Goal: Information Seeking & Learning: Learn about a topic

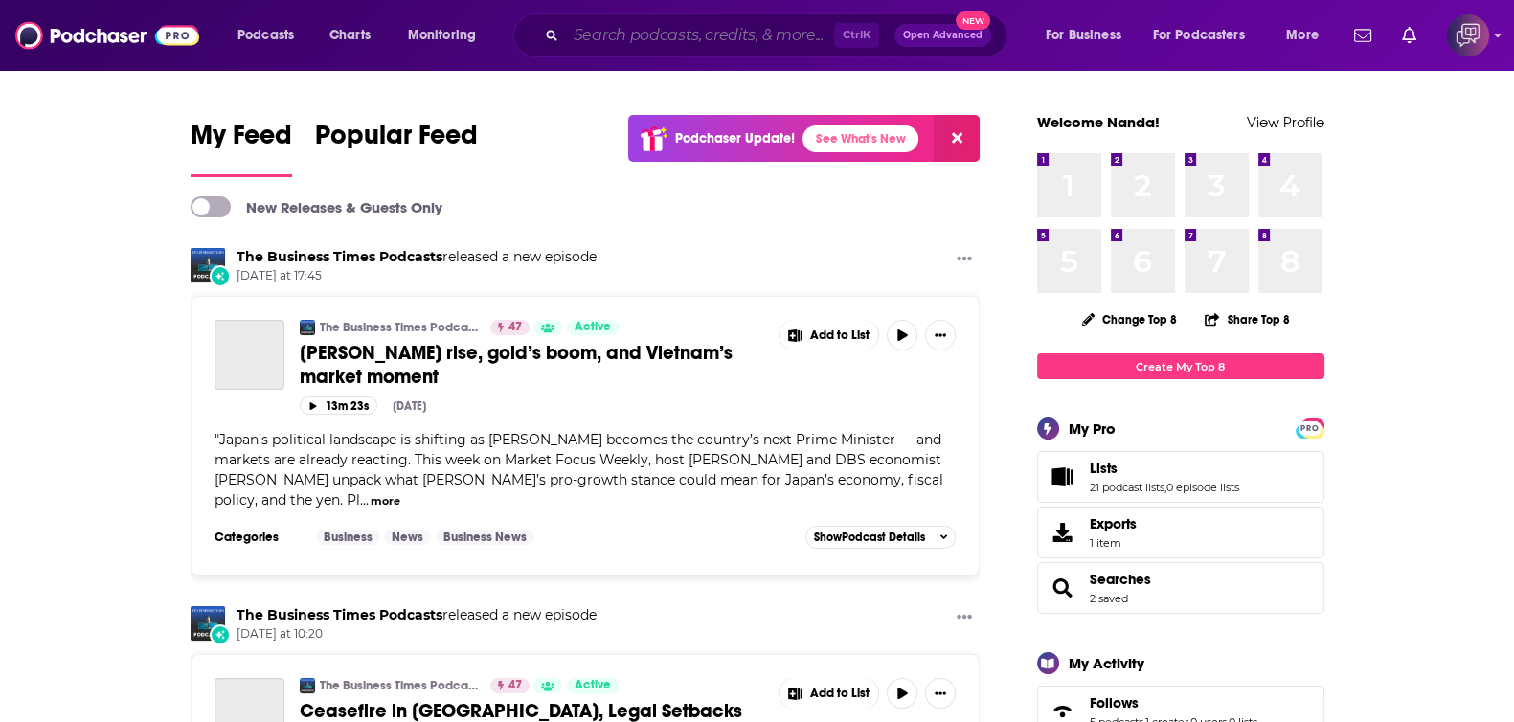
click at [756, 33] on input "Search podcasts, credits, & more..." at bounding box center [700, 35] width 268 height 31
paste input "[PERSON_NAME] - Greater Eurasia Podcast"
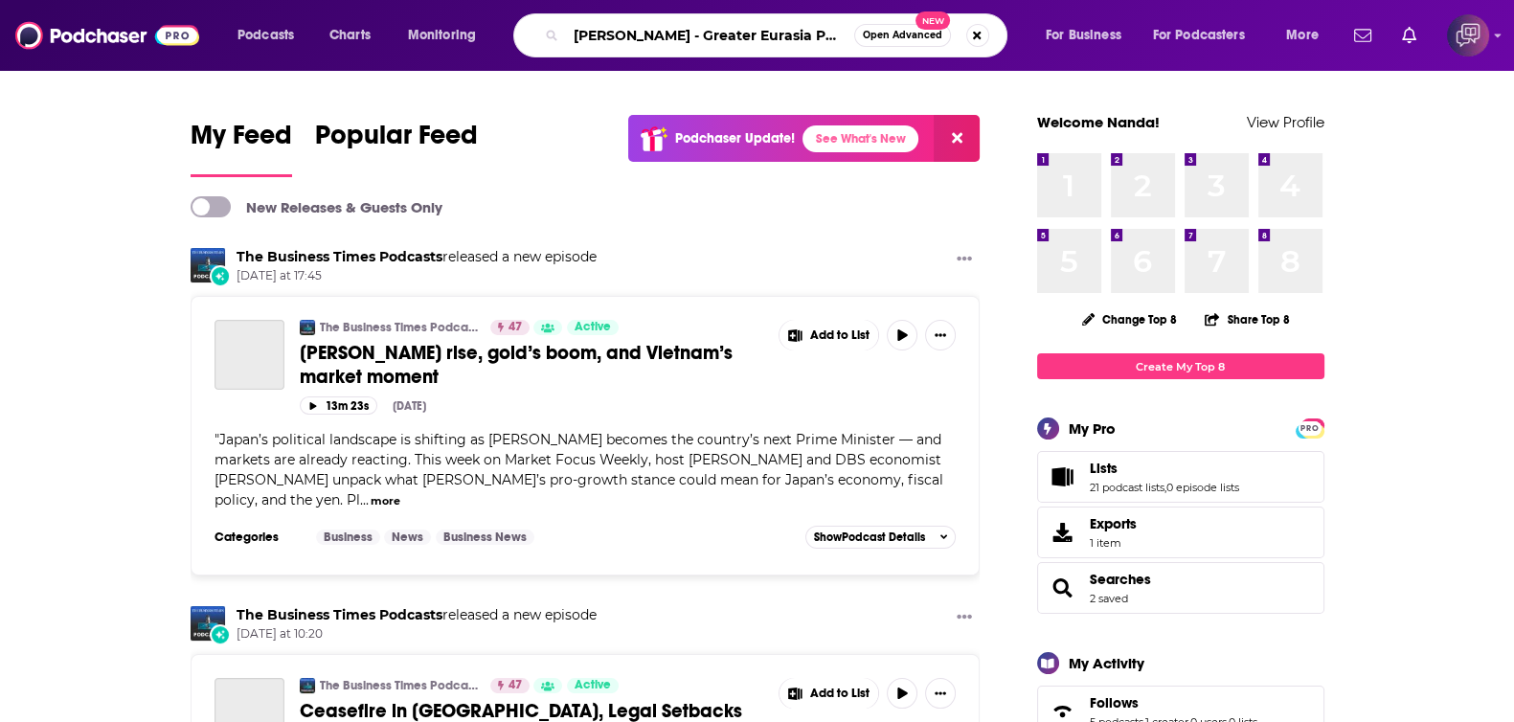
scroll to position [0, 3]
type input "[PERSON_NAME] - Greater Eurasia Podcast"
click at [887, 21] on div "[PERSON_NAME] - Greater Eurasia Podcast Open Advanced New" at bounding box center [760, 35] width 494 height 44
click at [891, 35] on span "Open Advanced" at bounding box center [902, 36] width 79 height 10
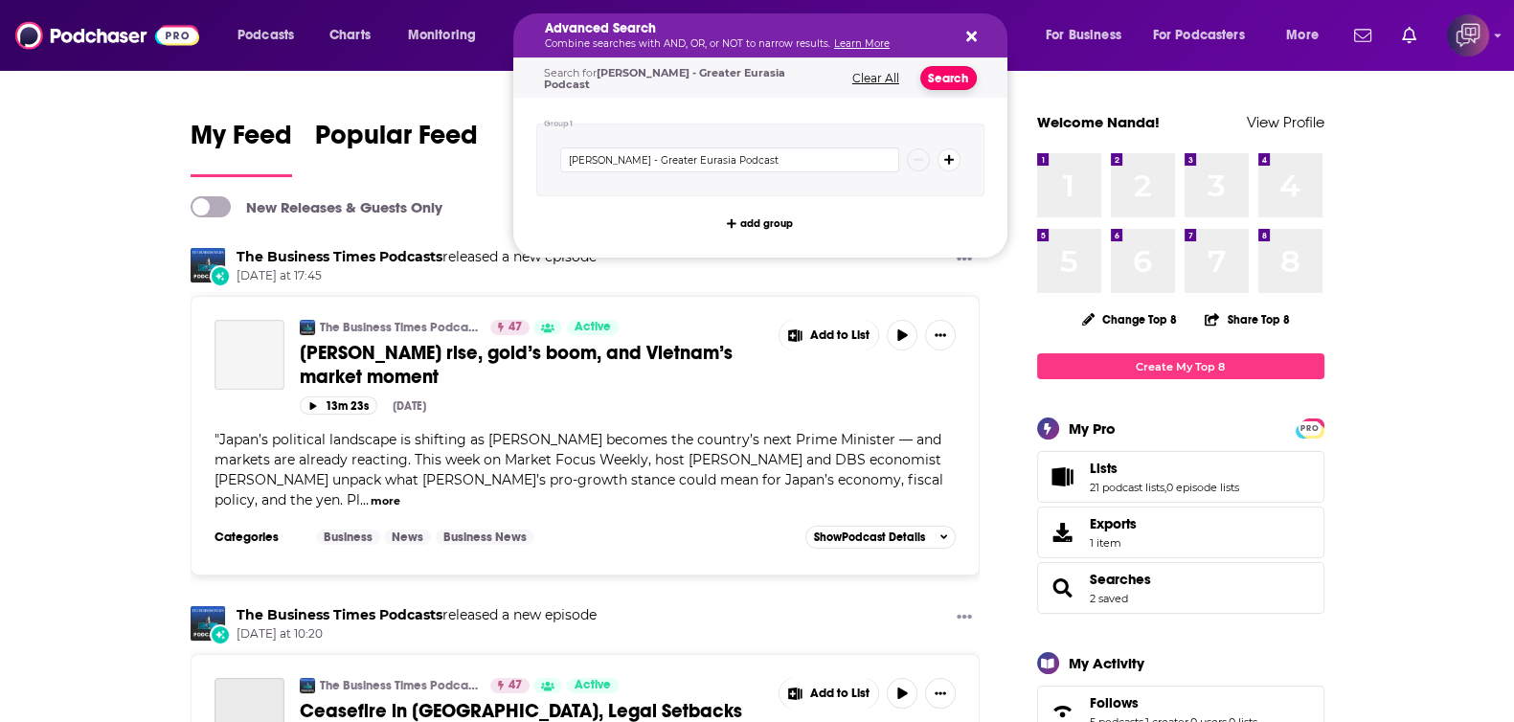
click at [956, 83] on button "Search" at bounding box center [948, 78] width 56 height 24
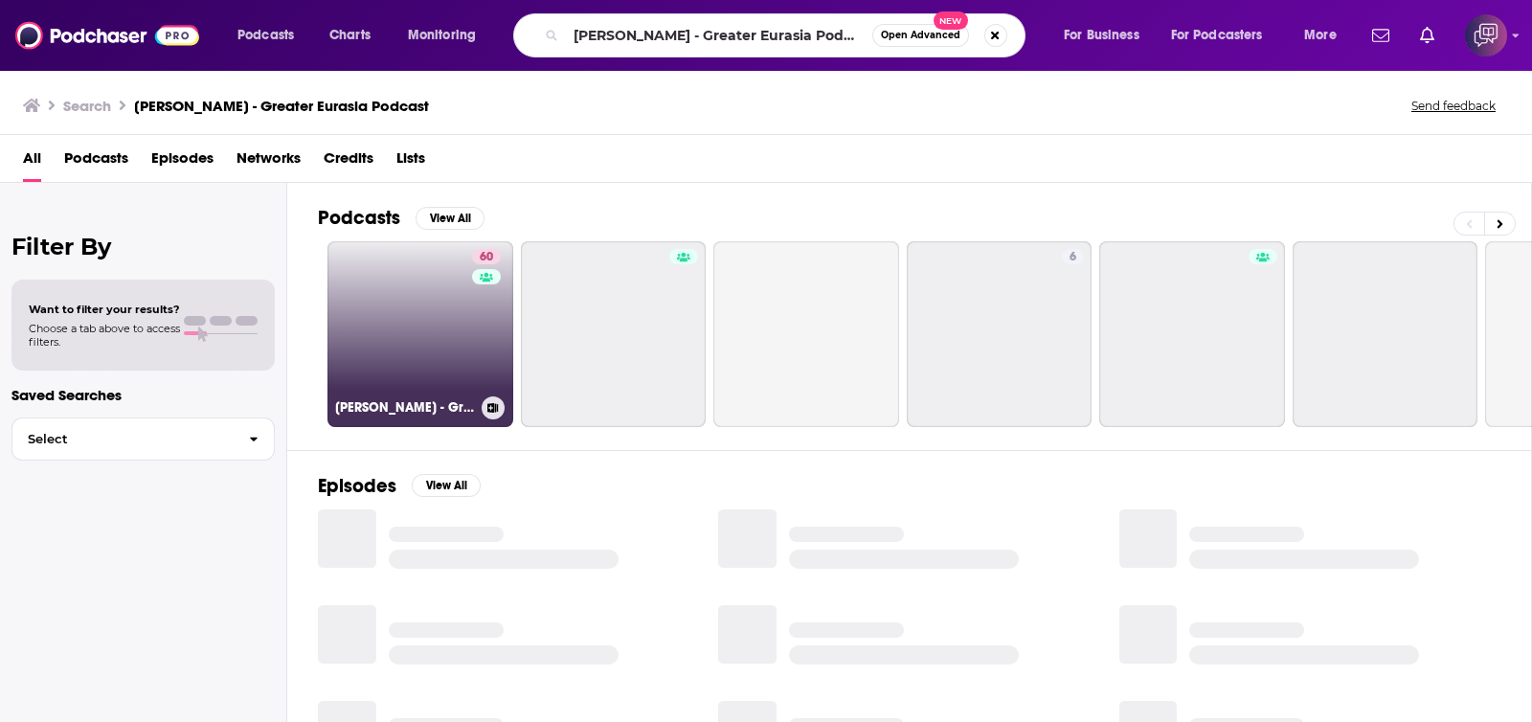
click at [420, 363] on link "60 [PERSON_NAME] - Greater Eurasia Podcast" at bounding box center [420, 334] width 186 height 186
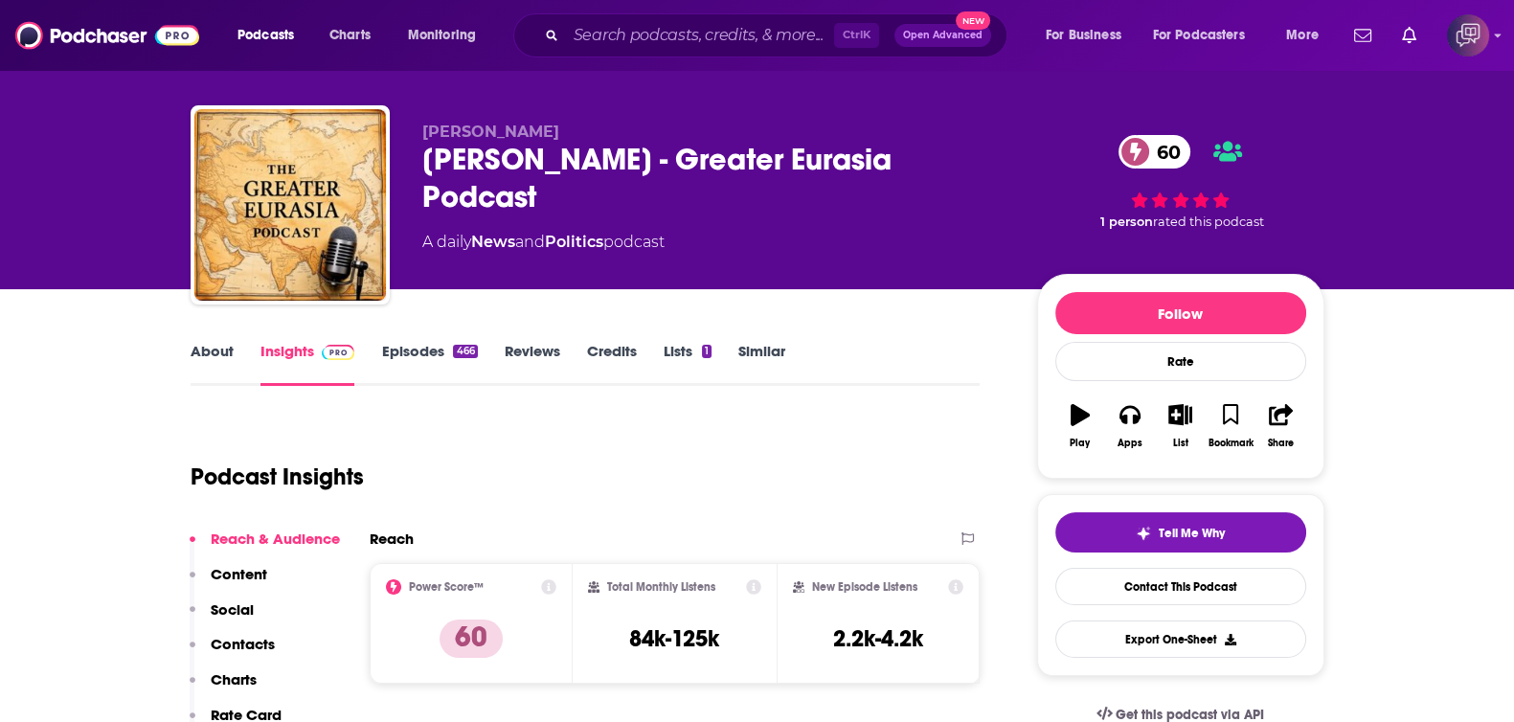
scroll to position [478, 0]
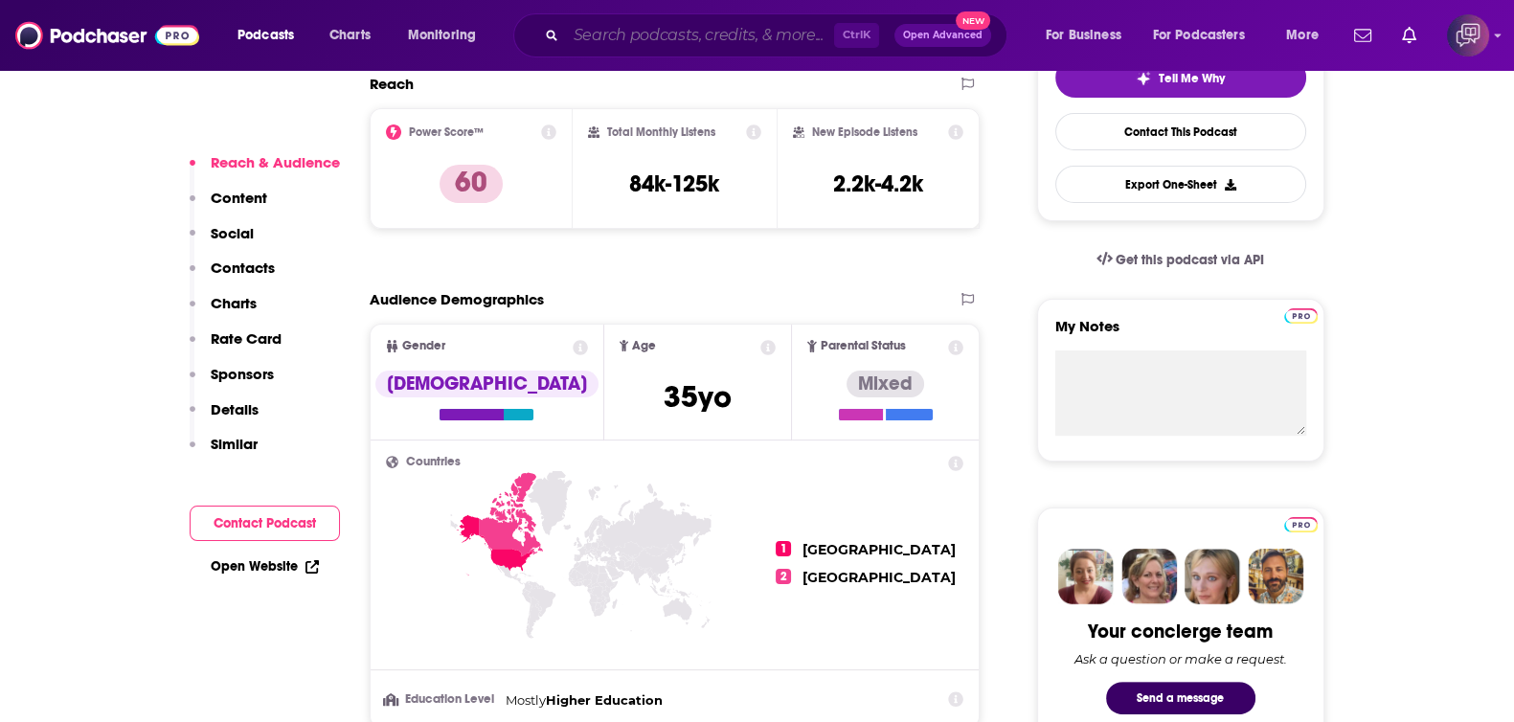
click at [745, 23] on input "Search podcasts, credits, & more..." at bounding box center [700, 35] width 268 height 31
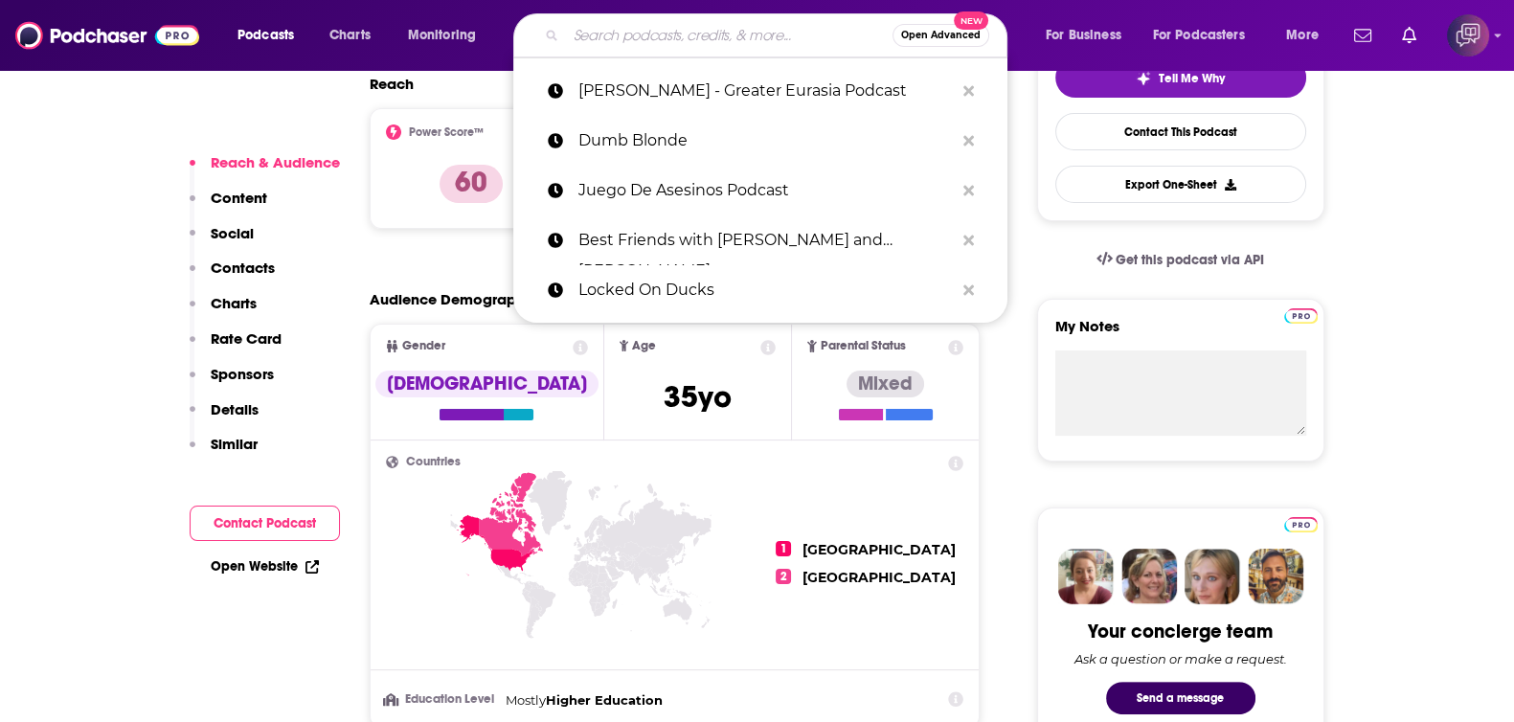
paste input "Brujo101"
type input "Brujo101"
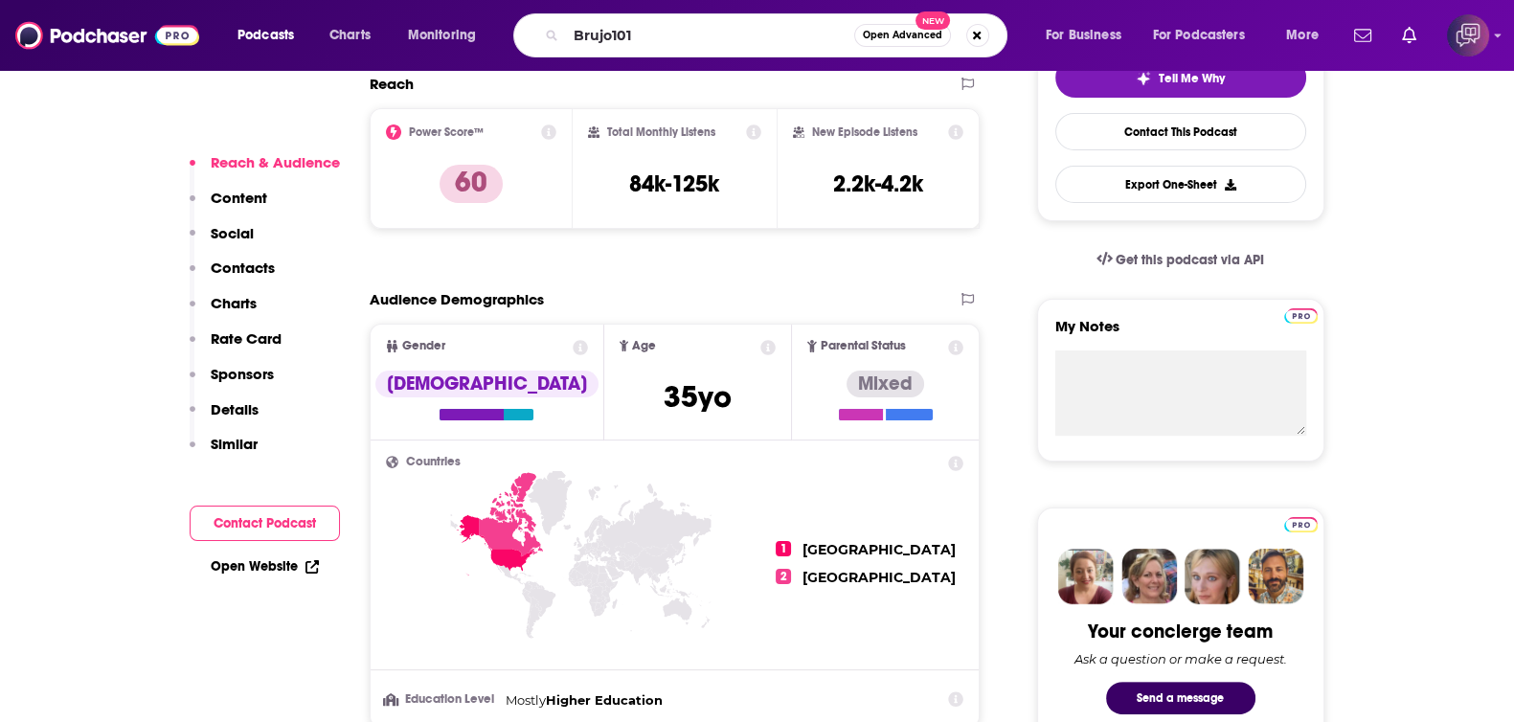
click at [896, 38] on span "Open Advanced" at bounding box center [902, 36] width 79 height 10
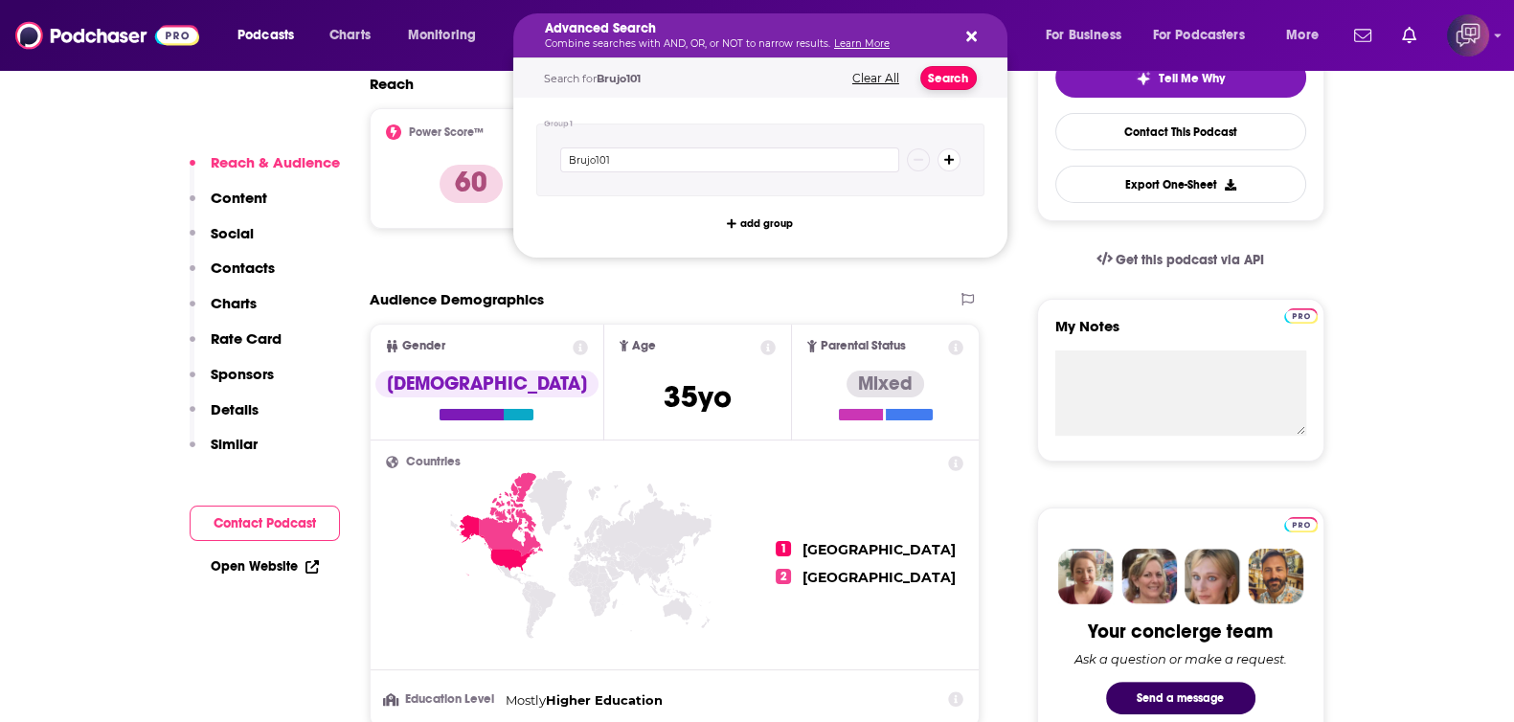
click at [949, 68] on button "Search" at bounding box center [948, 78] width 56 height 24
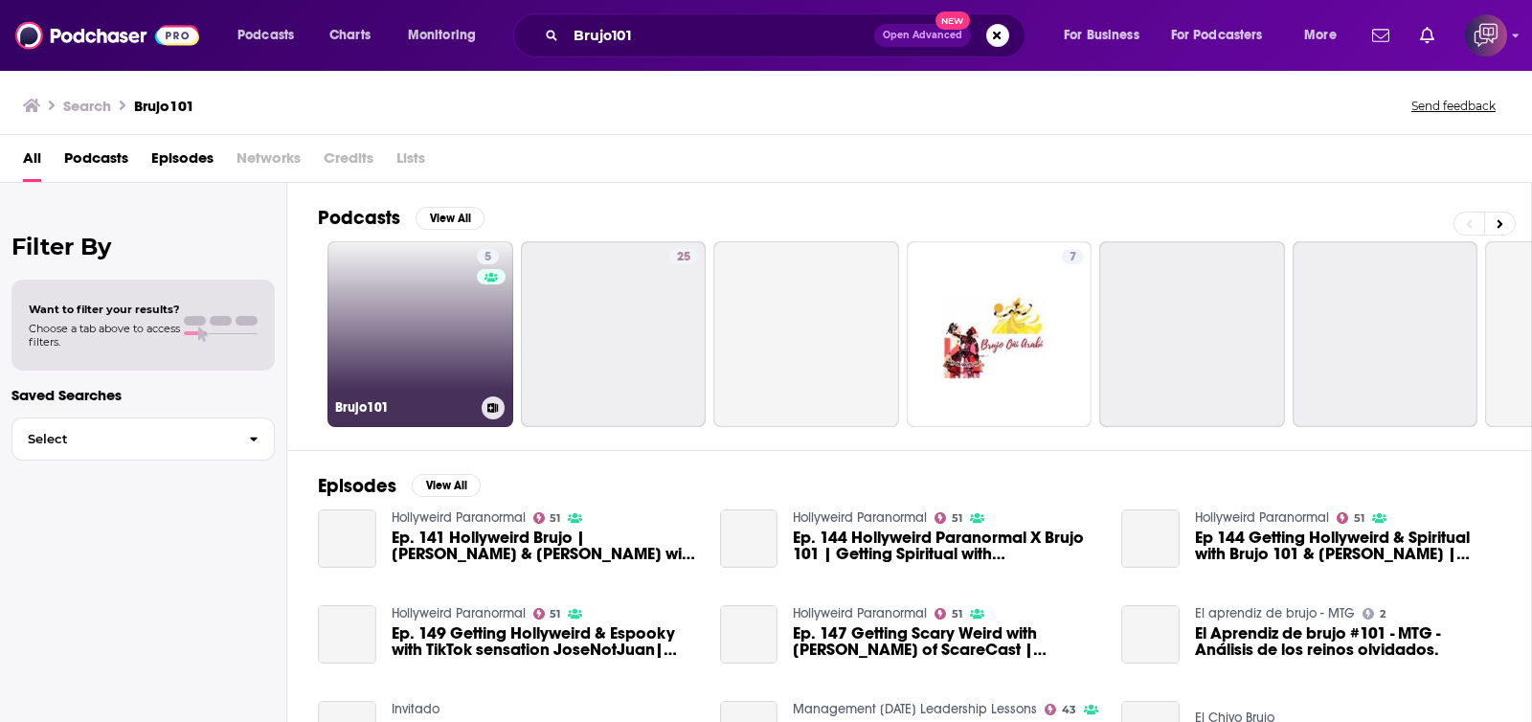
click at [429, 308] on link "5 Brujo101" at bounding box center [420, 334] width 186 height 186
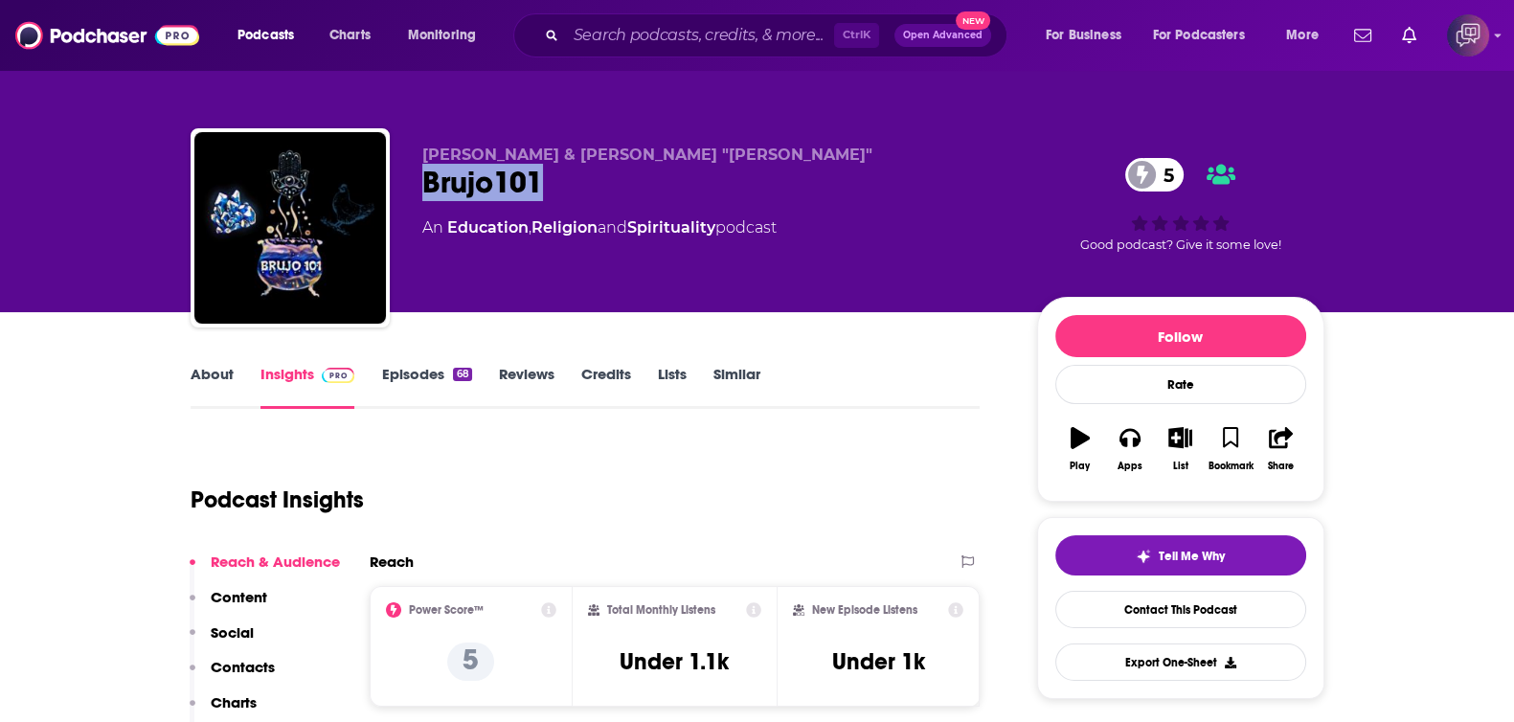
drag, startPoint x: 400, startPoint y: 185, endPoint x: 594, endPoint y: 165, distance: 194.5
click at [594, 165] on div "[PERSON_NAME] & [PERSON_NAME] "[PERSON_NAME]" Brujo101 5 An Education , Religio…" at bounding box center [758, 231] width 1134 height 207
copy h2 "Brujo101"
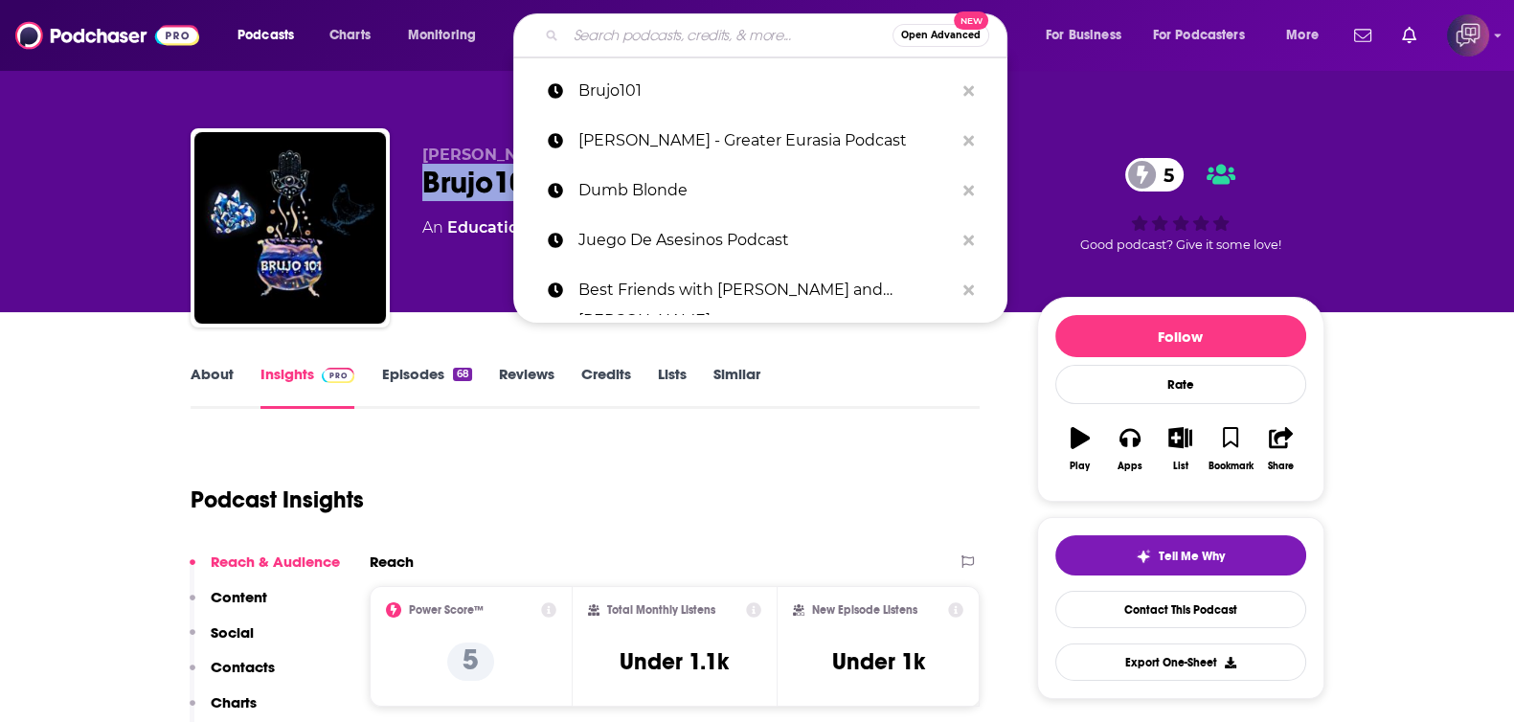
click at [657, 49] on input "Search podcasts, credits, & more..." at bounding box center [729, 35] width 327 height 31
paste input "The Way of Product with [PERSON_NAME]"
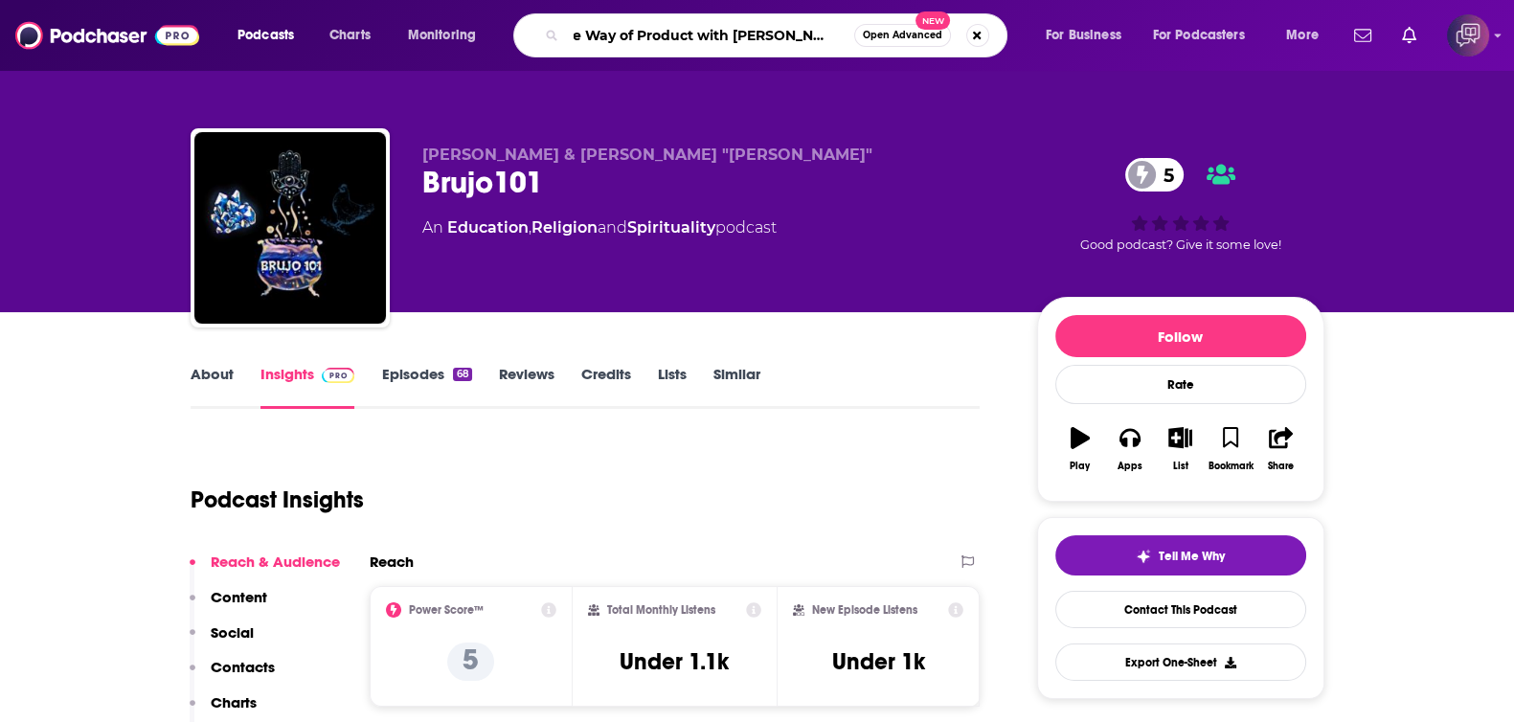
type input "The Way of Product with [PERSON_NAME]"
click at [893, 38] on span "Open Advanced" at bounding box center [902, 36] width 79 height 10
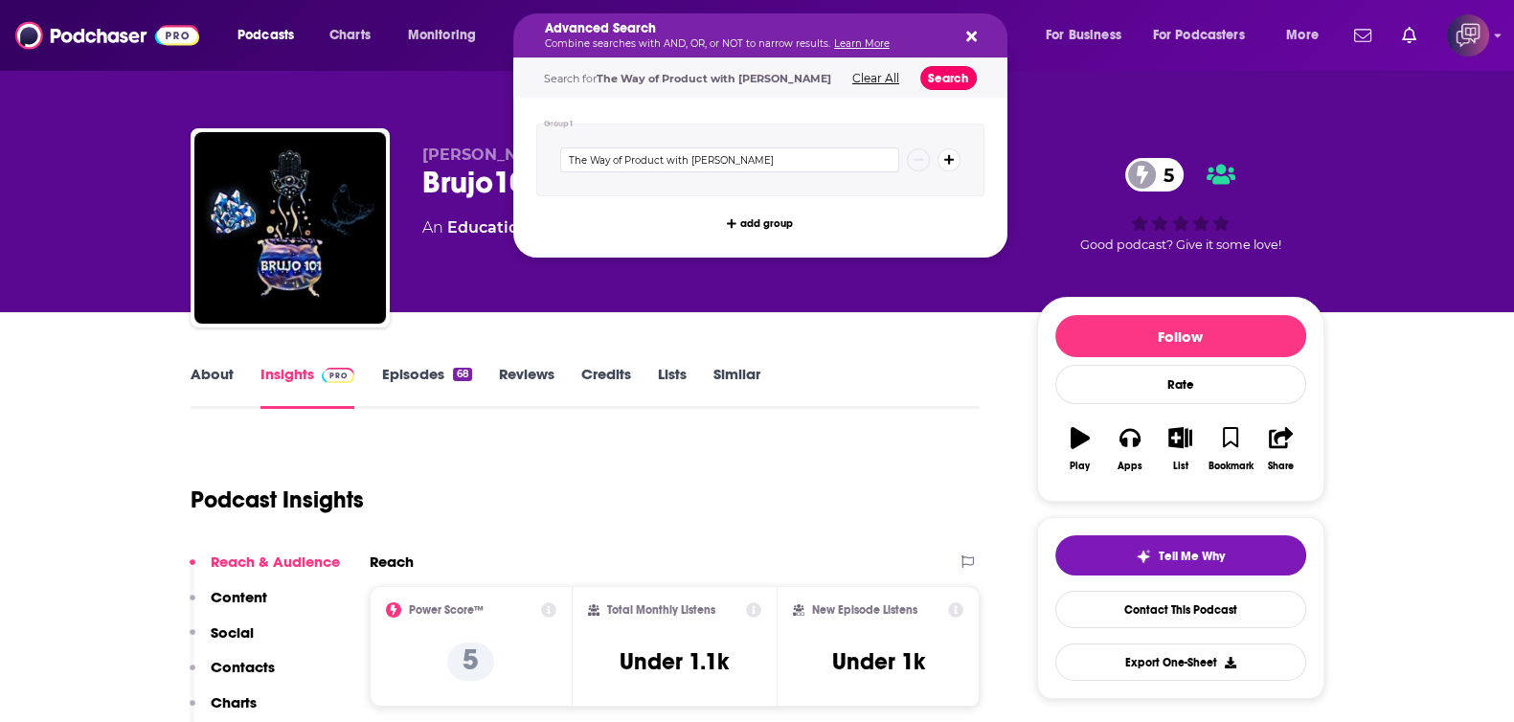
click at [945, 81] on button "Search" at bounding box center [948, 78] width 56 height 24
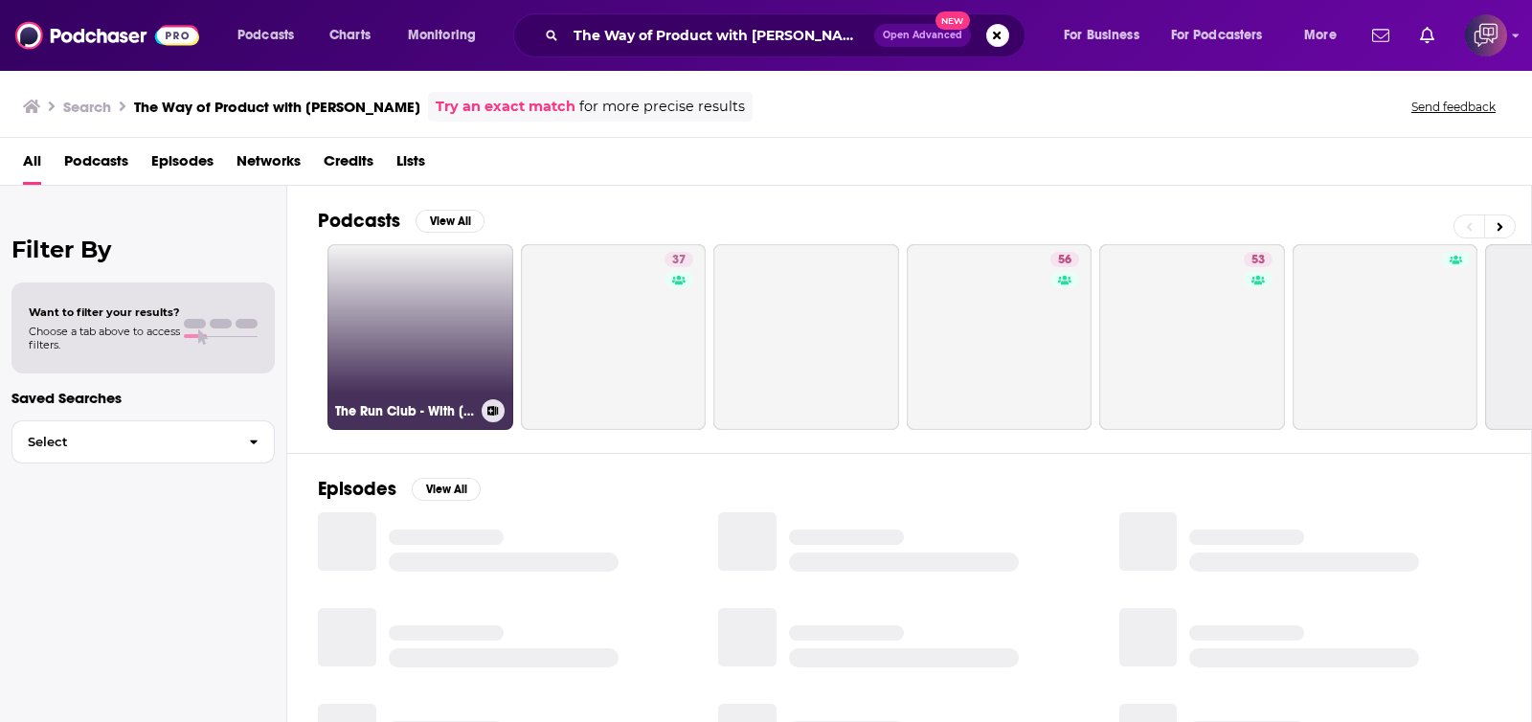
click at [393, 372] on link "The Run Club - With [PERSON_NAME]" at bounding box center [420, 337] width 186 height 186
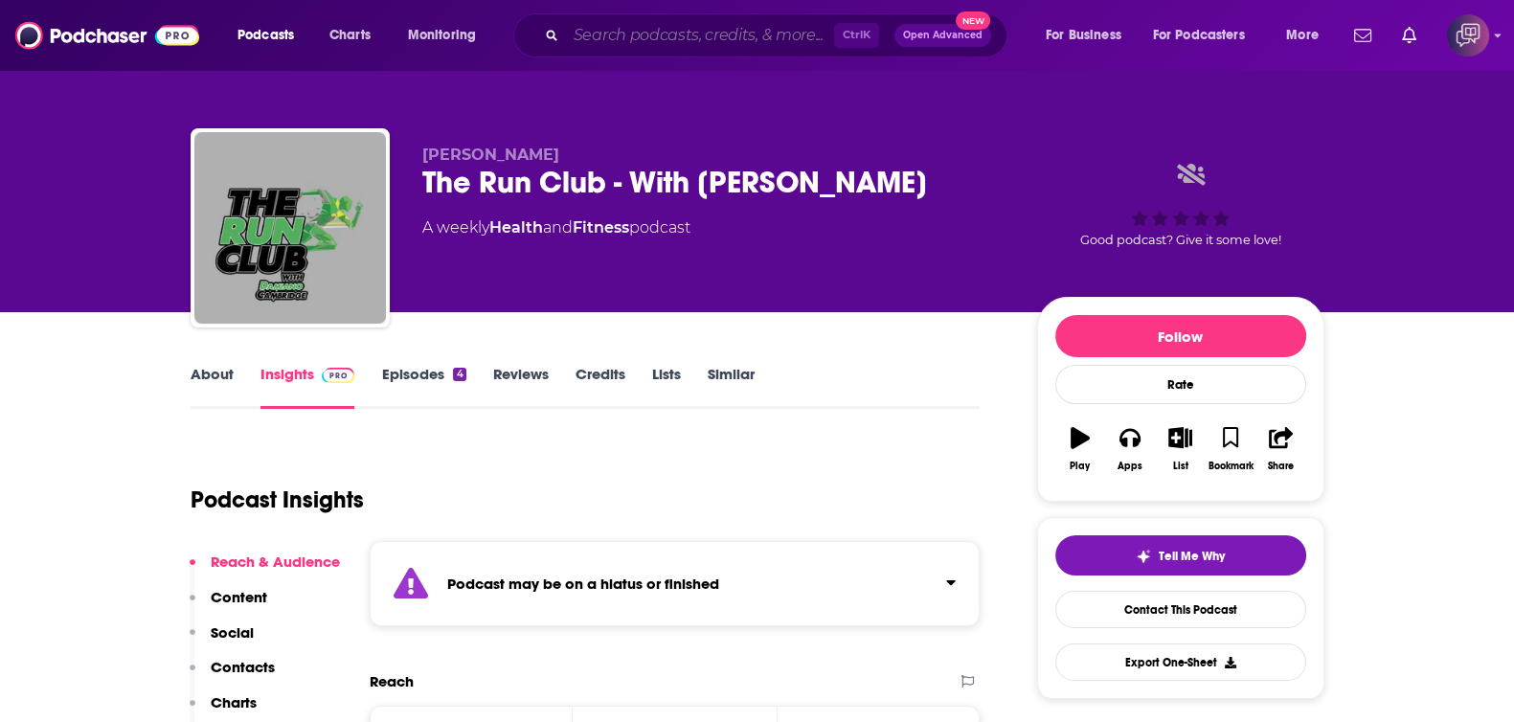
click at [670, 21] on input "Search podcasts, credits, & more..." at bounding box center [700, 35] width 268 height 31
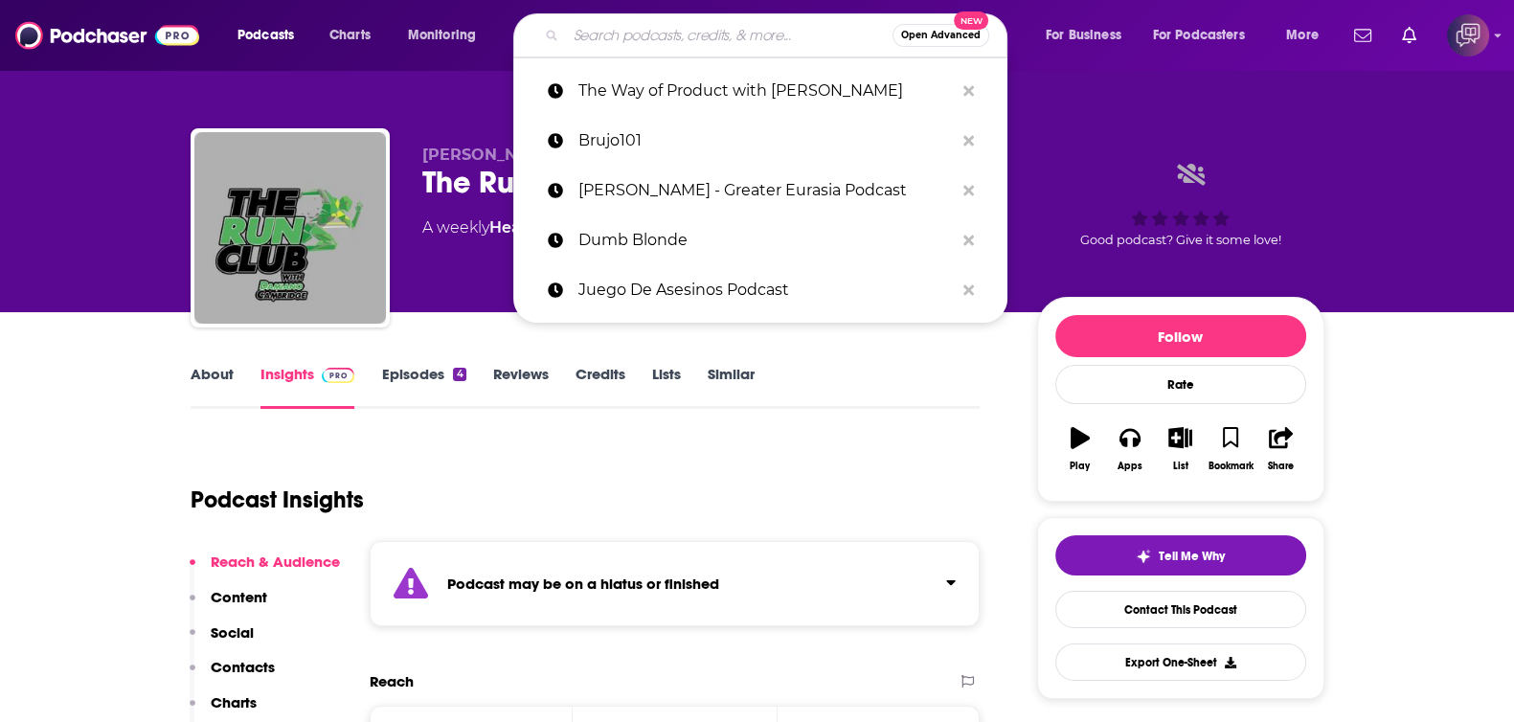
paste input "Take A Deep Breath"
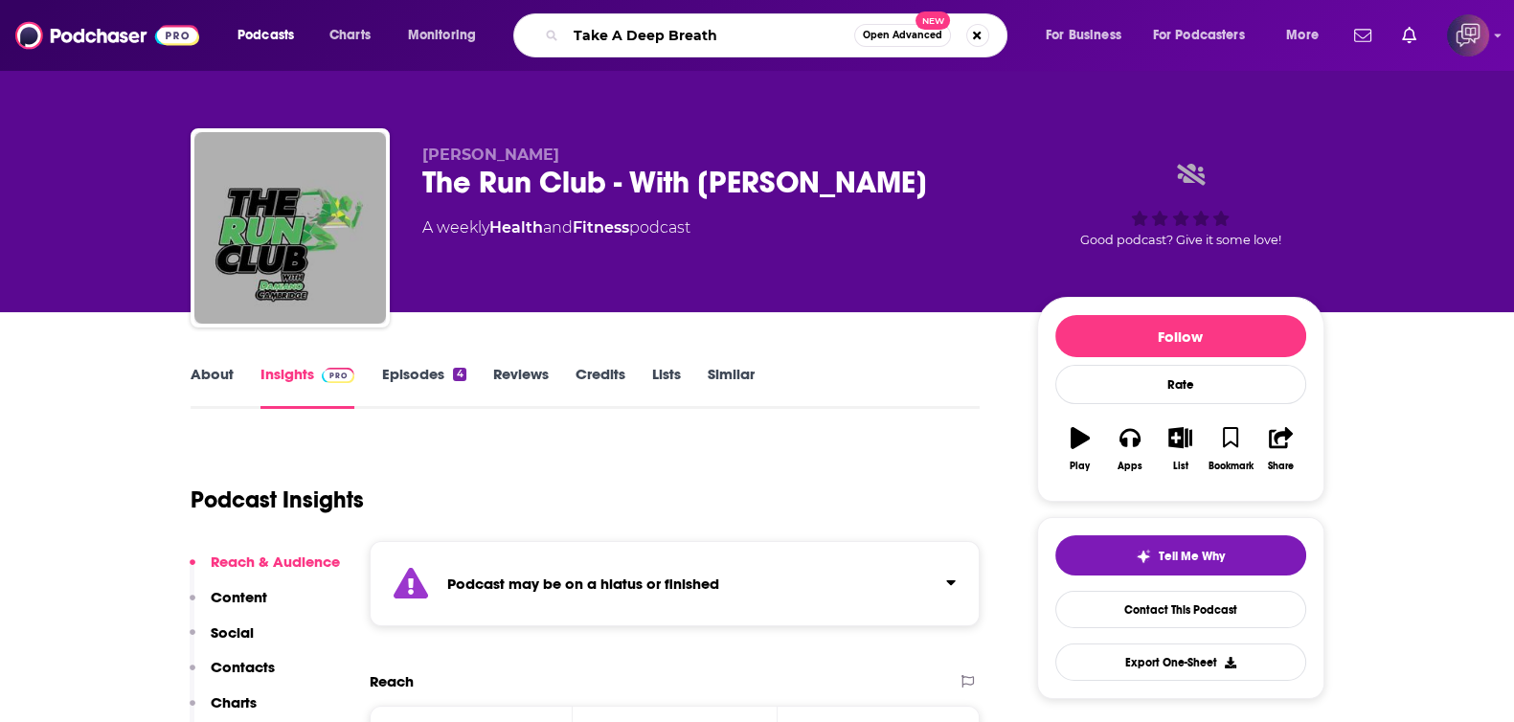
type input "Take A Deep Breath"
click at [891, 20] on div "Take A Deep Breath Open Advanced New" at bounding box center [760, 35] width 494 height 44
click at [911, 44] on button "Open Advanced New" at bounding box center [902, 35] width 97 height 23
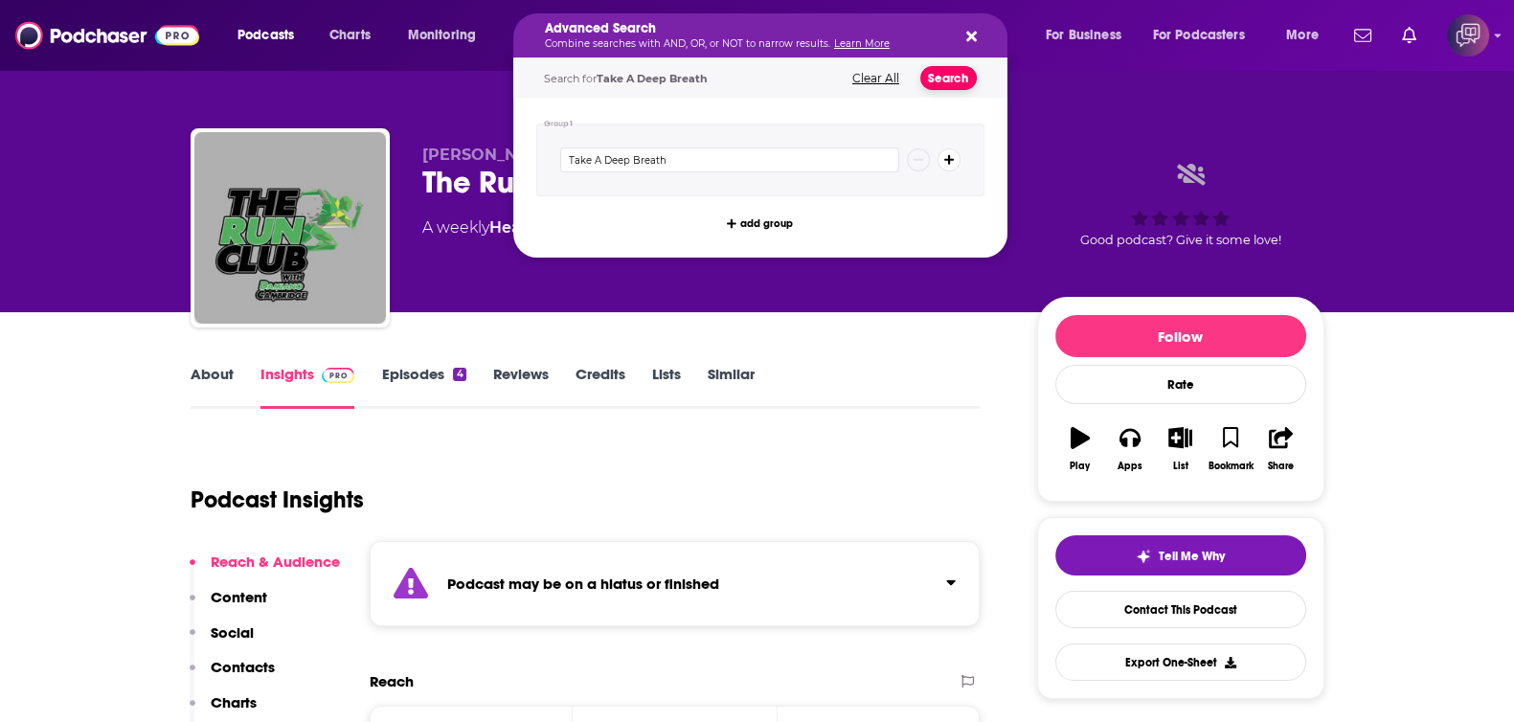
click at [945, 69] on button "Search" at bounding box center [948, 78] width 56 height 24
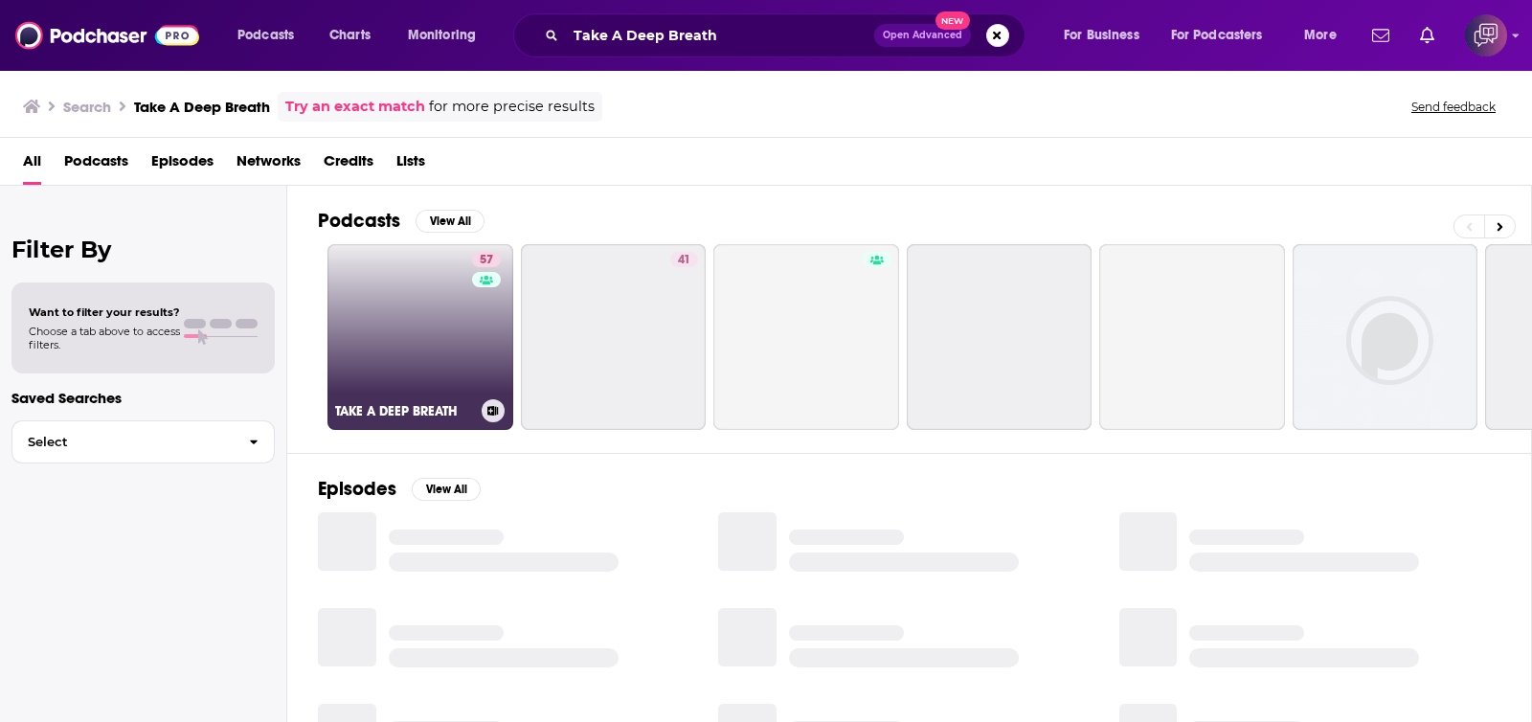
click at [407, 361] on link "57 TAKE A DEEP BREATH" at bounding box center [420, 337] width 186 height 186
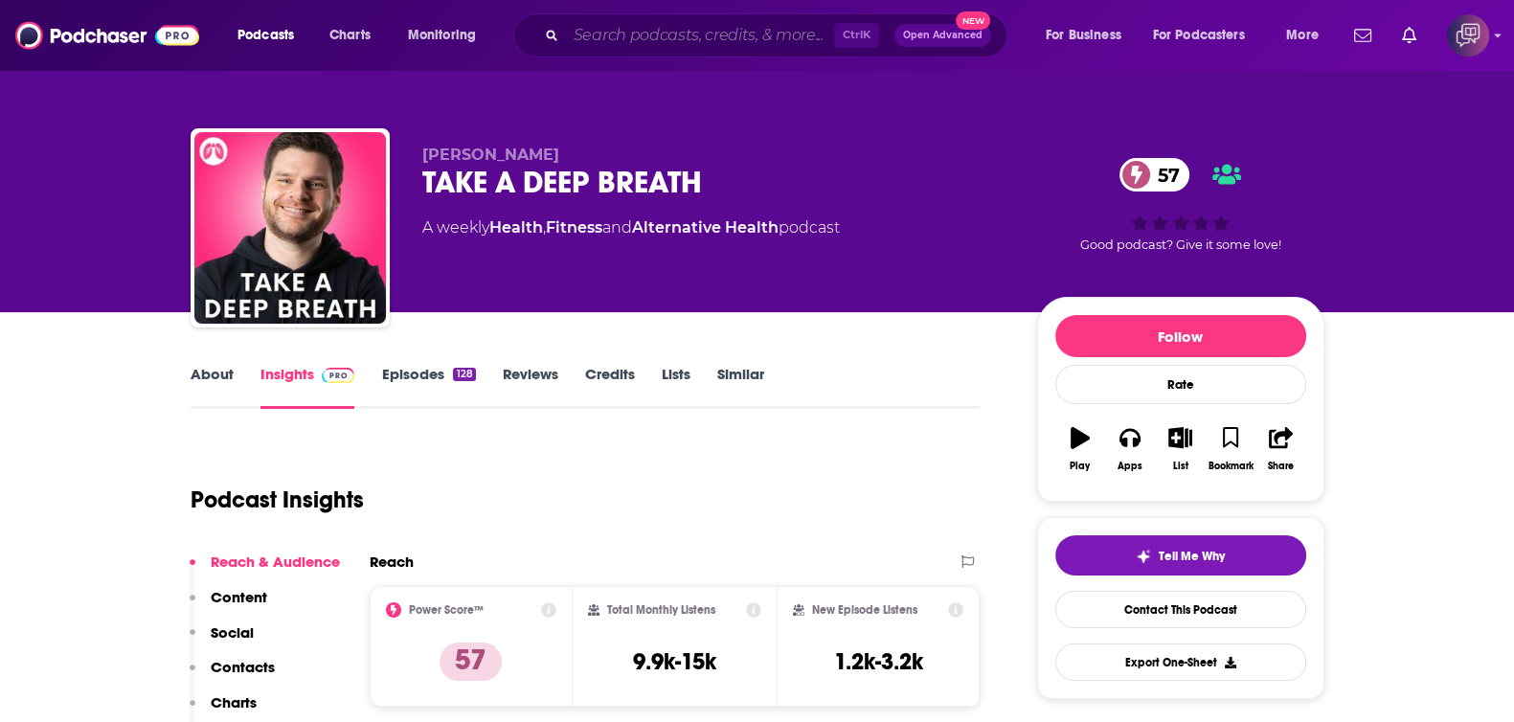
click at [721, 34] on input "Search podcasts, credits, & more..." at bounding box center [700, 35] width 268 height 31
paste input "Grimerica Outlawed"
type input "Grimerica Outlawed"
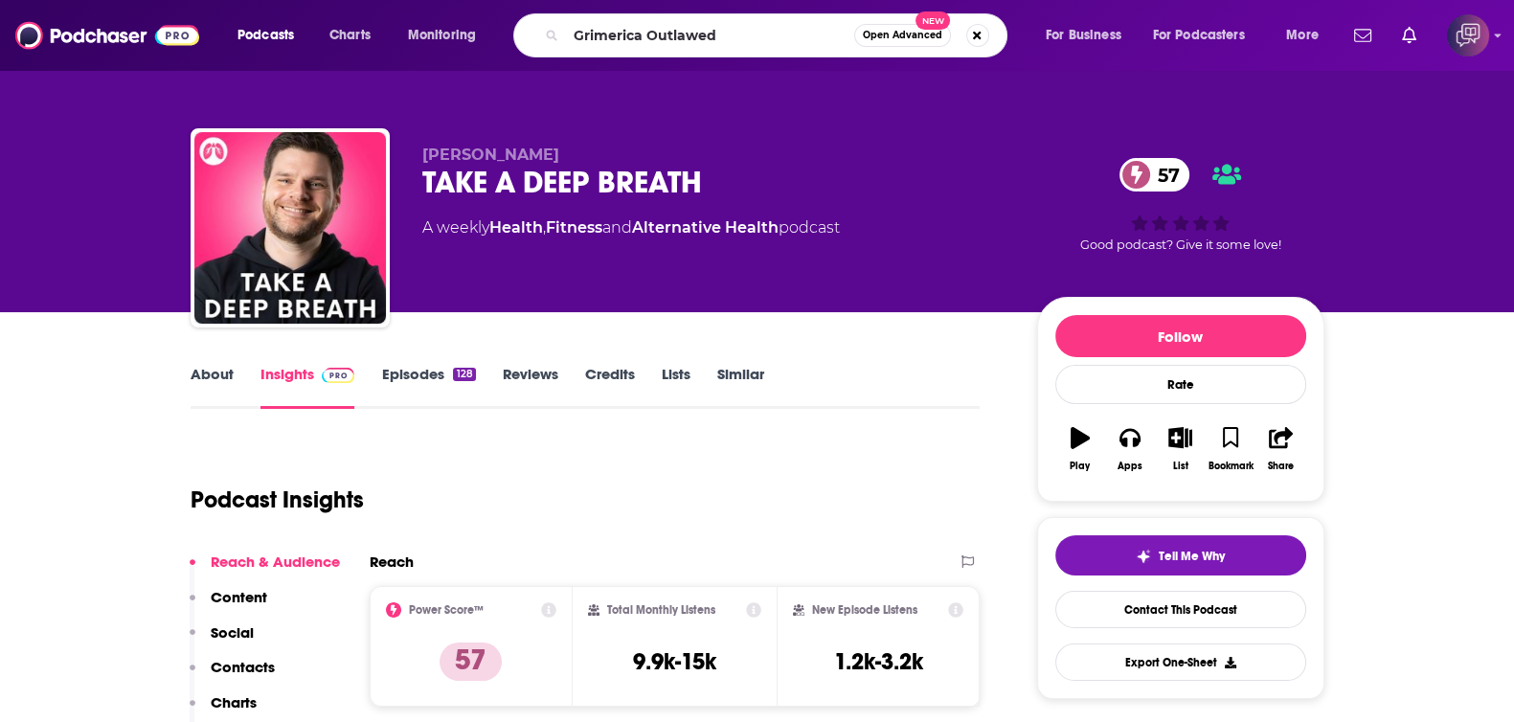
click at [880, 44] on button "Open Advanced New" at bounding box center [902, 35] width 97 height 23
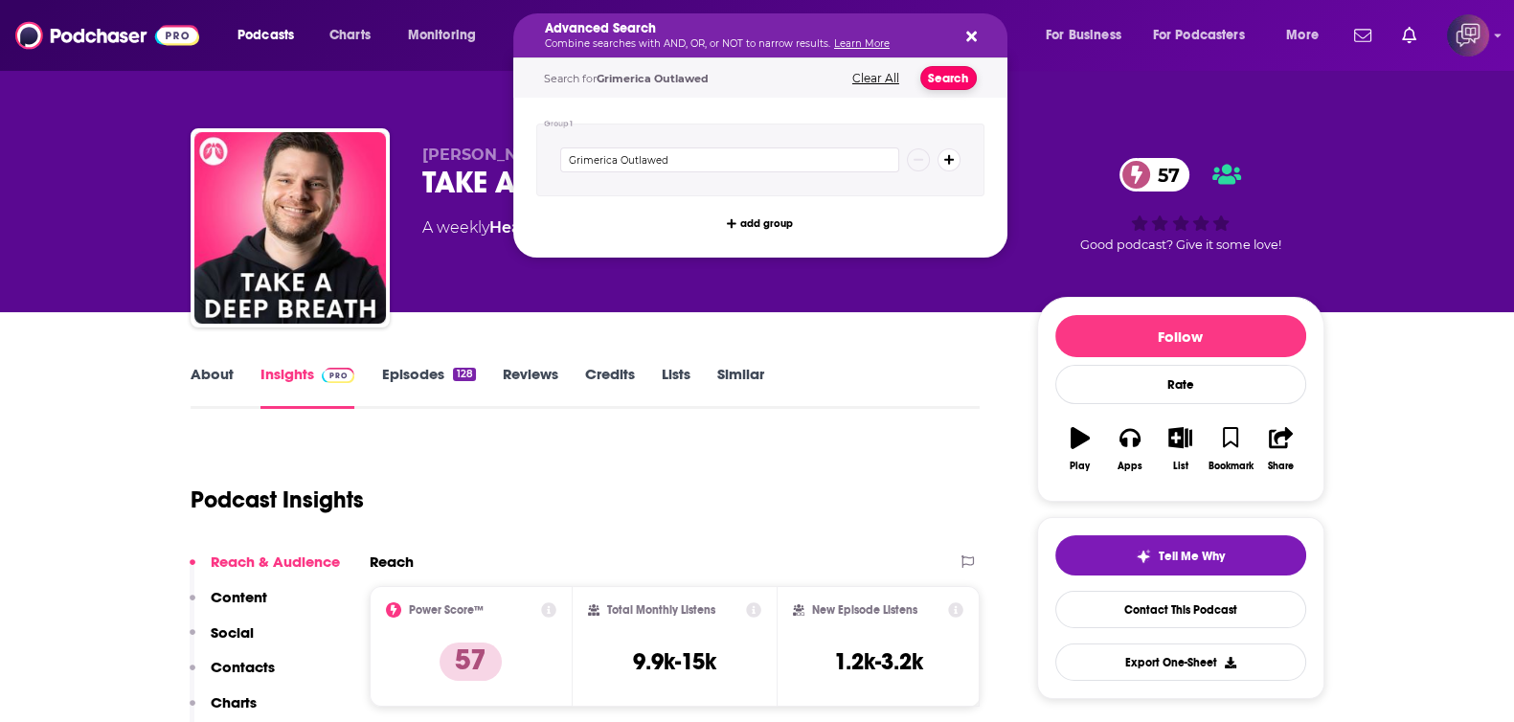
click at [930, 78] on button "Search" at bounding box center [948, 78] width 56 height 24
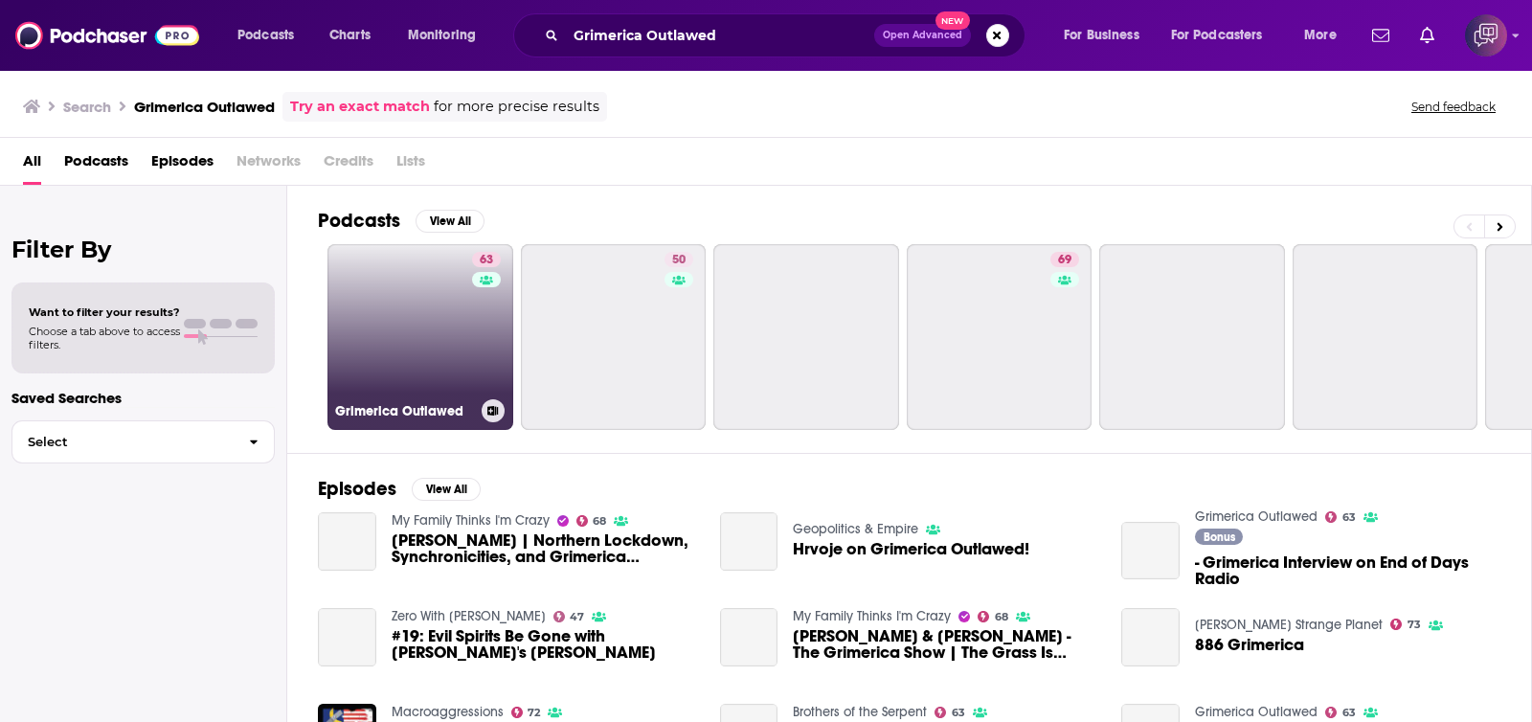
click at [376, 325] on link "63 Grimerica Outlawed" at bounding box center [420, 337] width 186 height 186
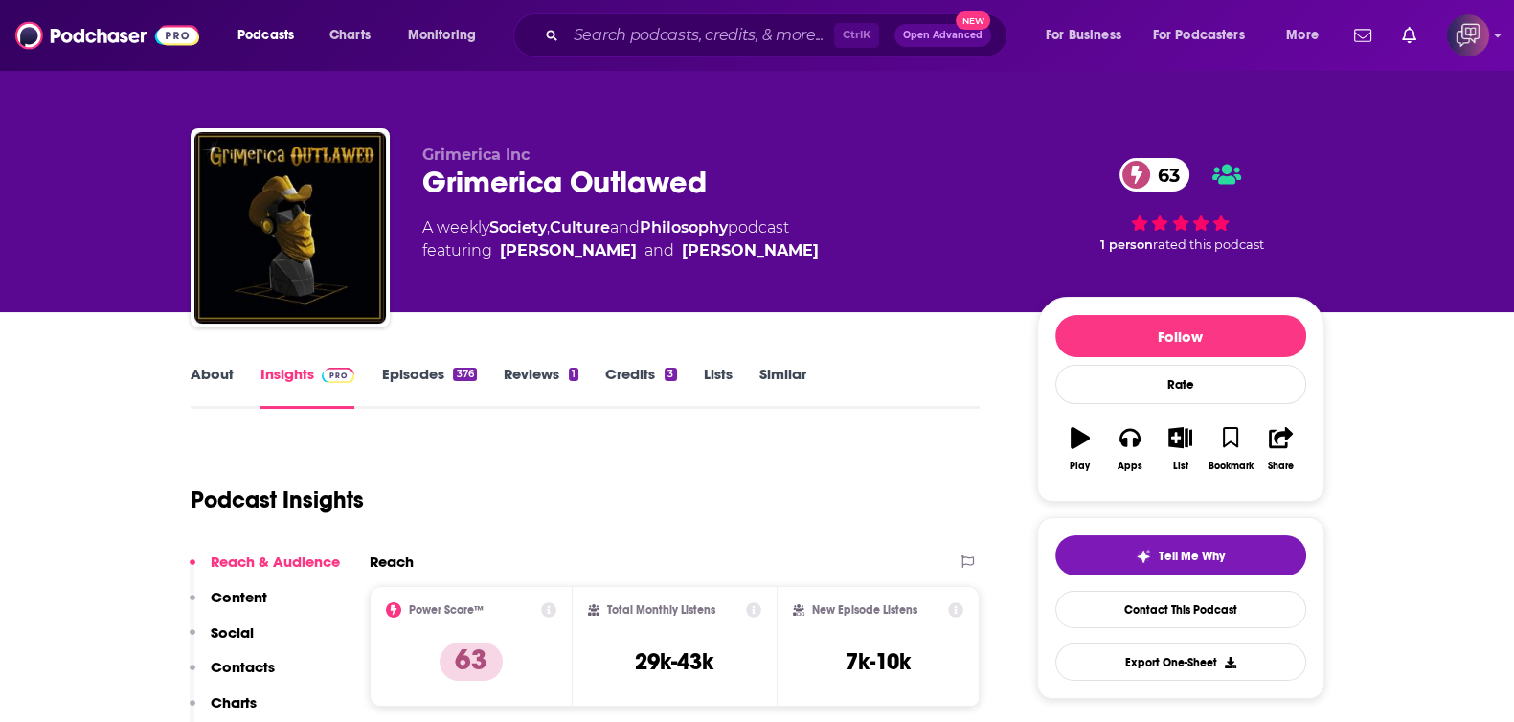
scroll to position [119, 0]
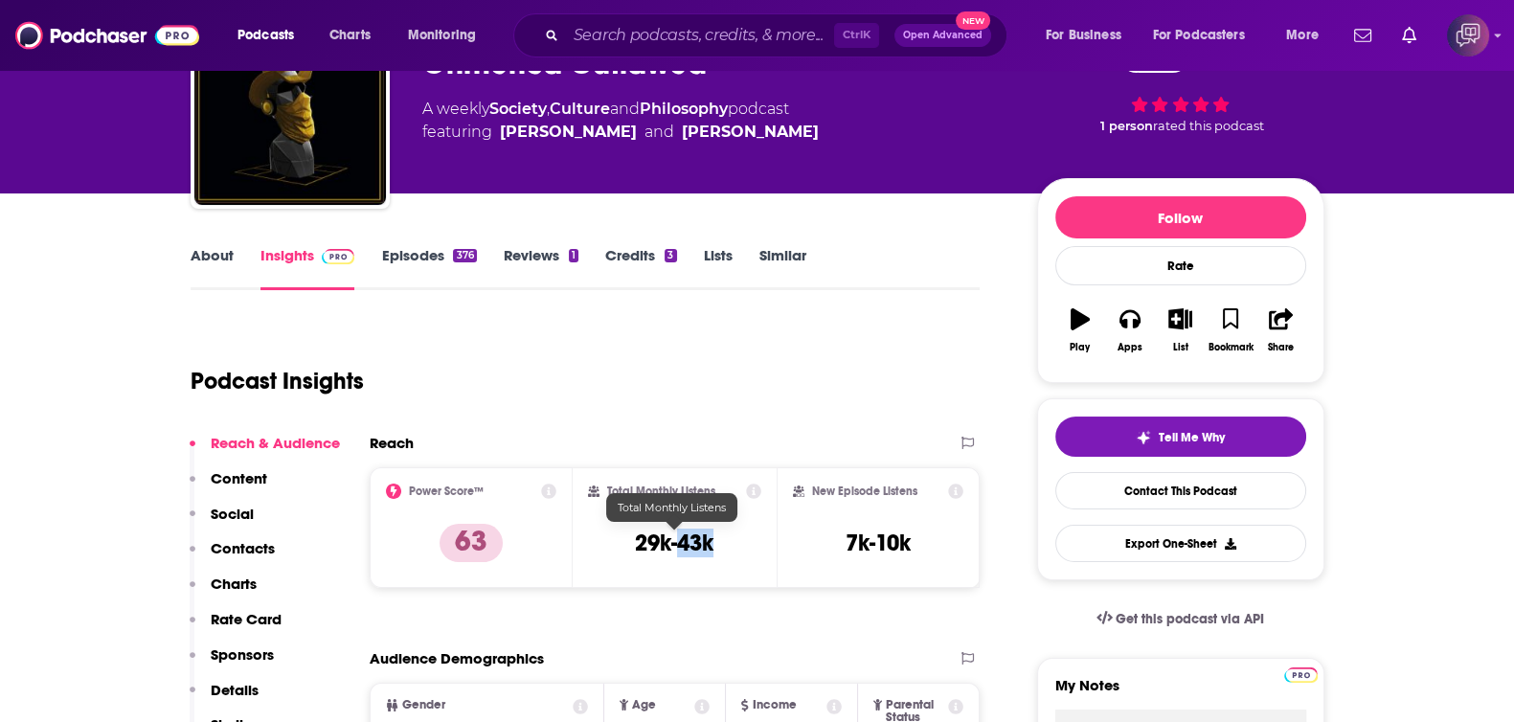
click at [679, 541] on div "Total Monthly Listens 29k-43k" at bounding box center [674, 528] width 173 height 88
click at [643, 21] on input "Search podcasts, credits, & more..." at bounding box center [700, 35] width 268 height 31
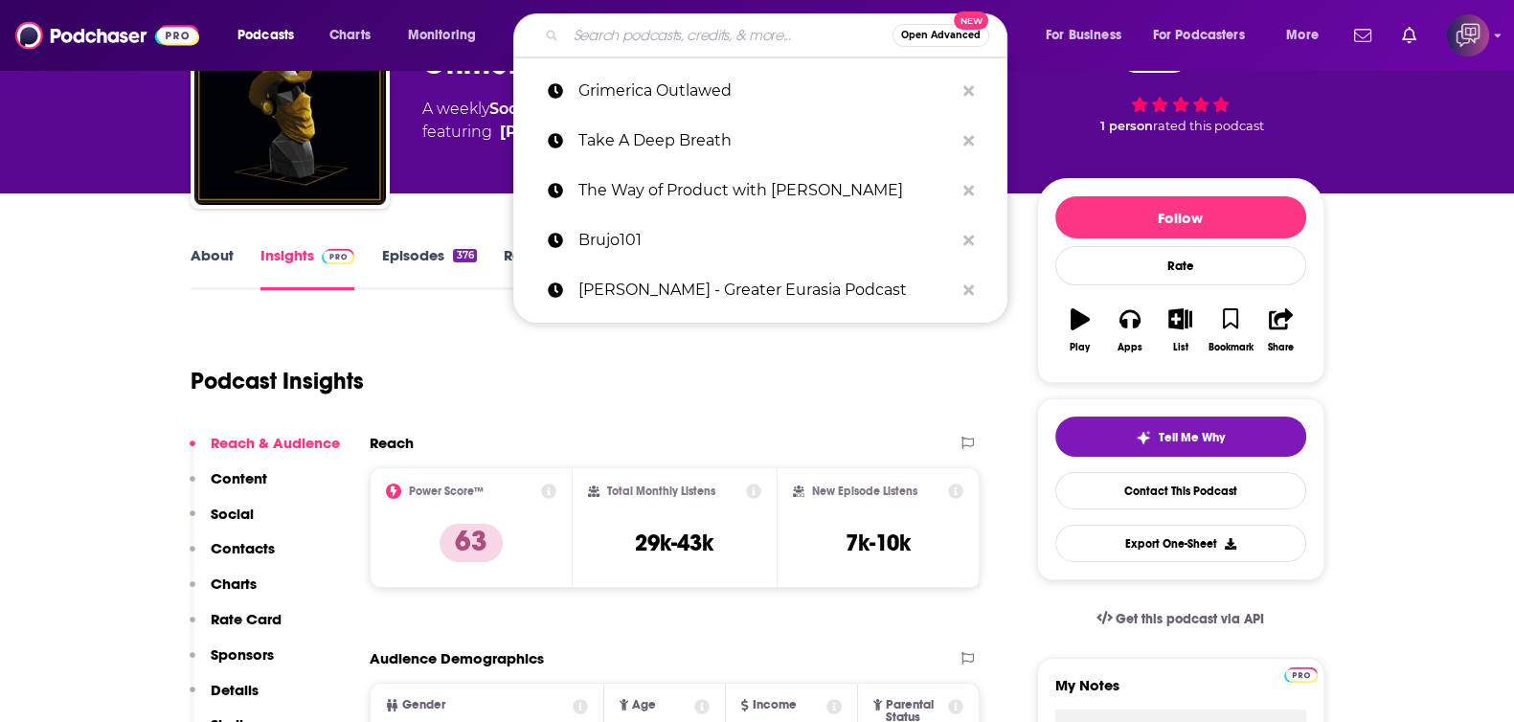
paste input "Meyerside Chats: Government, Policy & Civility"
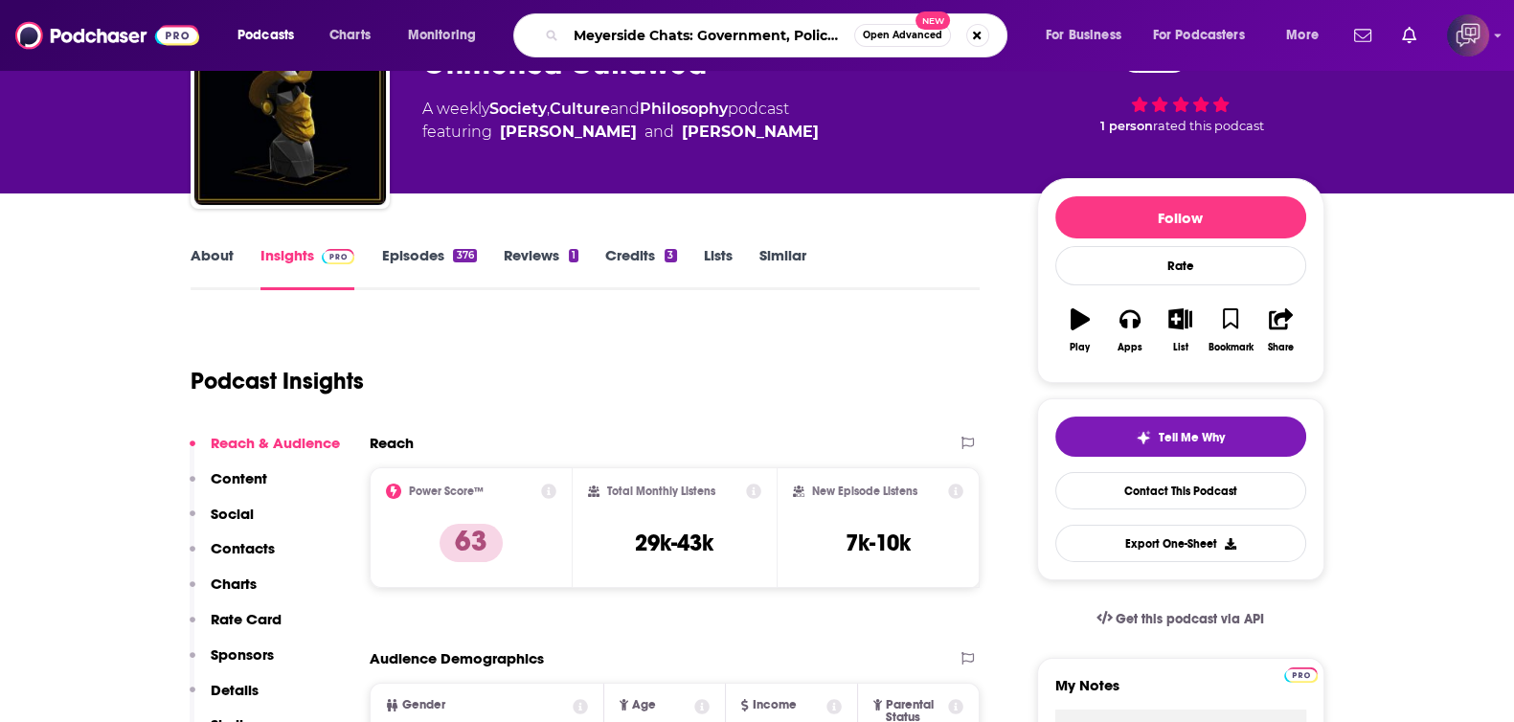
scroll to position [0, 55]
type input "Meyerside Chats: Government, Policy & Civility"
click at [903, 31] on span "Open Advanced" at bounding box center [902, 36] width 79 height 10
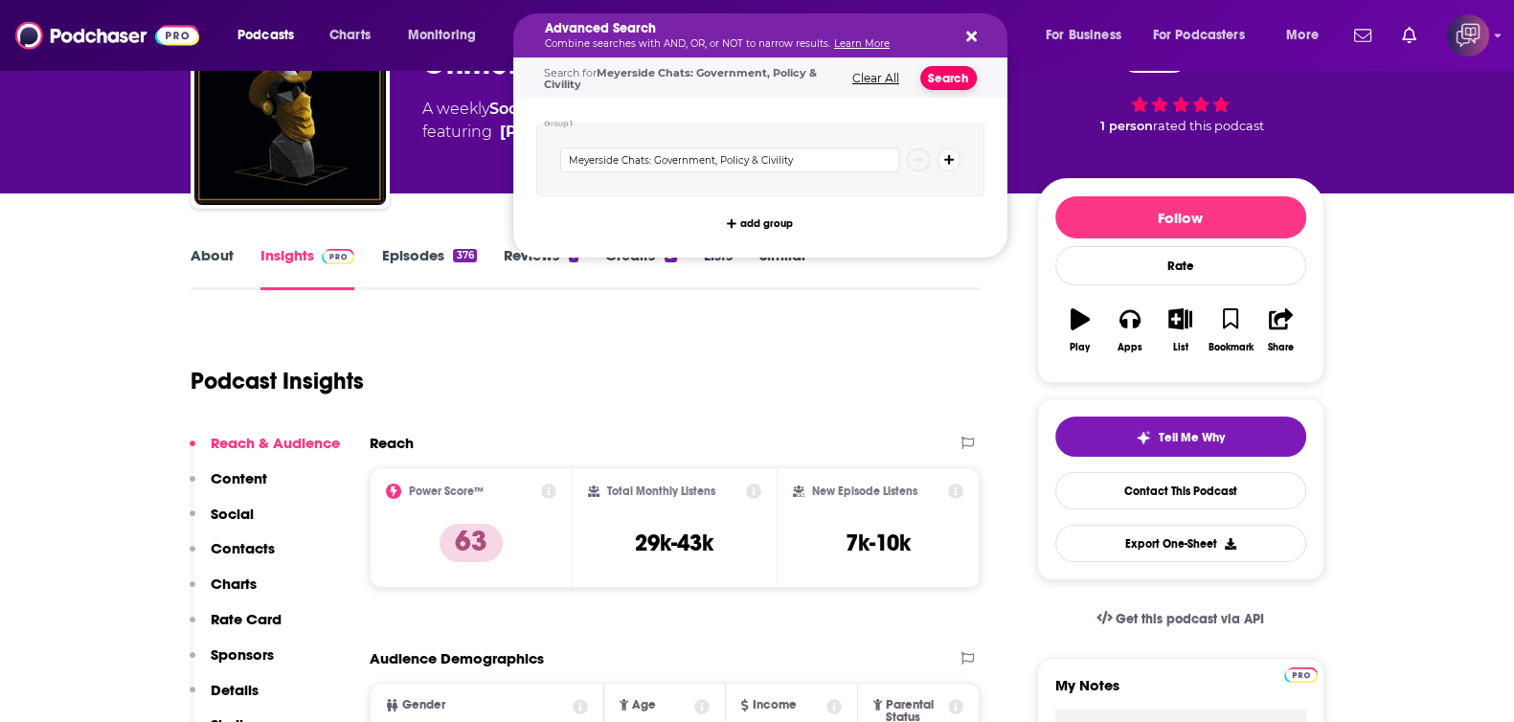
click at [938, 82] on button "Search" at bounding box center [948, 78] width 56 height 24
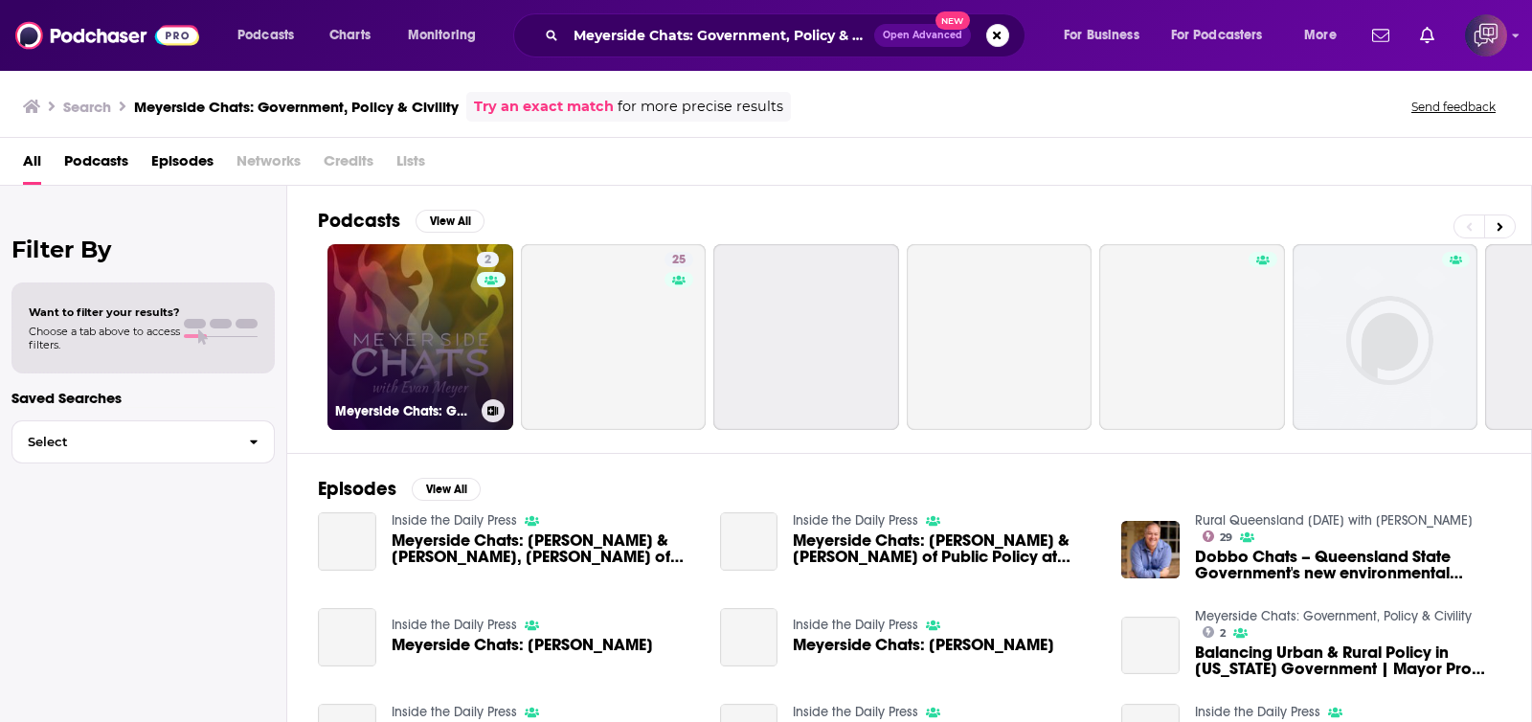
click at [417, 329] on link "2 Meyerside Chats: Government, Policy & Civility" at bounding box center [420, 337] width 186 height 186
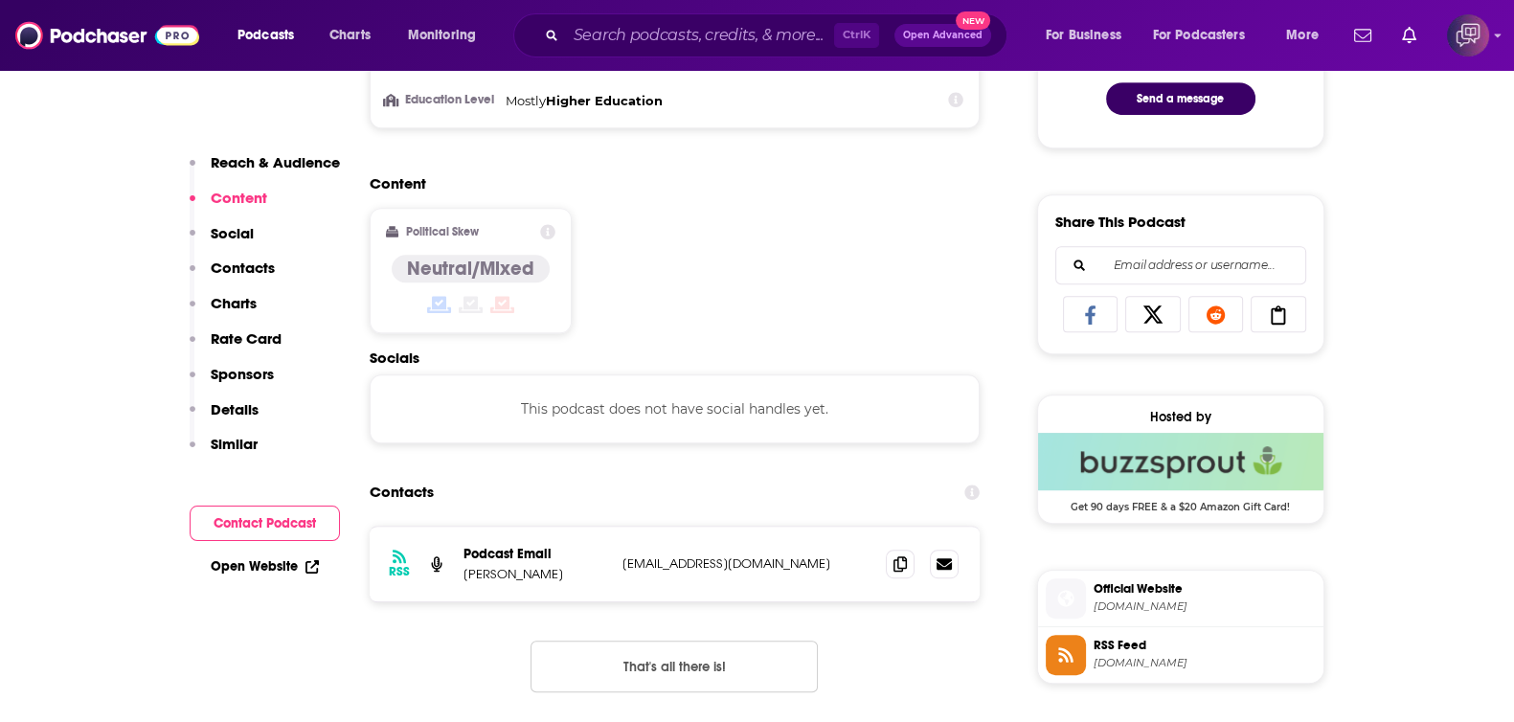
scroll to position [359, 0]
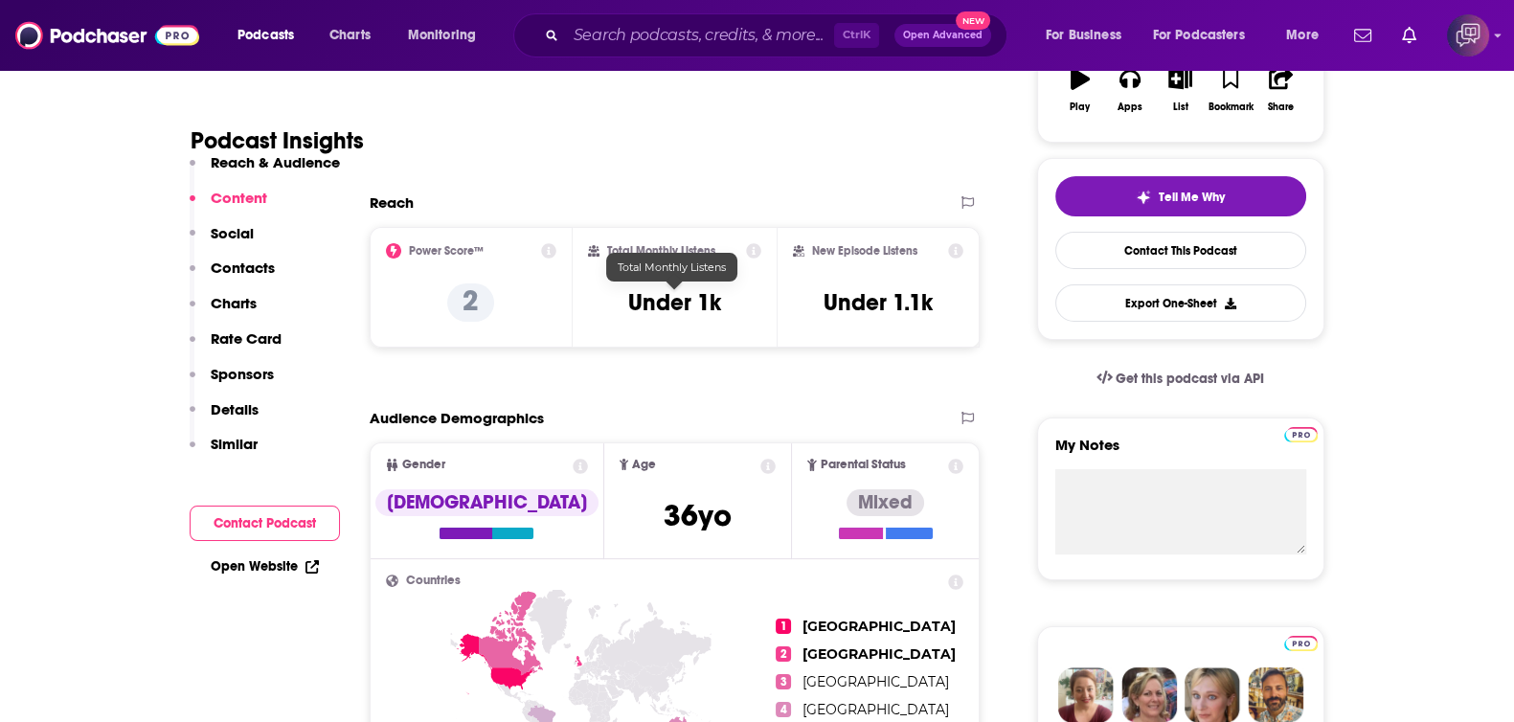
drag, startPoint x: 737, startPoint y: 289, endPoint x: 704, endPoint y: 299, distance: 34.9
click at [704, 299] on div "Total Monthly Listens Under 1k" at bounding box center [674, 287] width 173 height 88
drag, startPoint x: 718, startPoint y: 304, endPoint x: 695, endPoint y: 300, distance: 23.3
click at [695, 300] on h3 "Under 1k" at bounding box center [674, 302] width 93 height 29
copy h3 "1k"
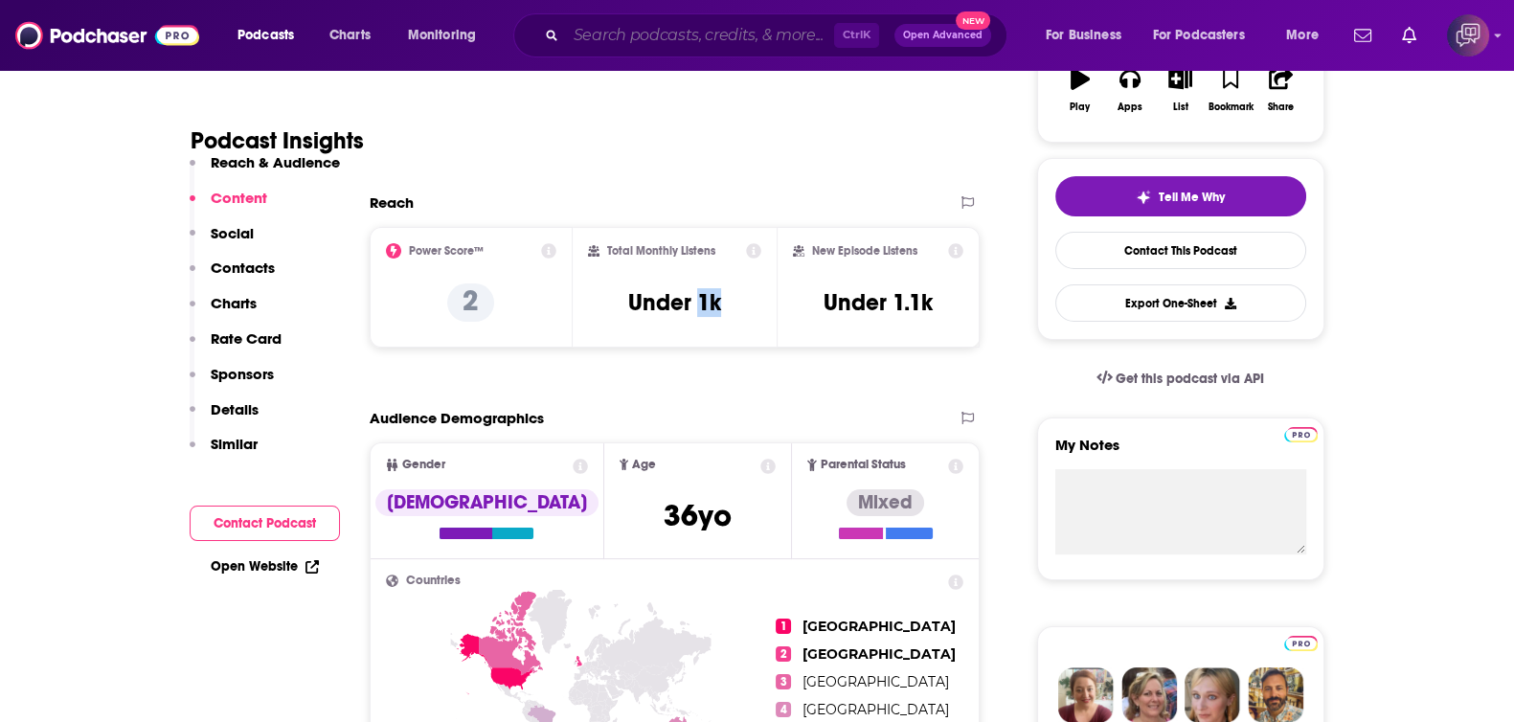
click at [709, 38] on input "Search podcasts, credits, & more..." at bounding box center [700, 35] width 268 height 31
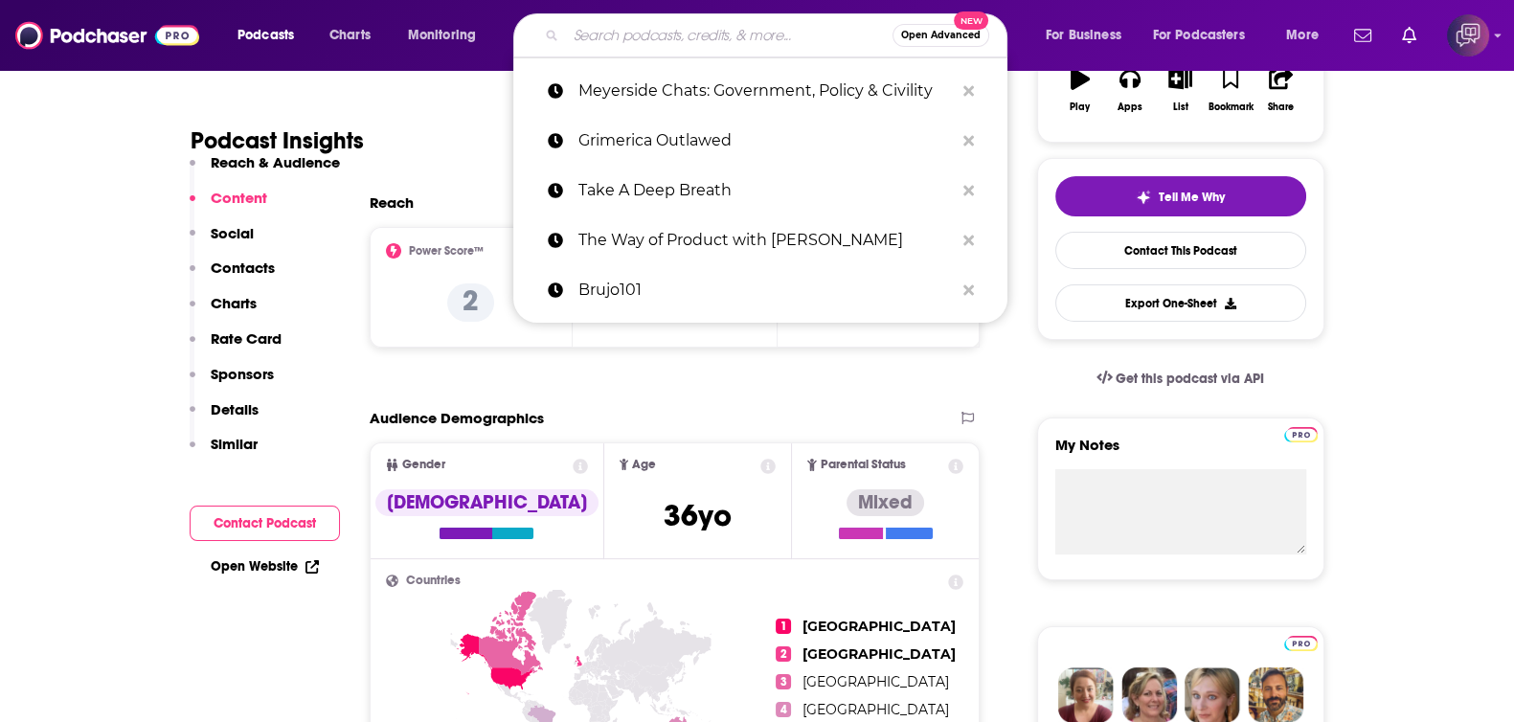
paste input "Divas That Care Network"
type input "Divas That Care Network"
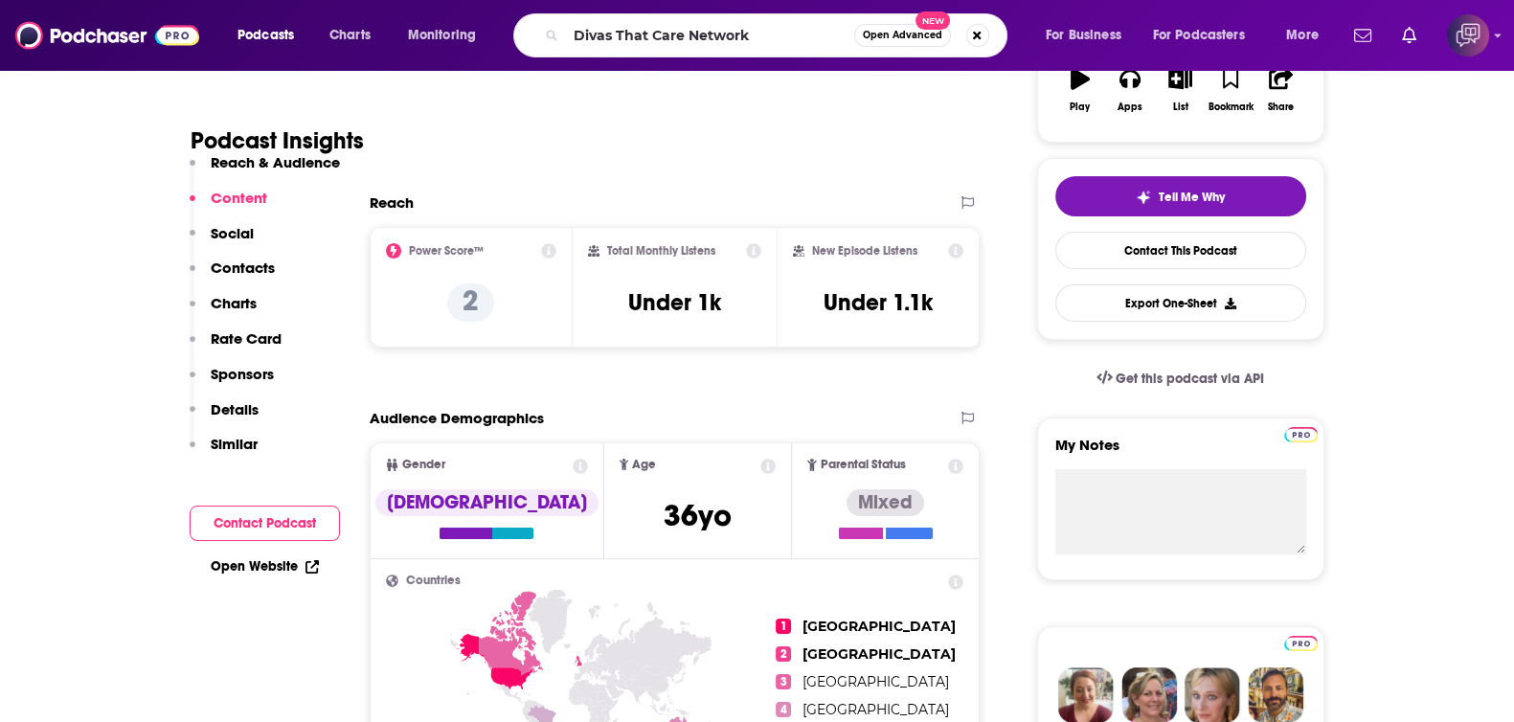
click at [877, 44] on button "Open Advanced New" at bounding box center [902, 35] width 97 height 23
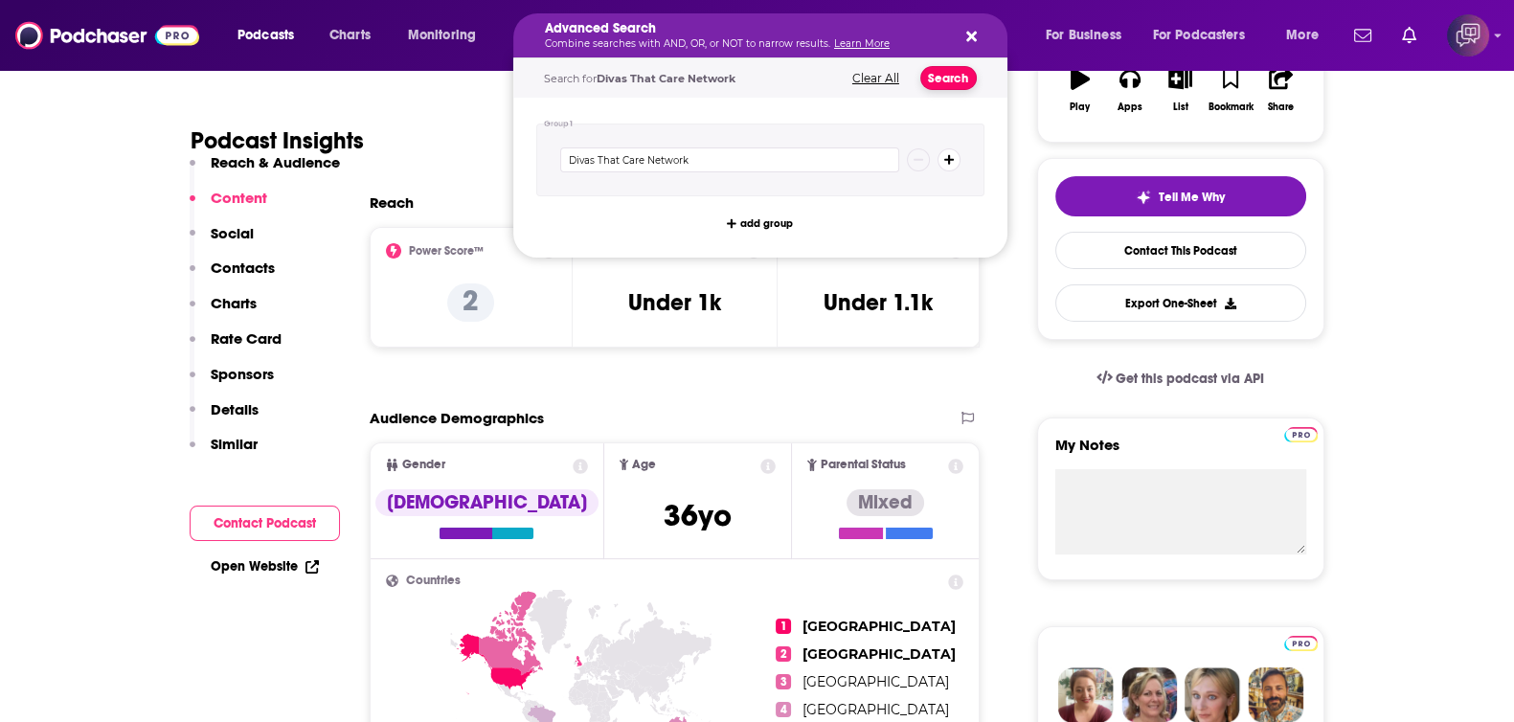
click at [940, 80] on button "Search" at bounding box center [948, 78] width 56 height 24
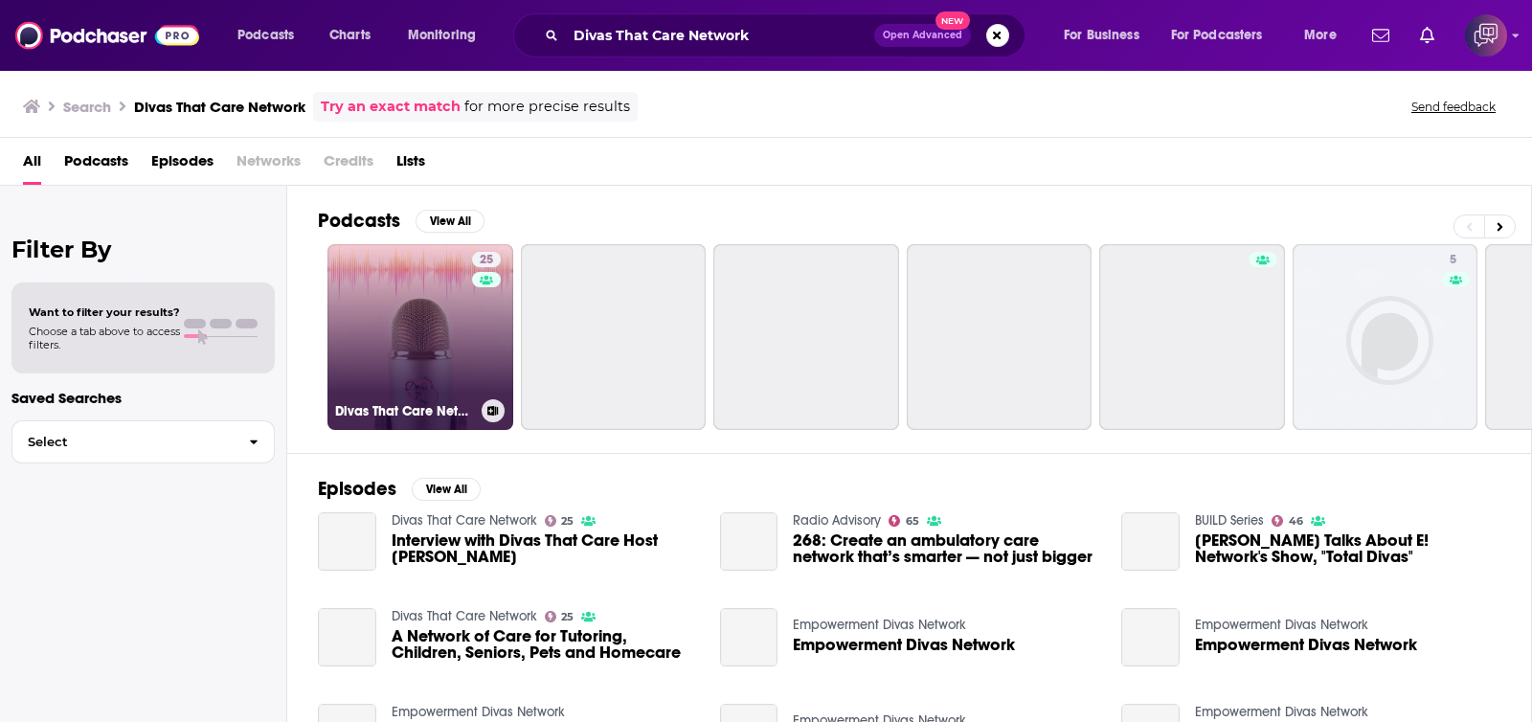
click at [460, 396] on link "25 Divas That Care Network" at bounding box center [420, 337] width 186 height 186
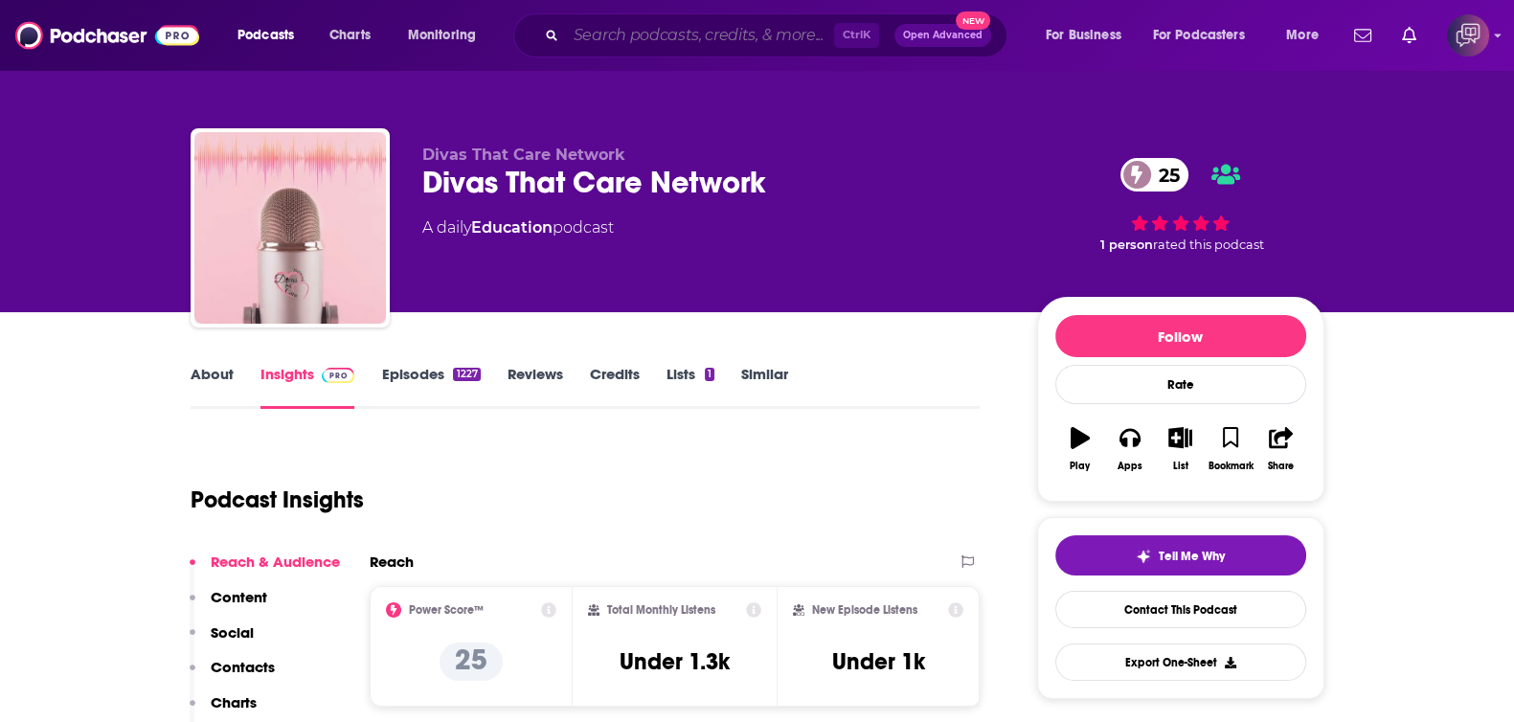
click at [767, 31] on input "Search podcasts, credits, & more..." at bounding box center [700, 35] width 268 height 31
paste input "Remarkable Retail Podcast"
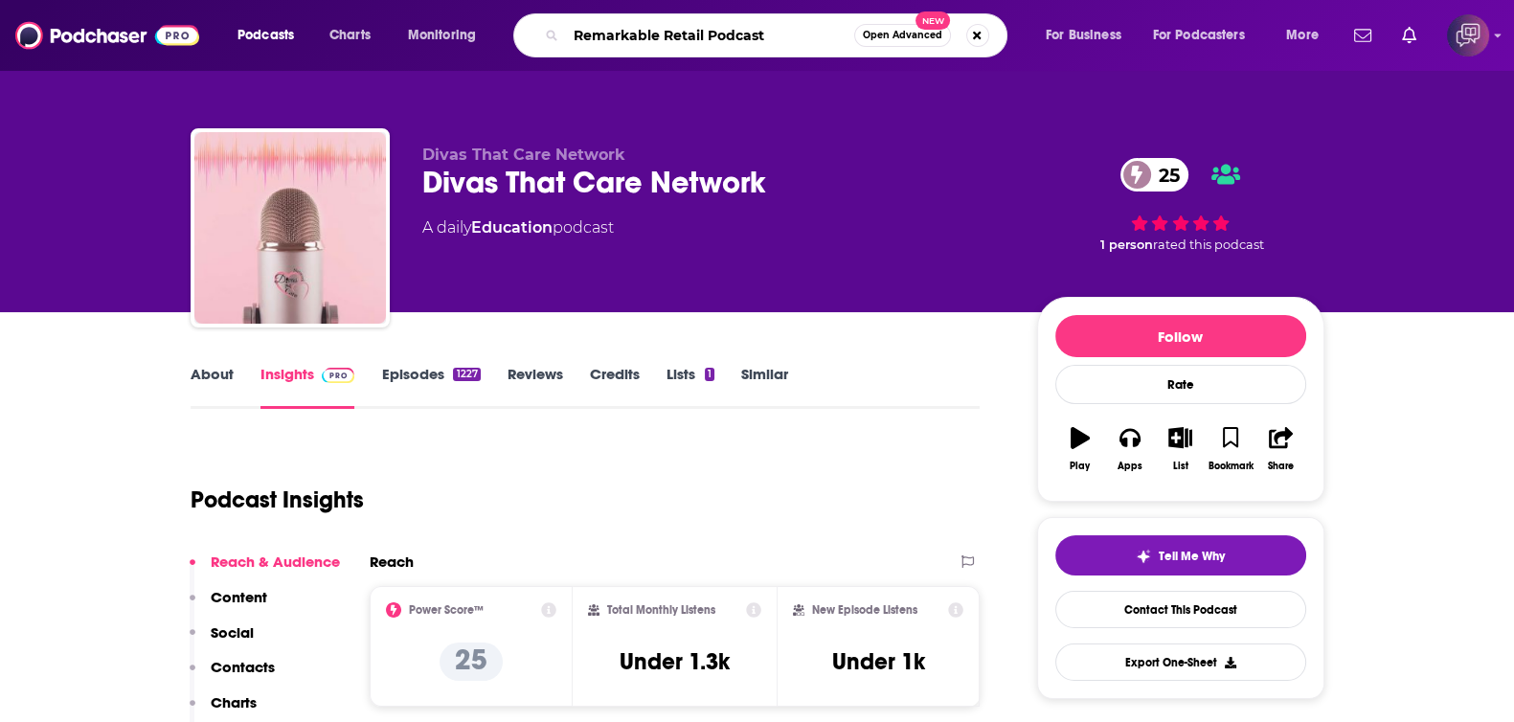
type input "Remarkable Retail Podcast"
click at [918, 33] on span "Open Advanced" at bounding box center [902, 36] width 79 height 10
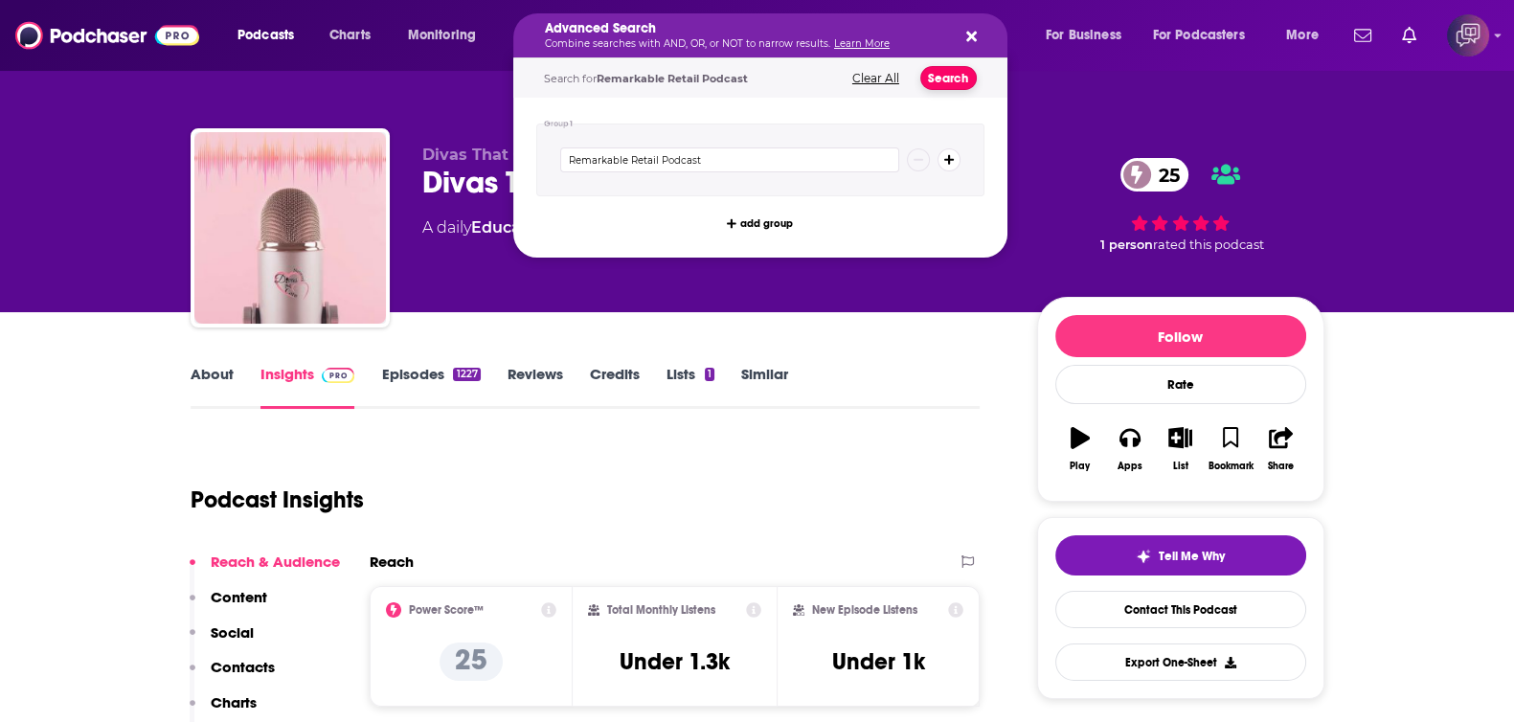
click at [959, 78] on button "Search" at bounding box center [948, 78] width 56 height 24
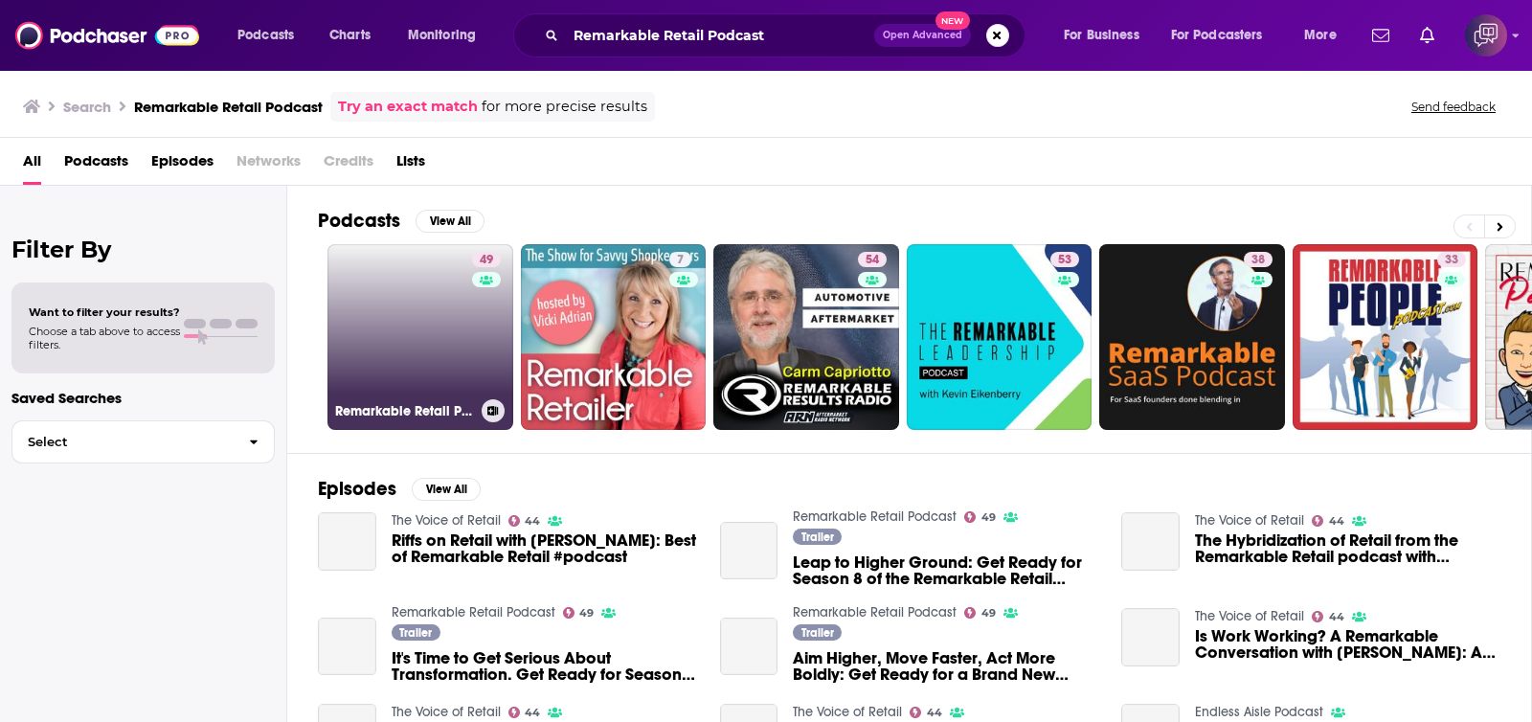
click at [369, 371] on link "49 Remarkable Retail Podcast" at bounding box center [420, 337] width 186 height 186
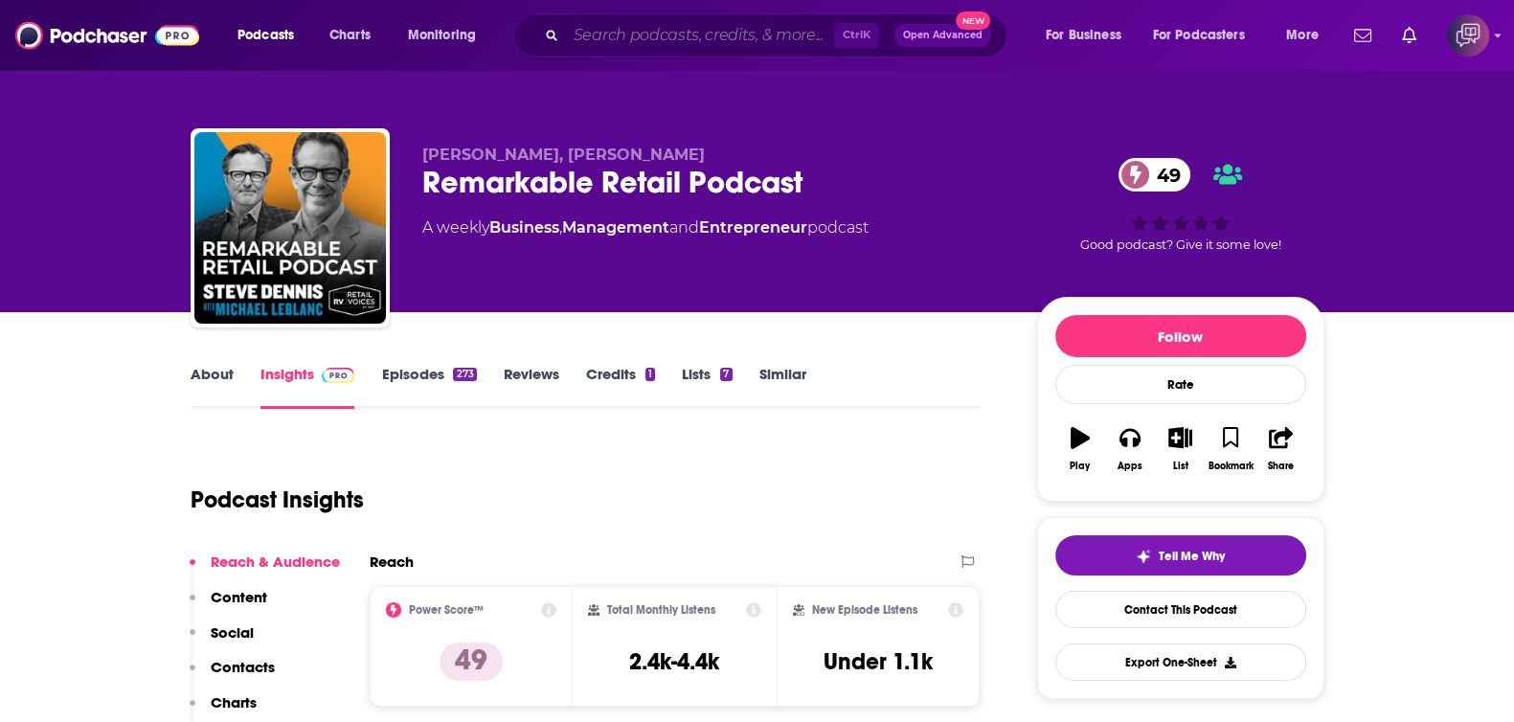
click at [781, 28] on input "Search podcasts, credits, & more..." at bounding box center [700, 35] width 268 height 31
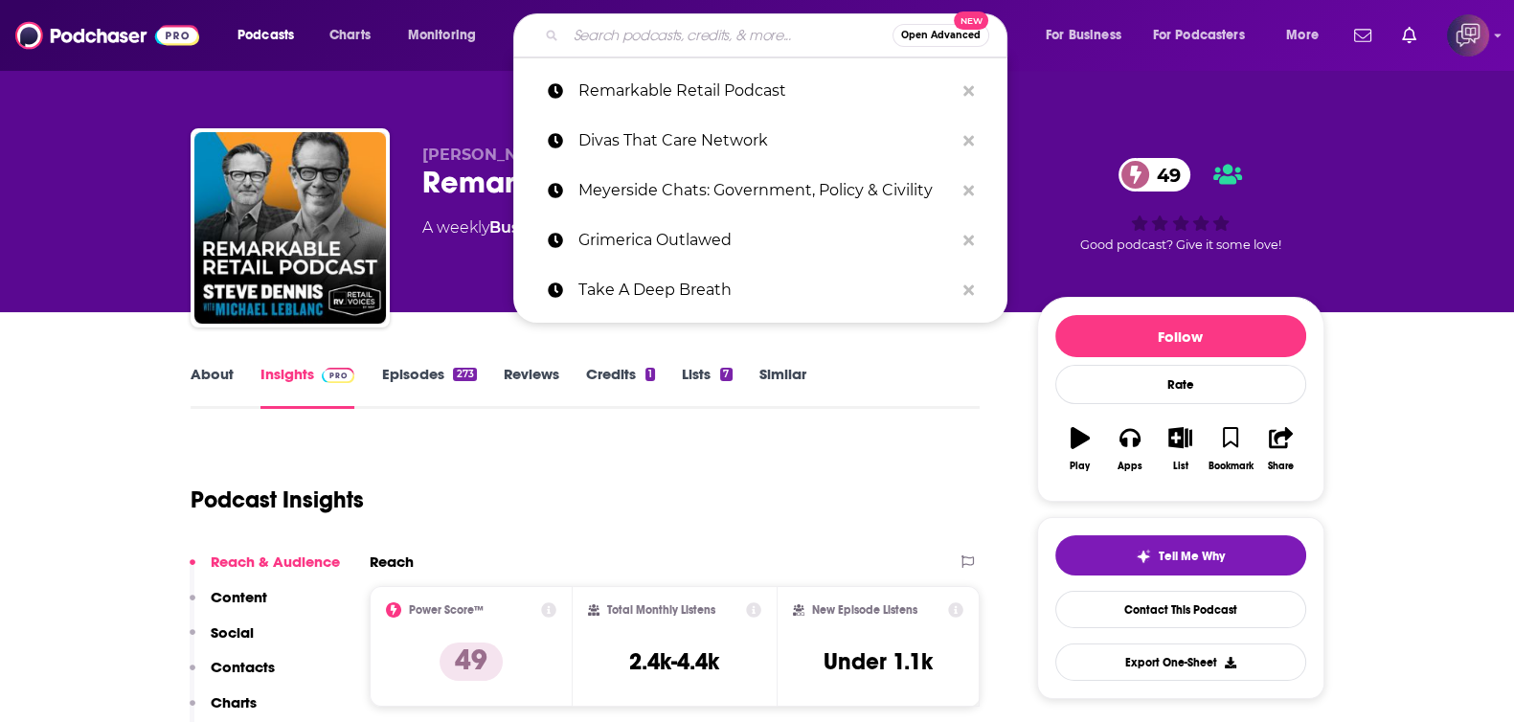
paste input "Charisma Quotient: Build Confidence, Make Connections and Find Love"
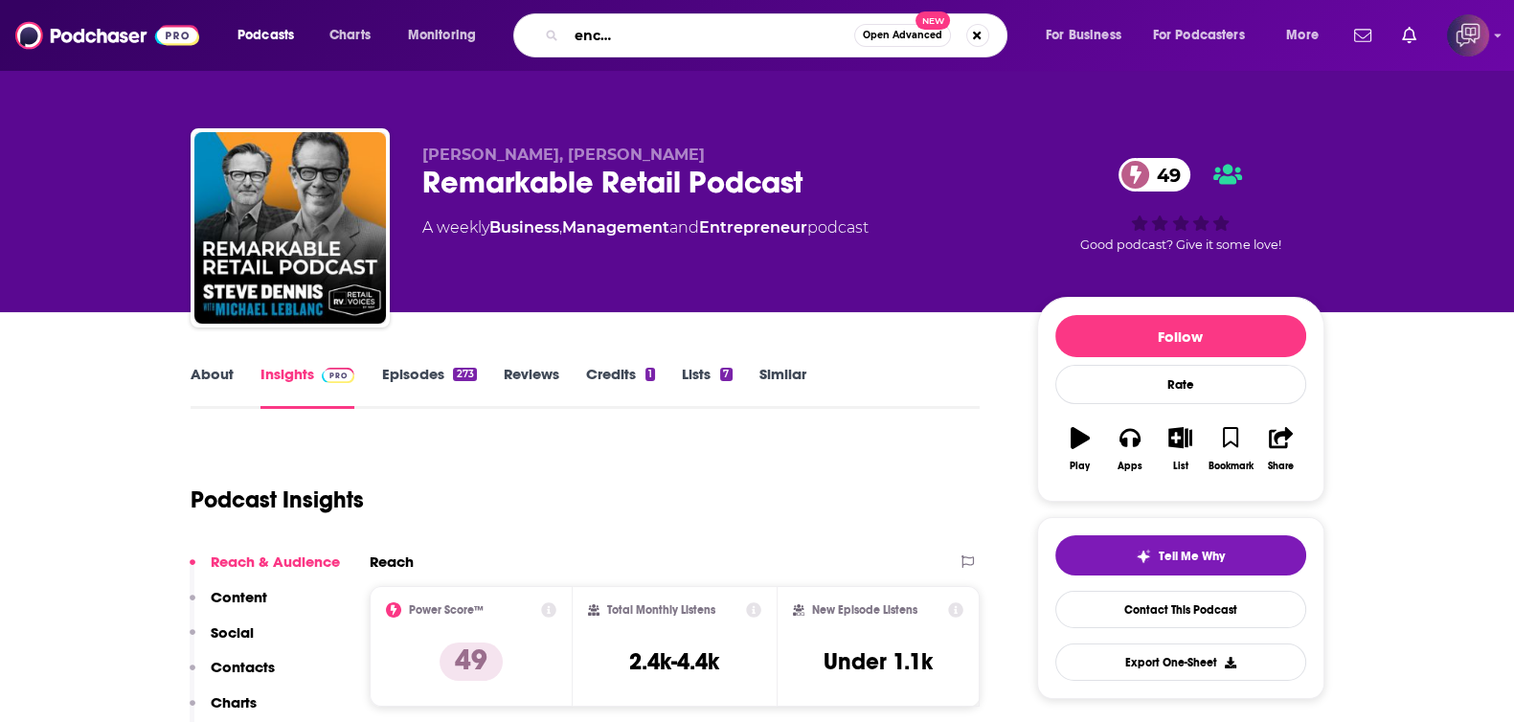
type input "Charisma Quotient: Build Confidence, Make Connections and Find Love"
click at [925, 41] on button "Open Advanced New" at bounding box center [902, 35] width 97 height 23
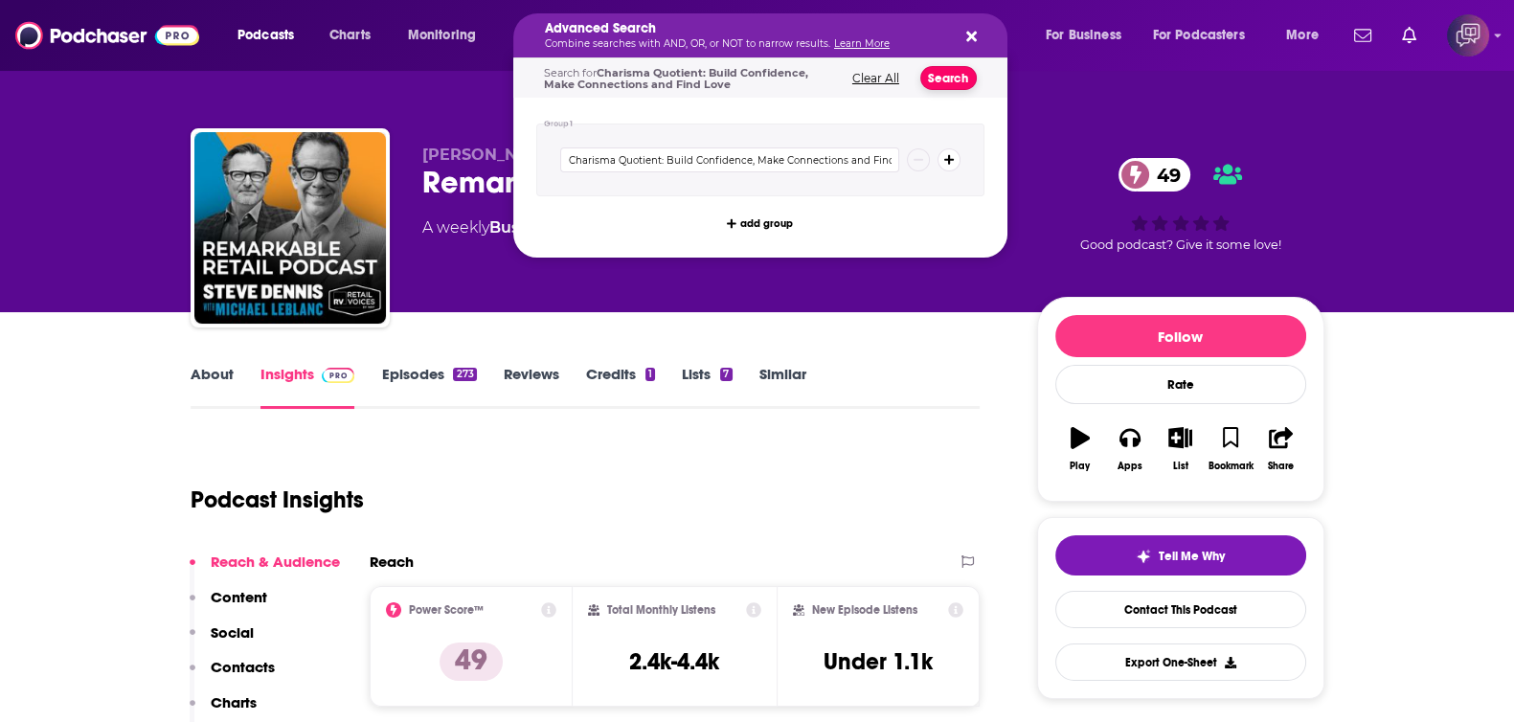
click at [932, 66] on button "Search" at bounding box center [948, 78] width 56 height 24
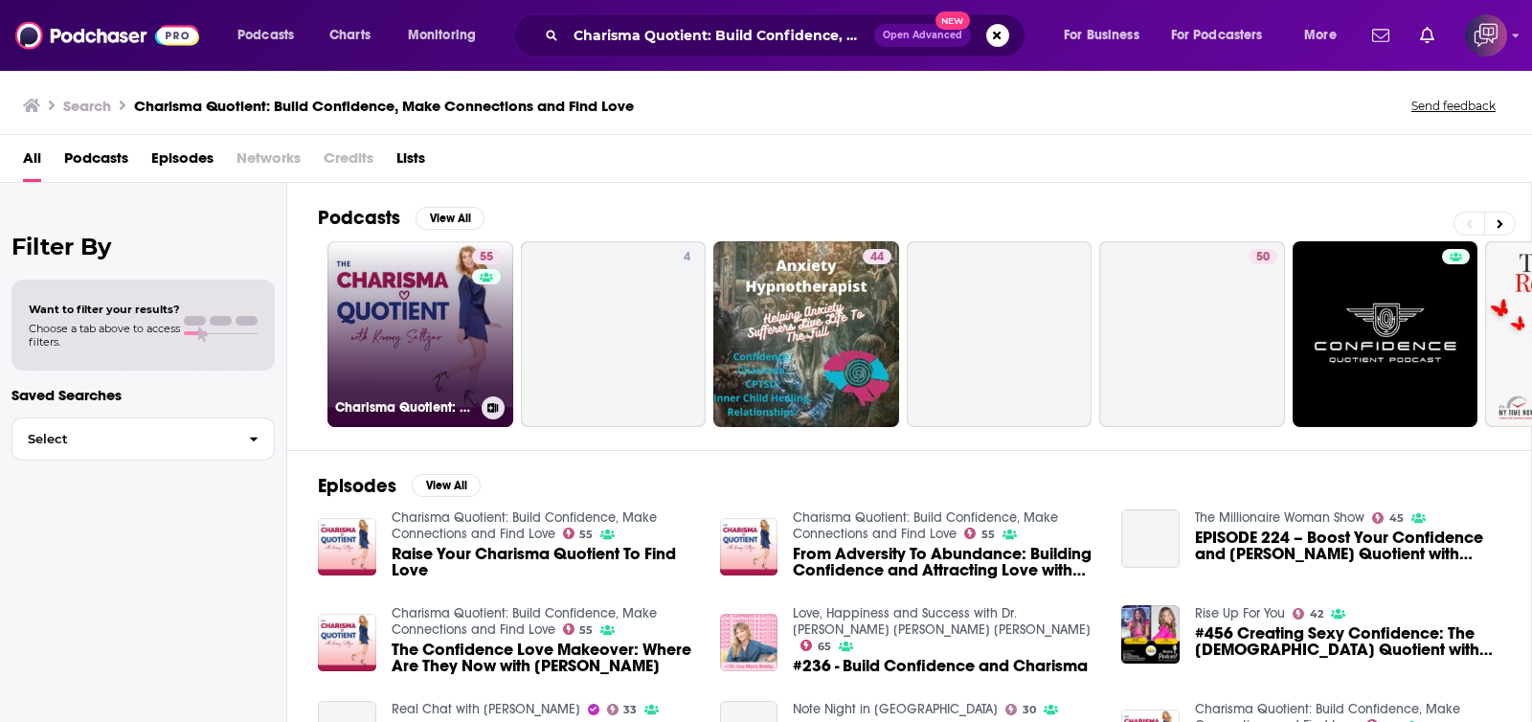
click at [388, 314] on link "55 Charisma Quotient: Build Confidence, Make Connections and Find Love" at bounding box center [420, 334] width 186 height 186
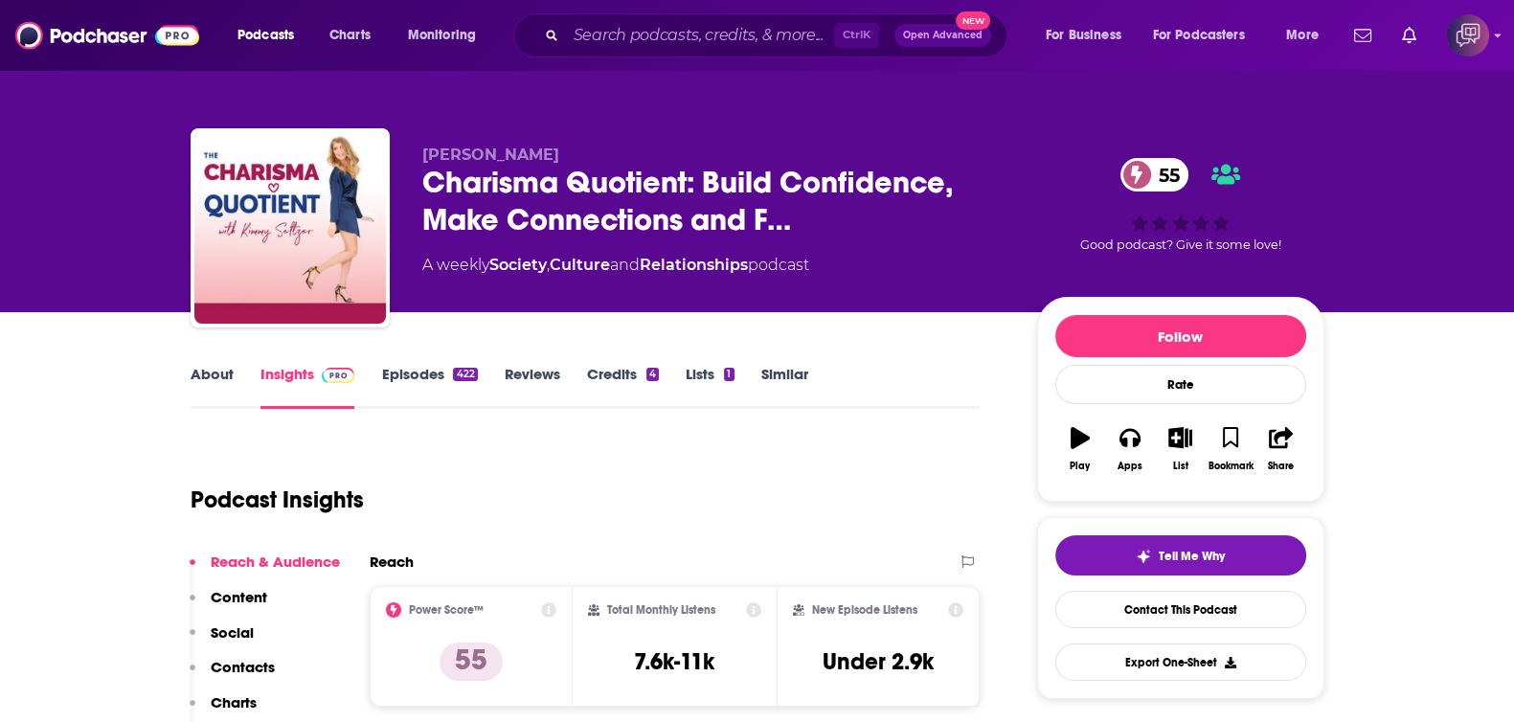
scroll to position [478, 0]
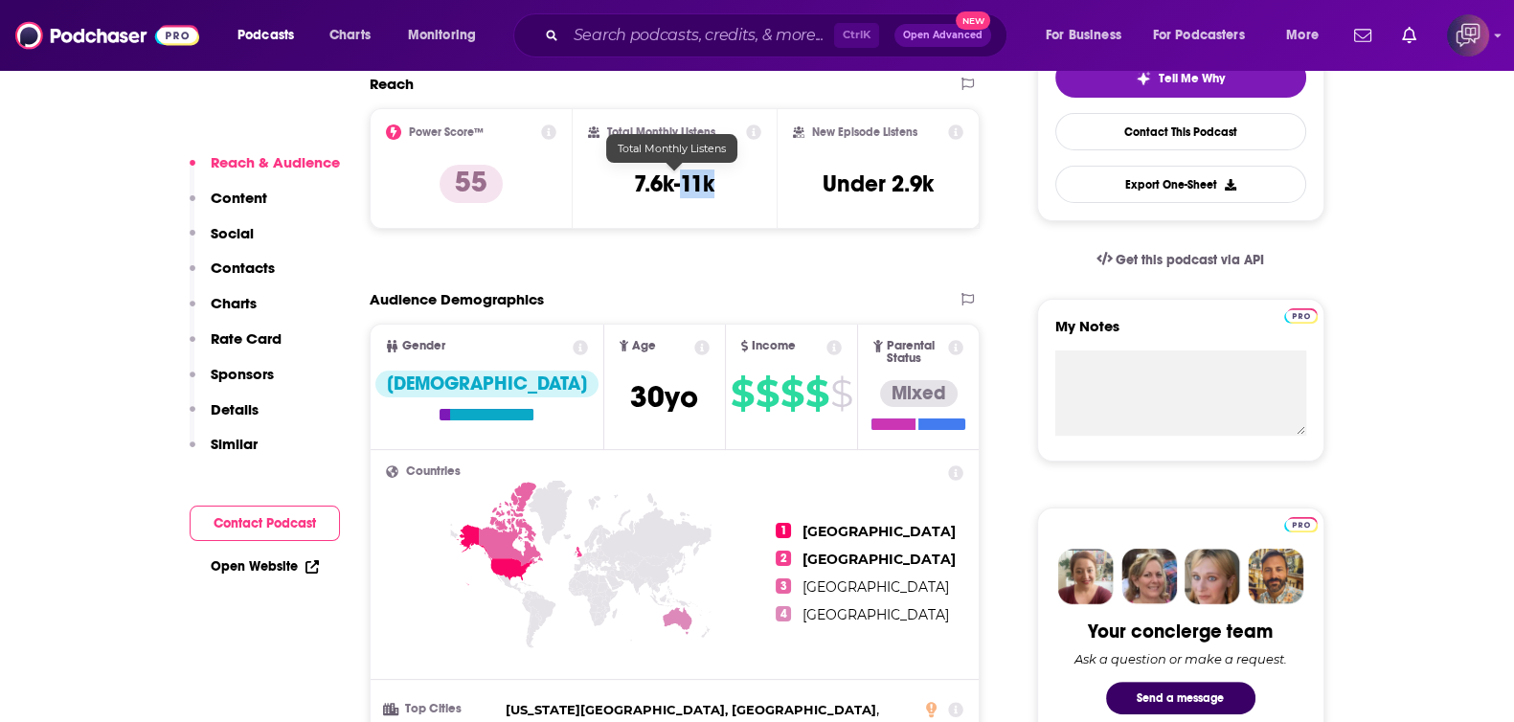
drag, startPoint x: 726, startPoint y: 179, endPoint x: 685, endPoint y: 184, distance: 41.5
click at [685, 184] on div "Total Monthly Listens 7.6k-11k" at bounding box center [674, 168] width 173 height 88
copy h3 "11k"
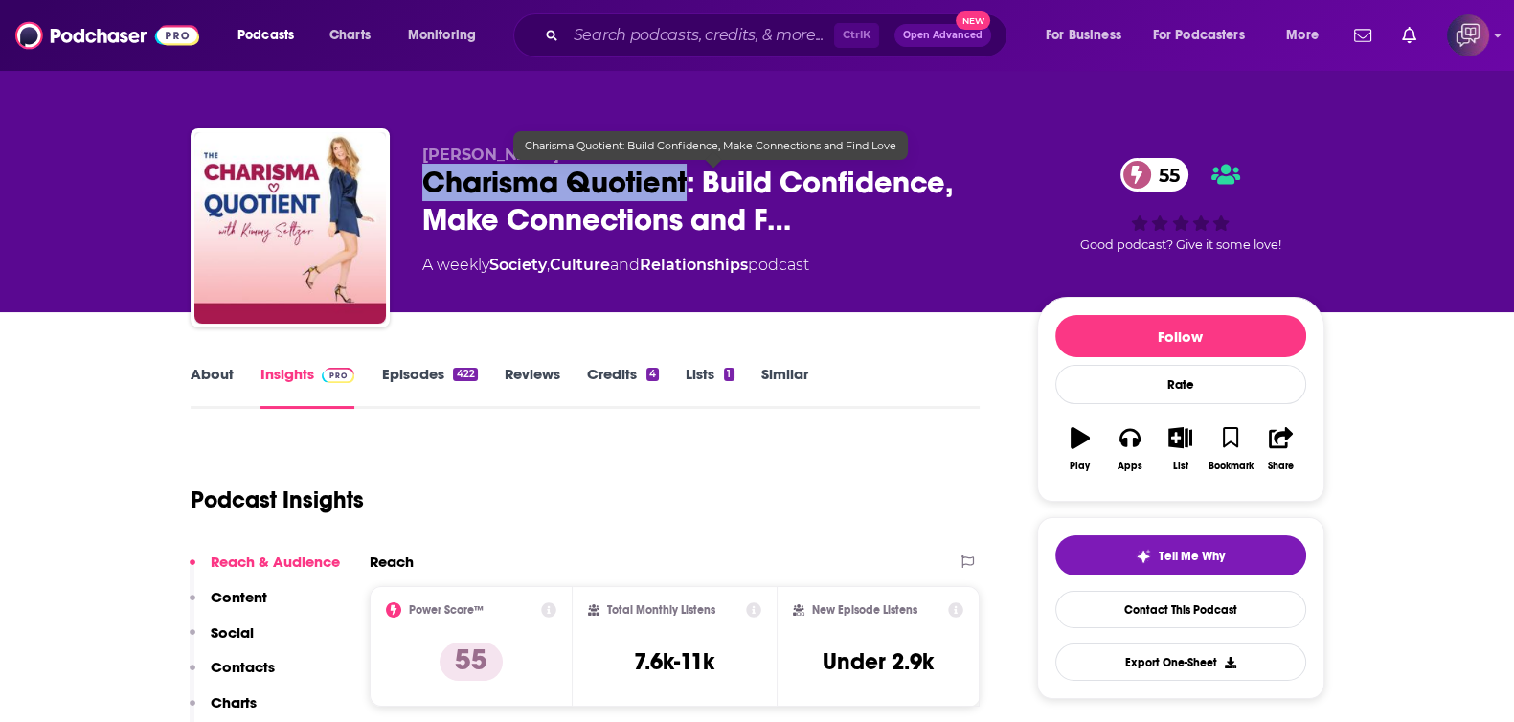
drag, startPoint x: 417, startPoint y: 183, endPoint x: 686, endPoint y: 183, distance: 269.1
click at [686, 183] on div "[PERSON_NAME] Charisma Quotient: Build Confidence, Make Connections and F… 55 A…" at bounding box center [758, 231] width 1134 height 207
copy h2 "Charisma Quotient"
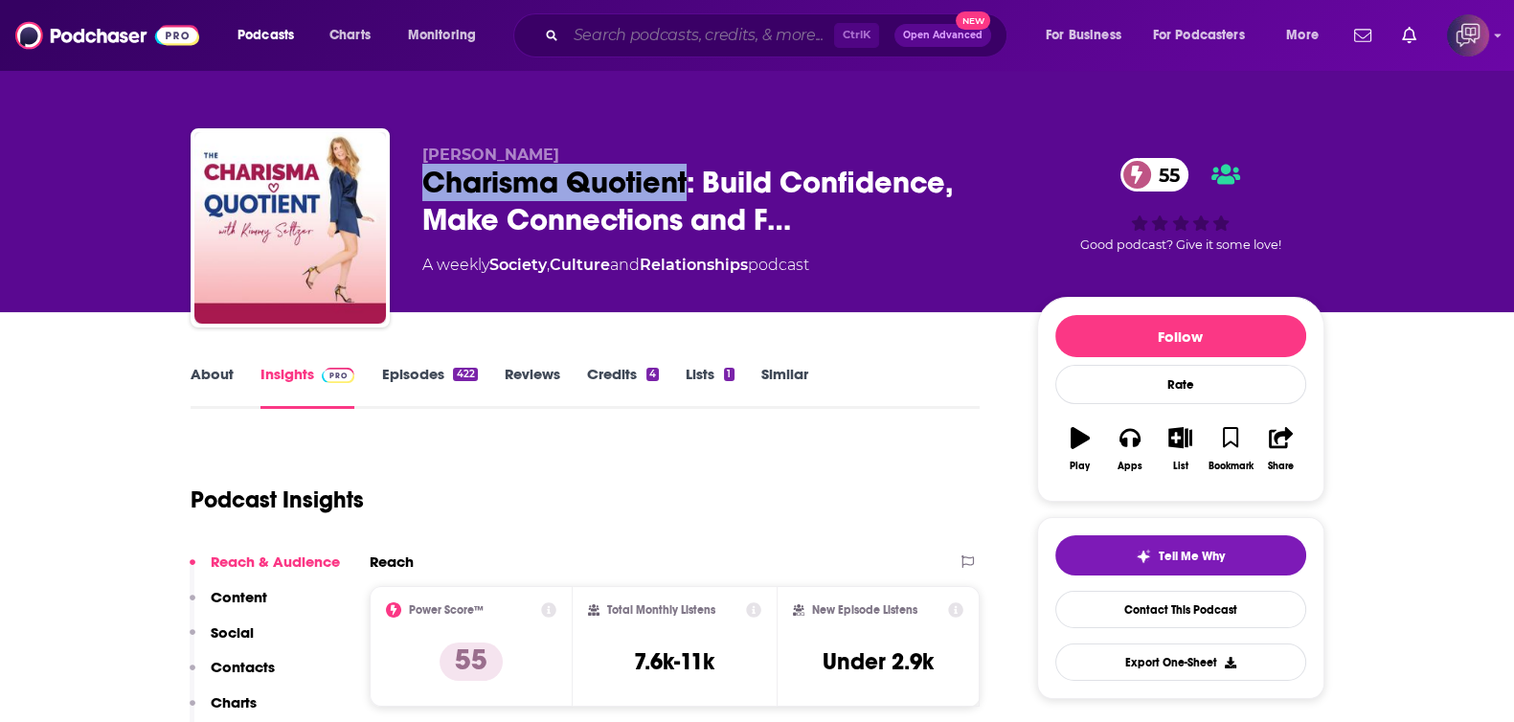
click at [678, 37] on input "Search podcasts, credits, & more..." at bounding box center [700, 35] width 268 height 31
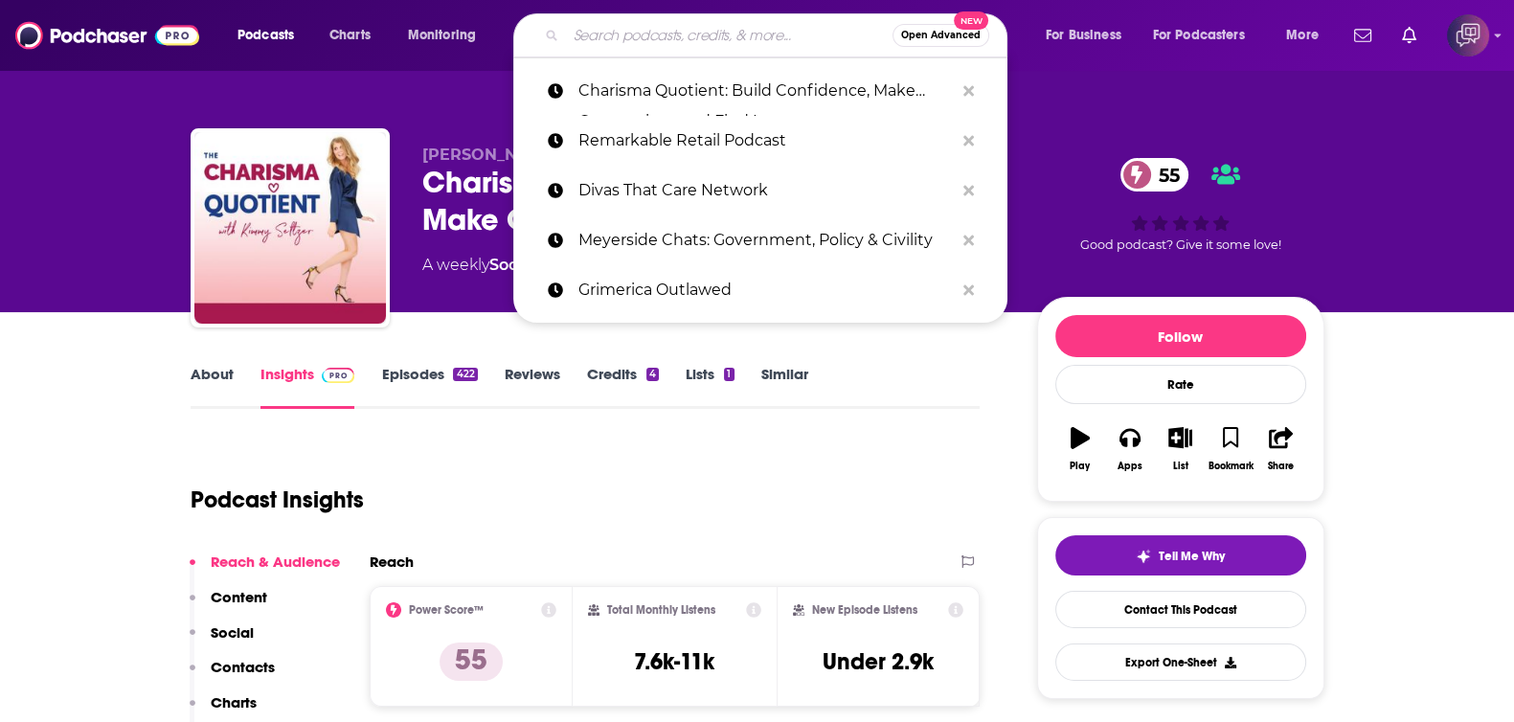
paste input "The Real [PERSON_NAME] Playbook"
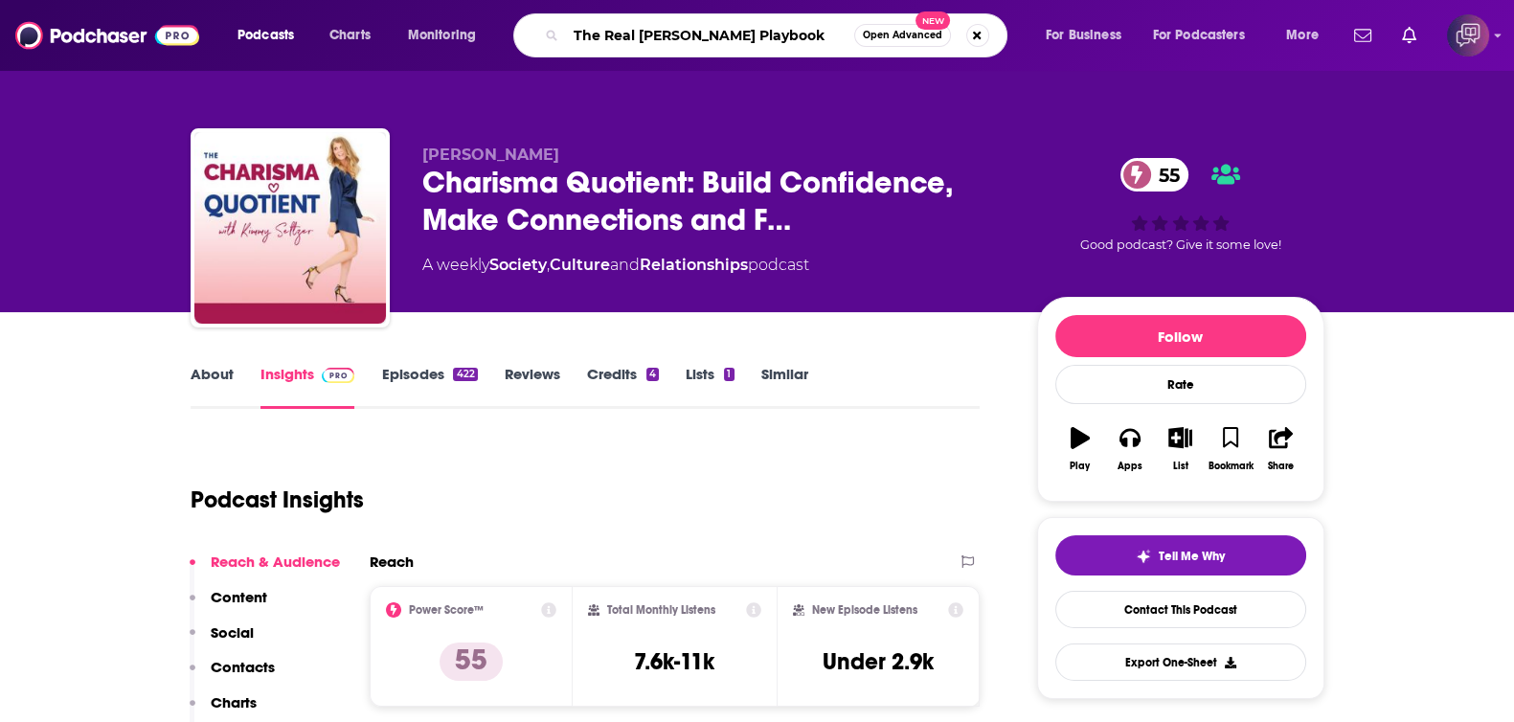
type input "The Real [PERSON_NAME] Playbook"
click at [905, 27] on button "Open Advanced New" at bounding box center [902, 35] width 97 height 23
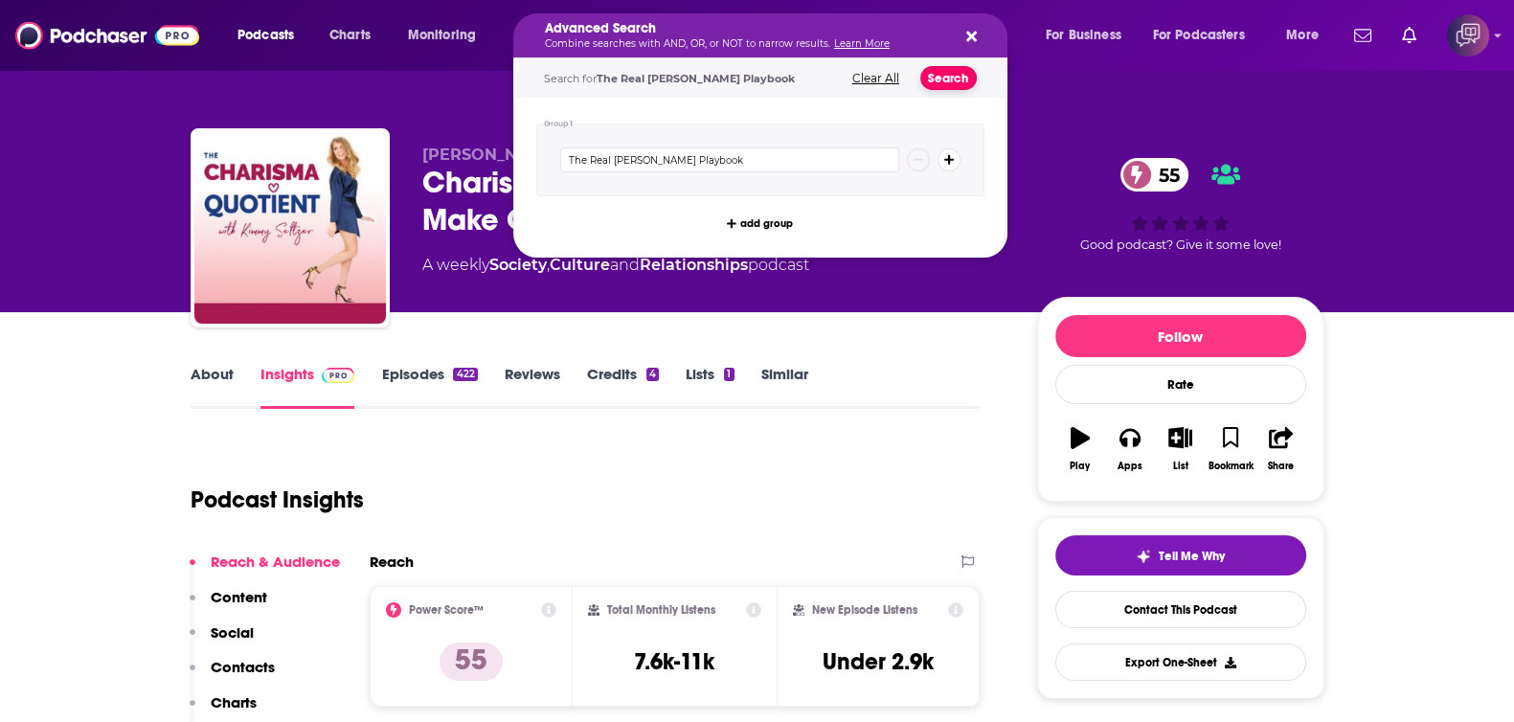
click at [943, 79] on button "Search" at bounding box center [948, 78] width 56 height 24
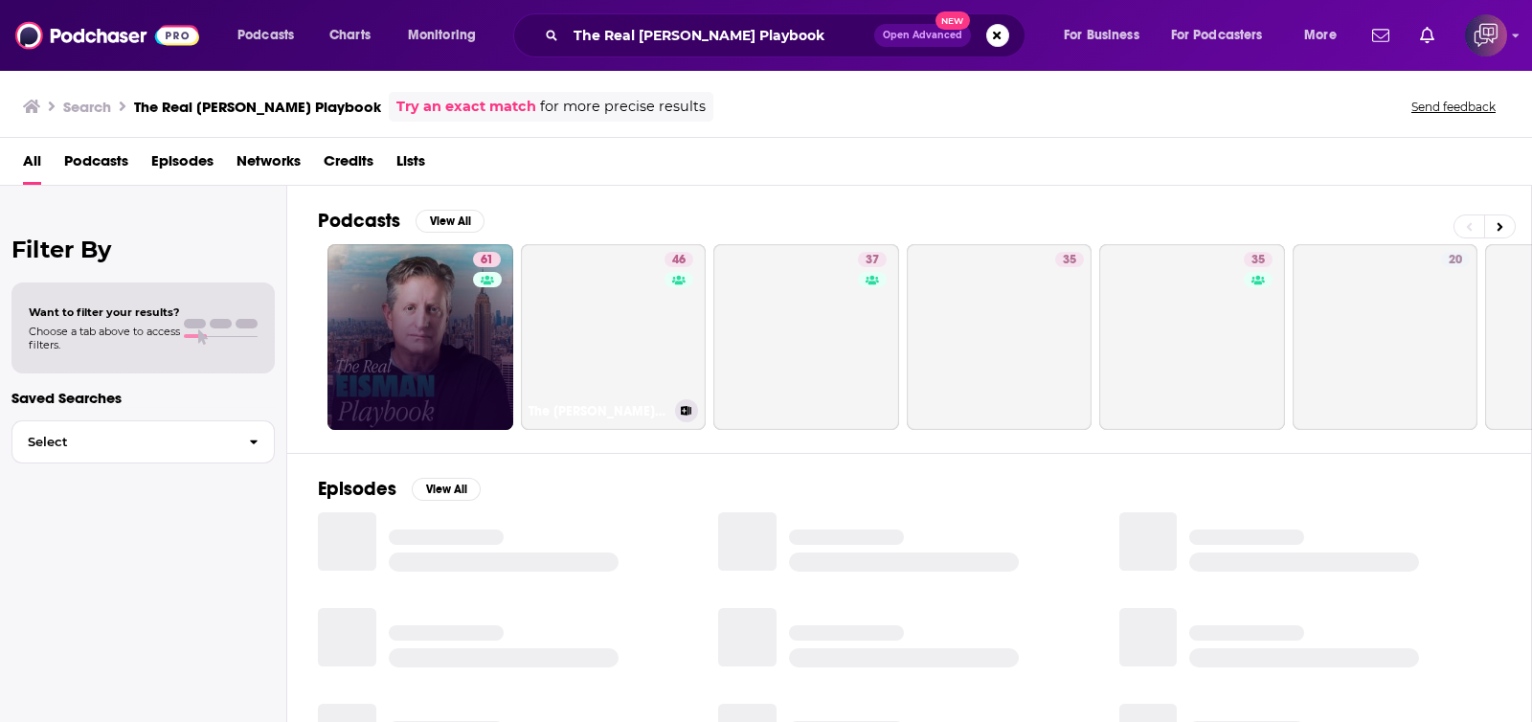
click at [478, 378] on div "61" at bounding box center [489, 337] width 33 height 170
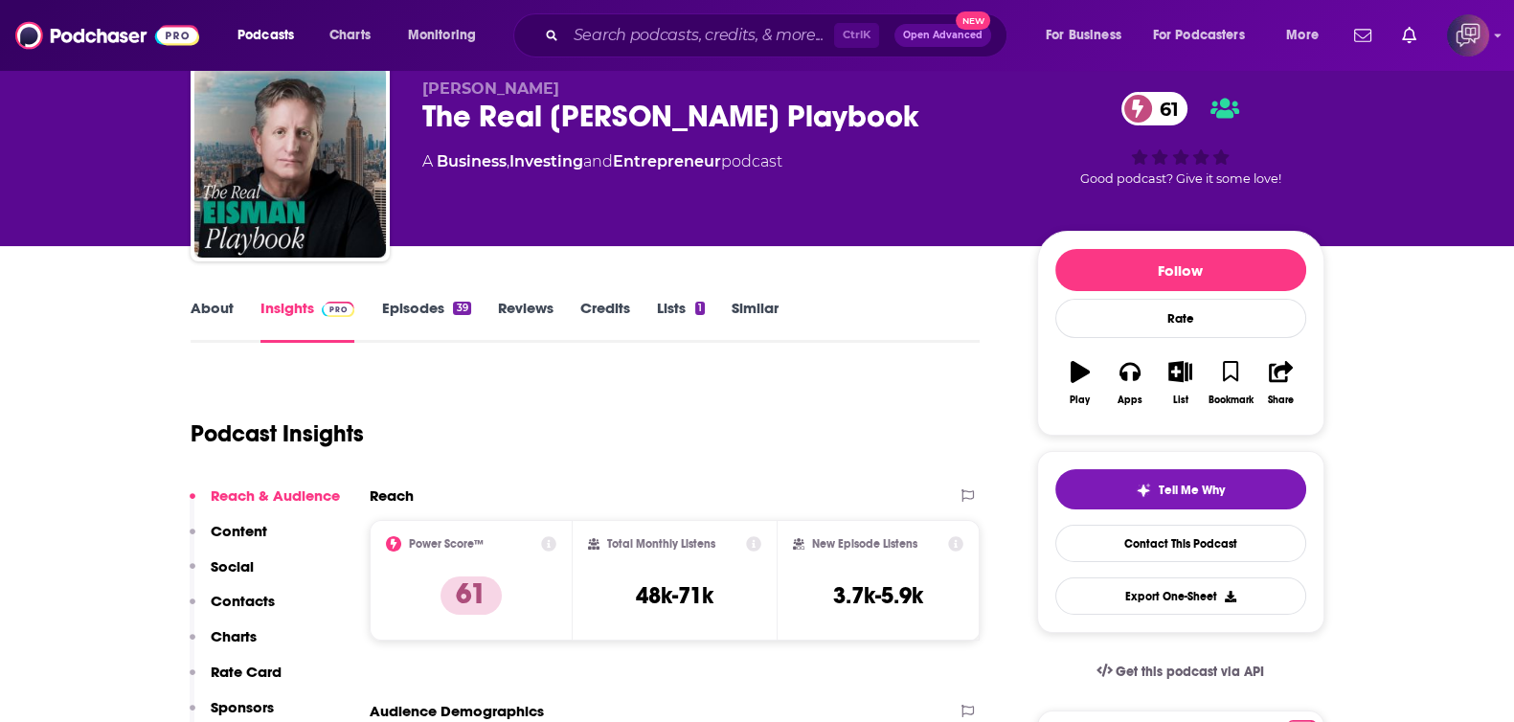
scroll to position [119, 0]
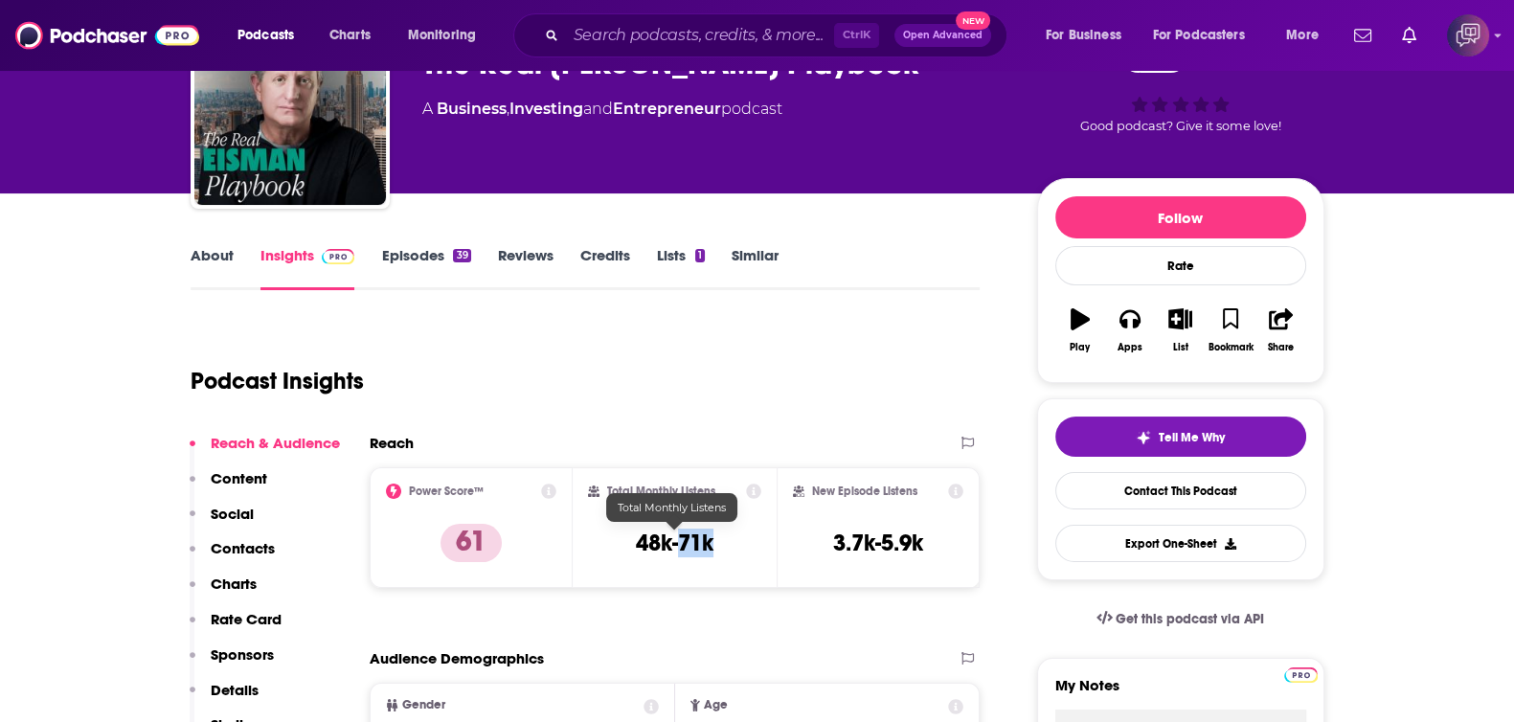
drag, startPoint x: 701, startPoint y: 536, endPoint x: 682, endPoint y: 533, distance: 19.4
click at [682, 533] on div "Total Monthly Listens 48k-71k" at bounding box center [674, 528] width 173 height 88
copy h3 "71k"
click at [756, 23] on input "Search podcasts, credits, & more..." at bounding box center [700, 35] width 268 height 31
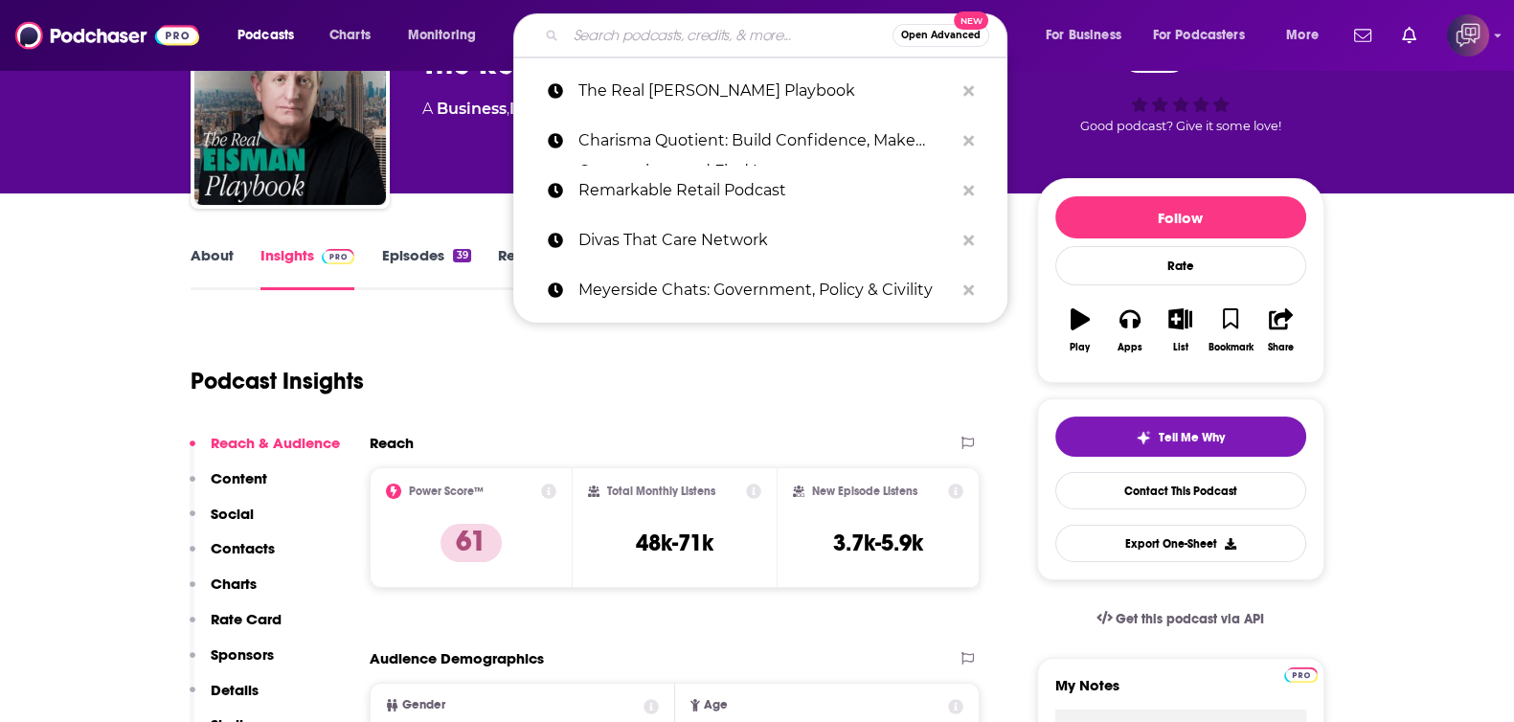
paste input "[PERSON_NAME] - Greater Eurasia Podcast"
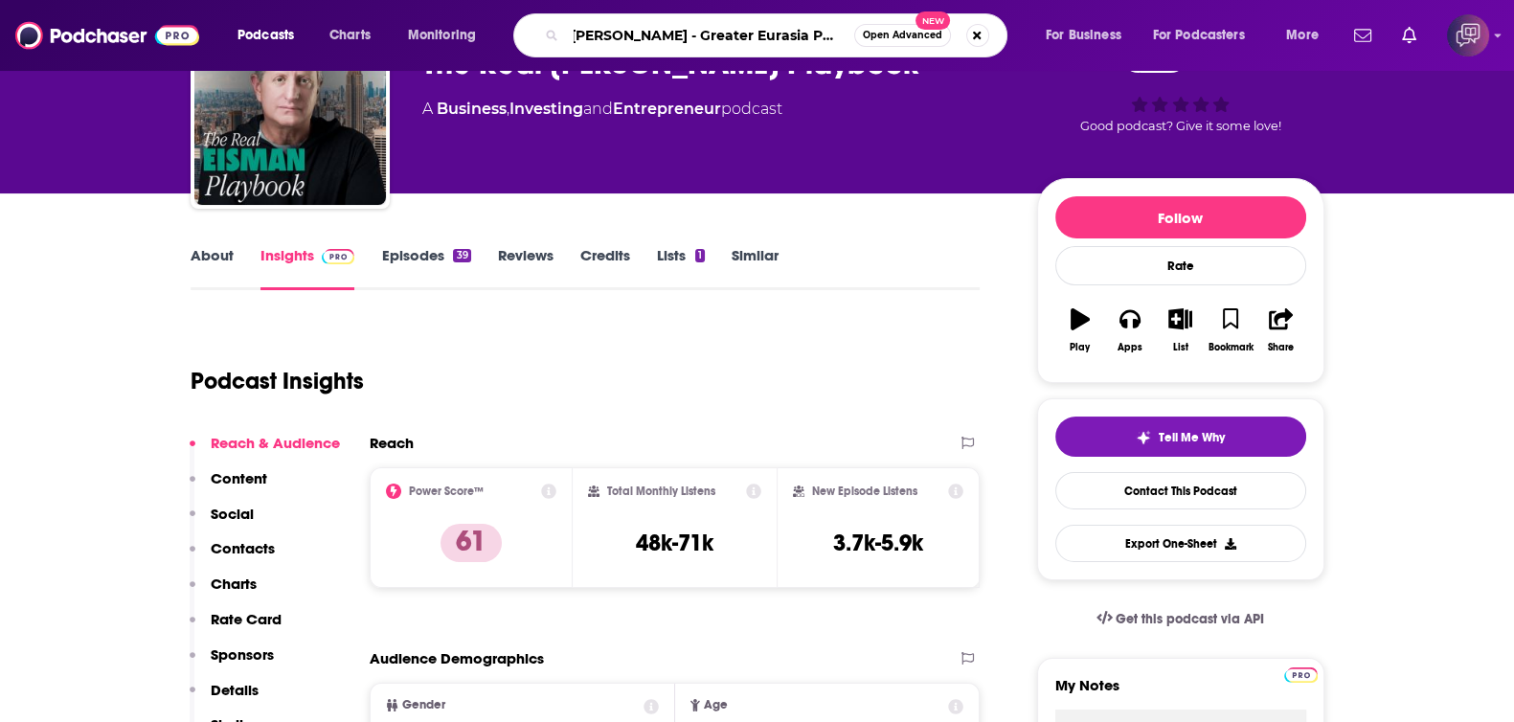
type input "[PERSON_NAME] - Greater Eurasia Podcast"
click at [890, 33] on span "Open Advanced" at bounding box center [902, 36] width 79 height 10
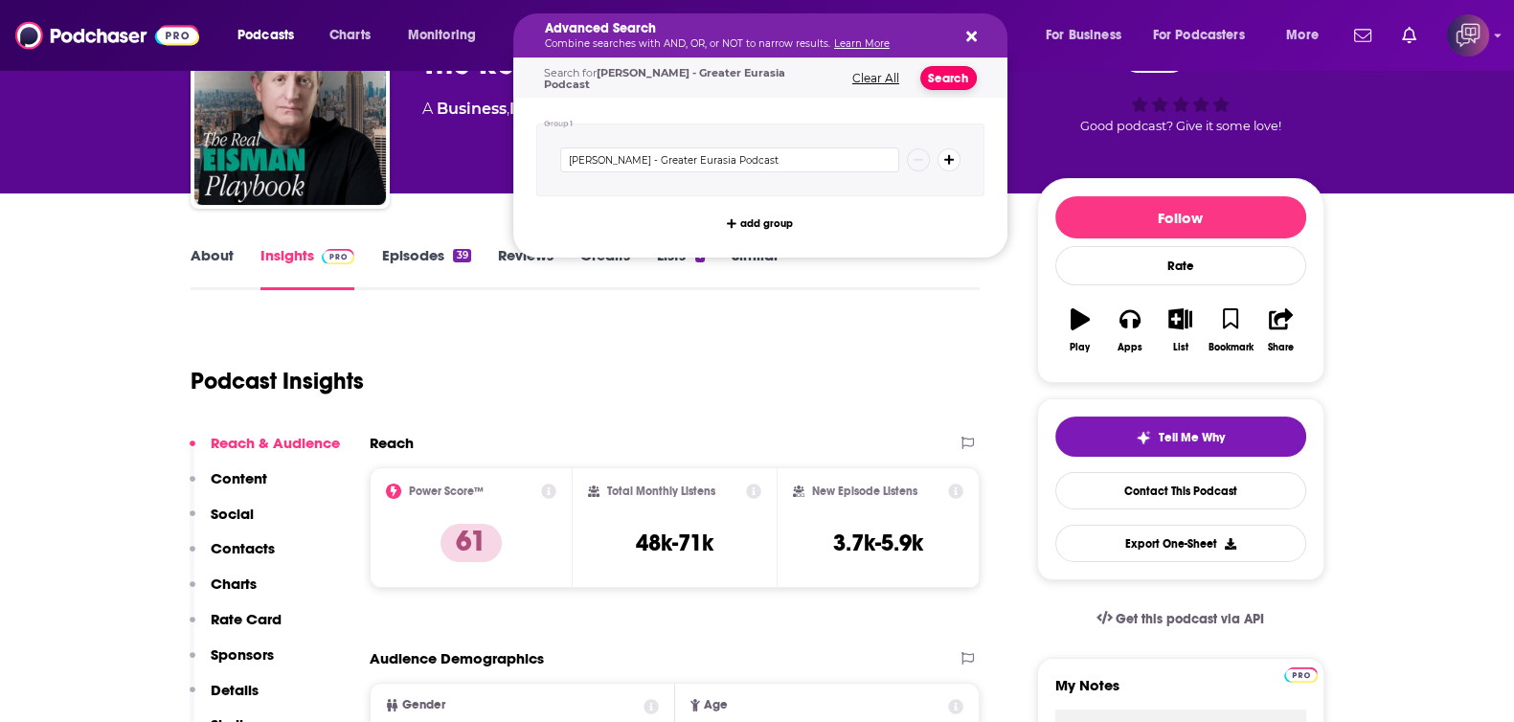
click at [943, 78] on button "Search" at bounding box center [948, 78] width 56 height 24
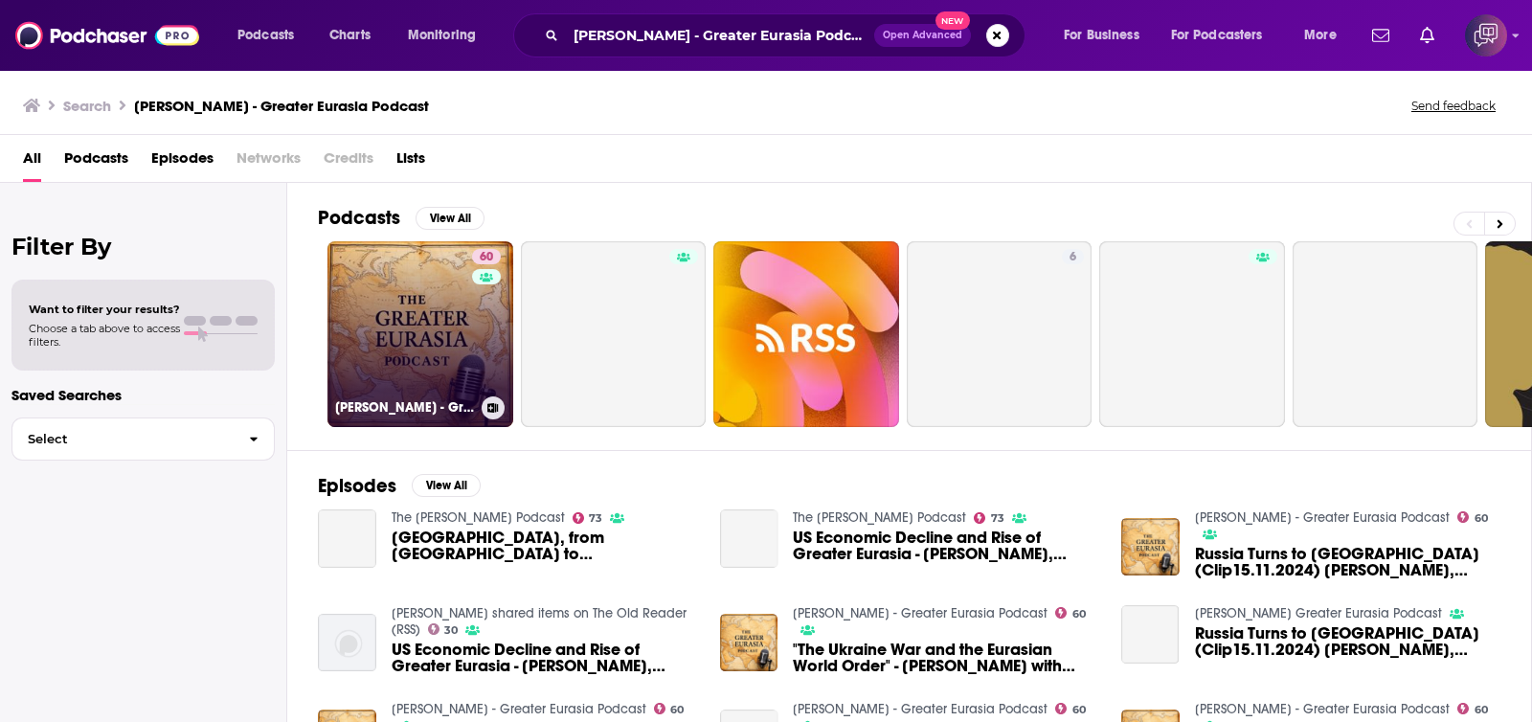
click at [401, 332] on link "60 [PERSON_NAME] - Greater Eurasia Podcast" at bounding box center [420, 334] width 186 height 186
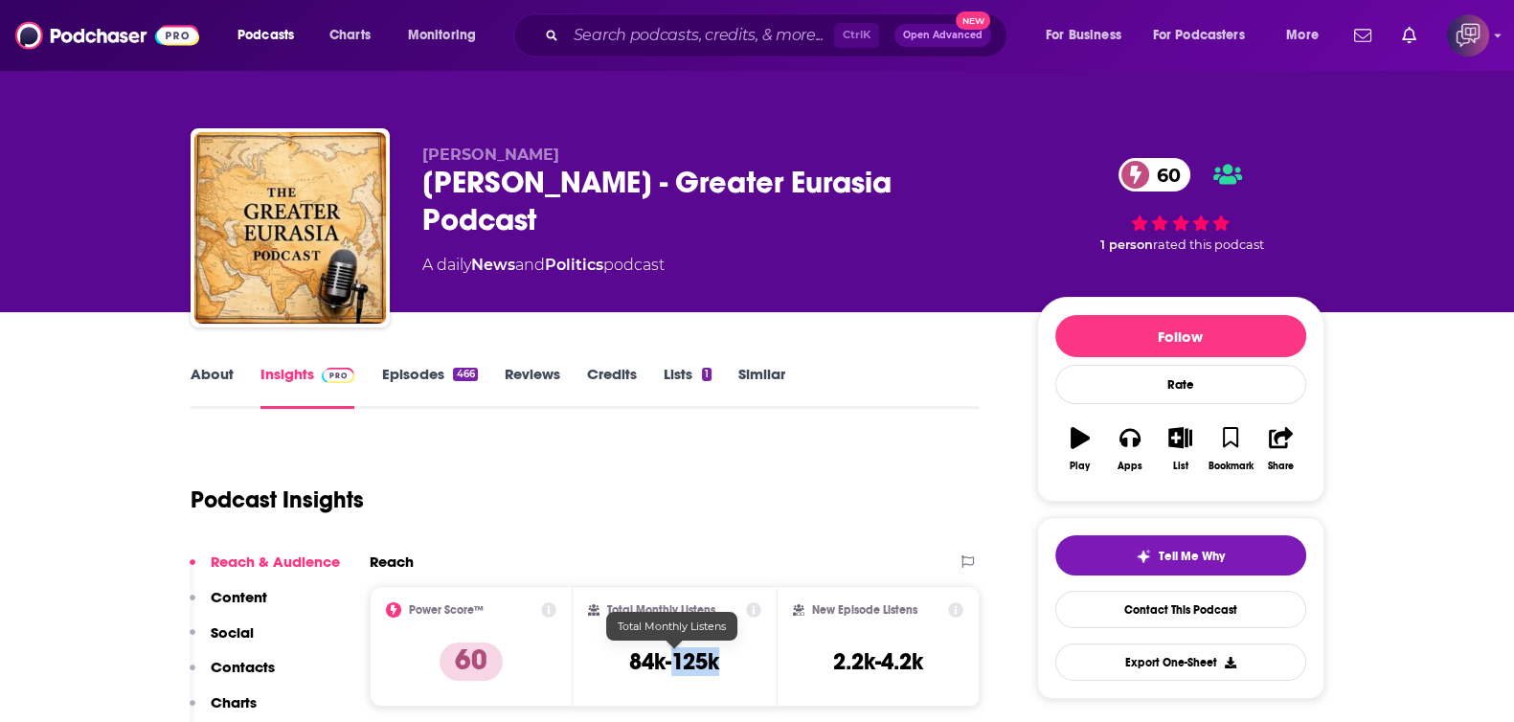
drag, startPoint x: 665, startPoint y: 666, endPoint x: 674, endPoint y: 667, distance: 9.8
click at [674, 544] on div "Total Monthly Listens 84k-125k" at bounding box center [674, 646] width 173 height 88
copy h3 "125k"
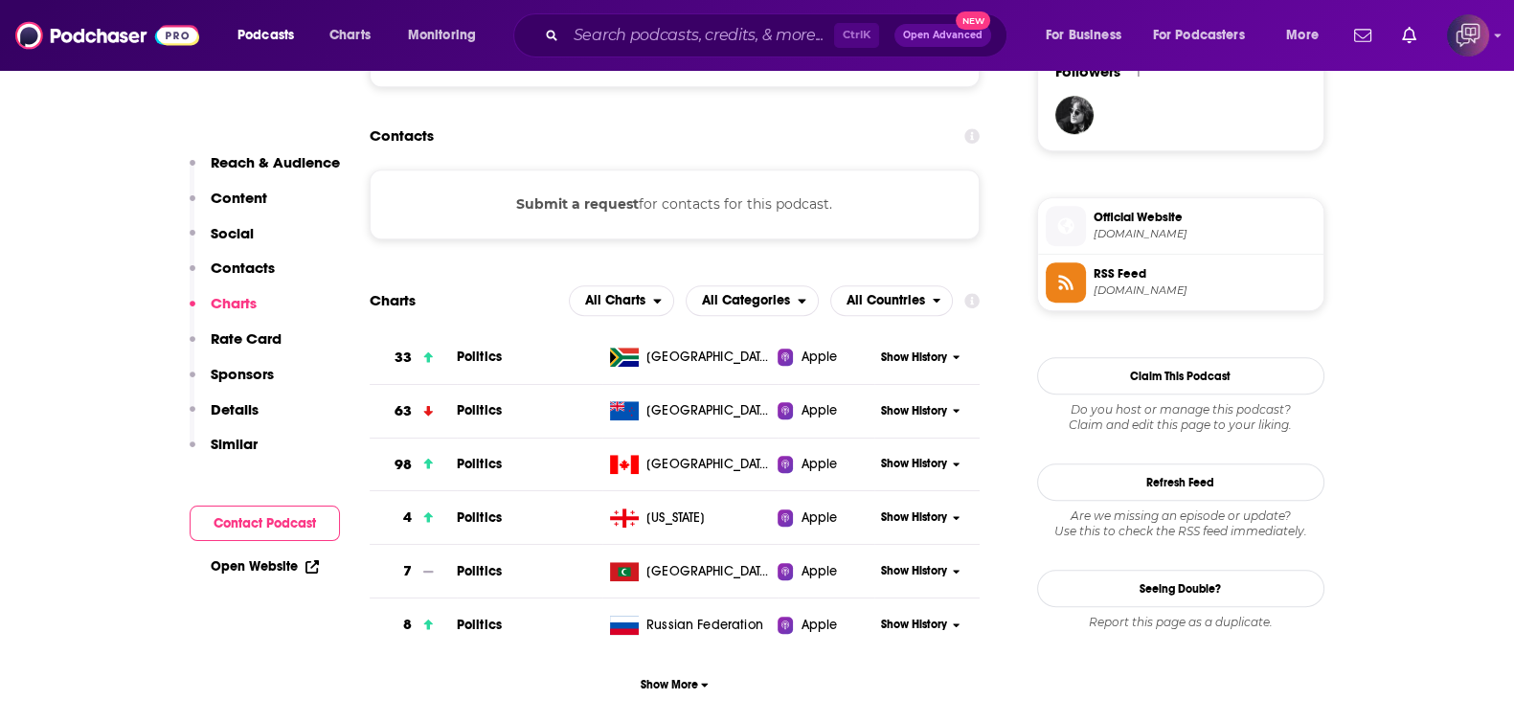
scroll to position [957, 0]
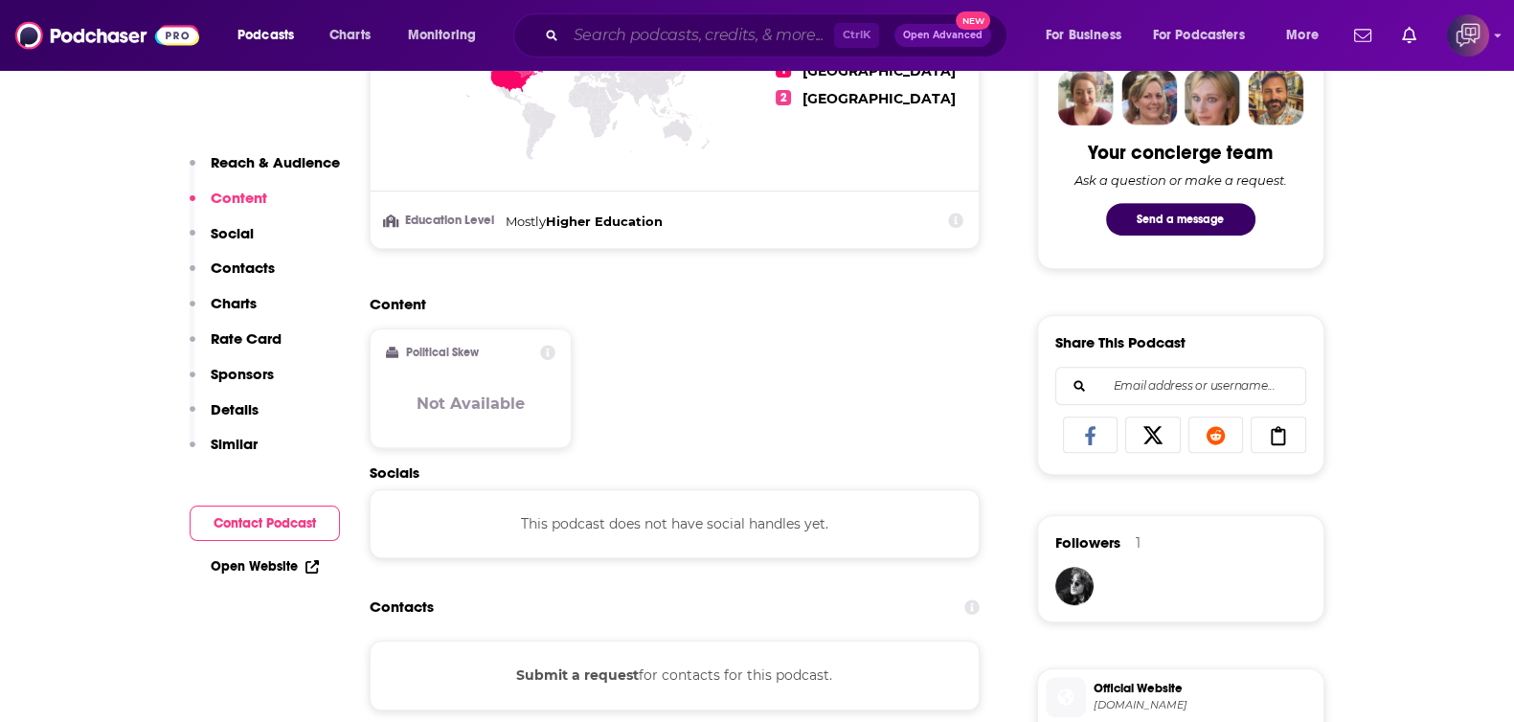
click at [792, 37] on input "Search podcasts, credits, & more..." at bounding box center [700, 35] width 268 height 31
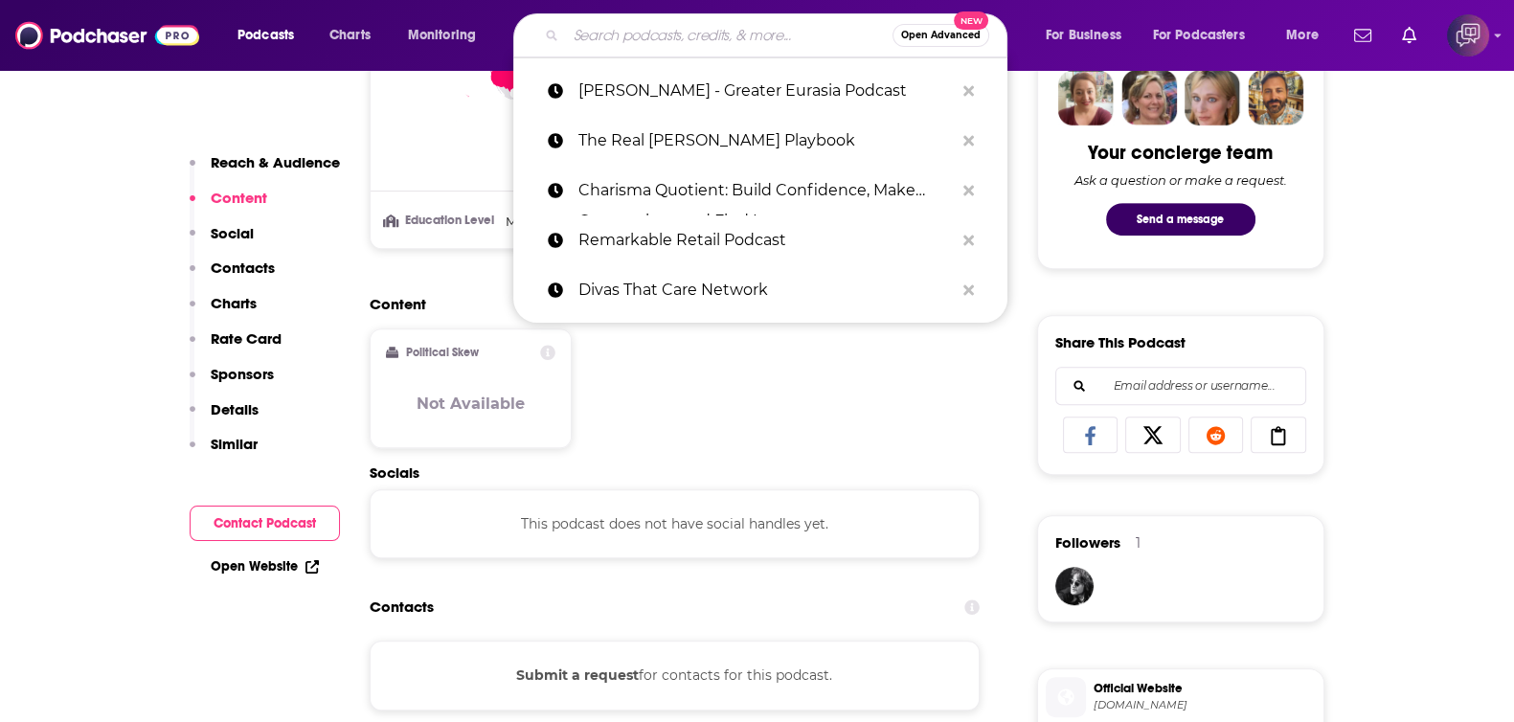
paste input "Brujo101"
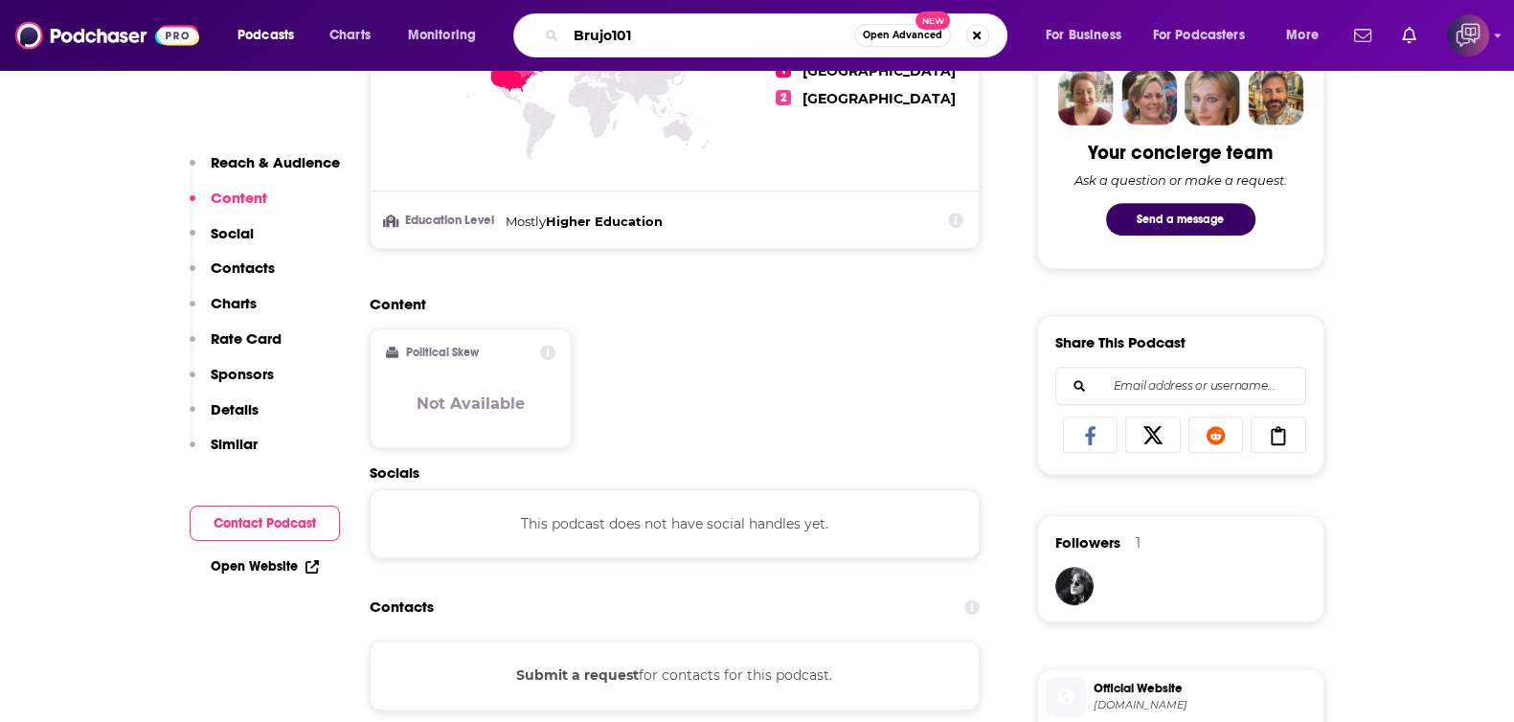
type input "Brujo101"
click at [917, 34] on span "Open Advanced" at bounding box center [902, 36] width 79 height 10
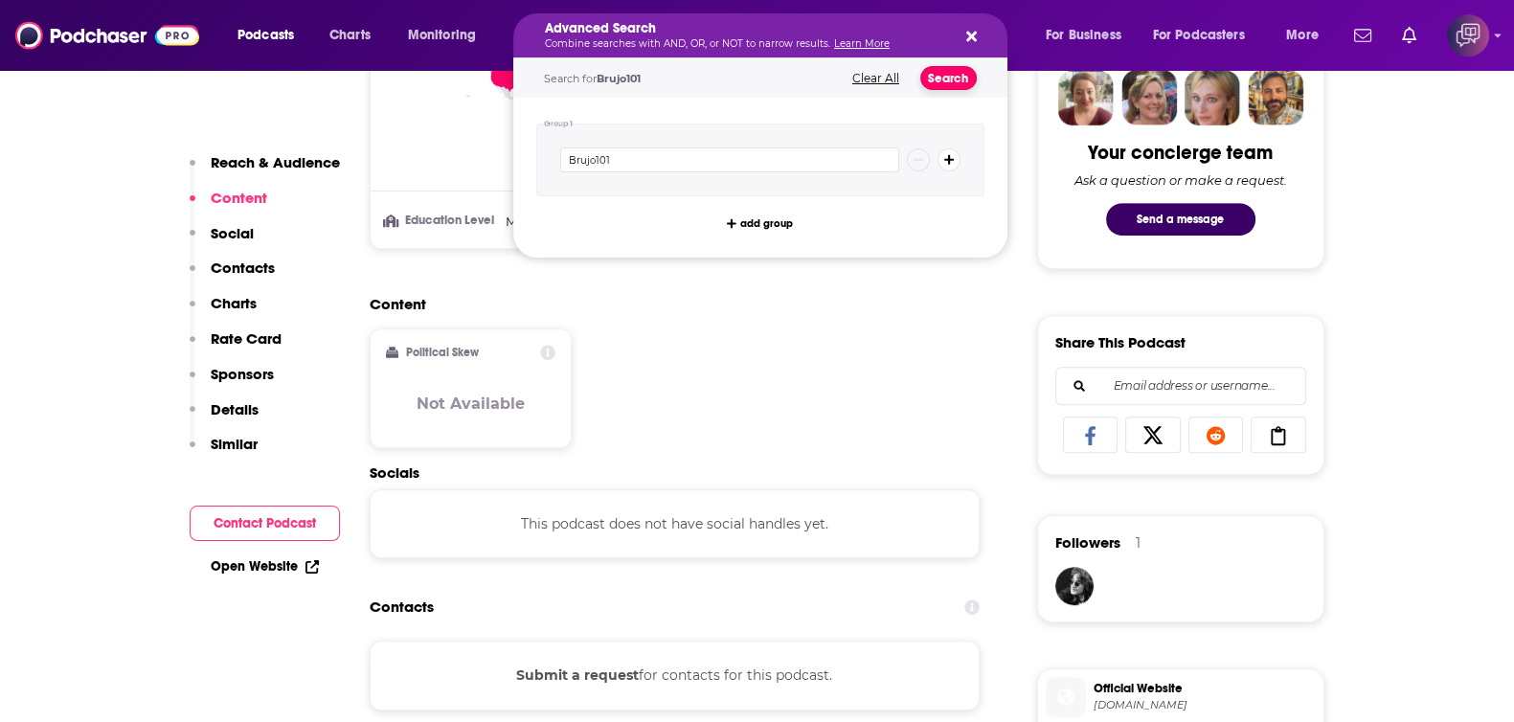
click at [961, 75] on button "Search" at bounding box center [948, 78] width 56 height 24
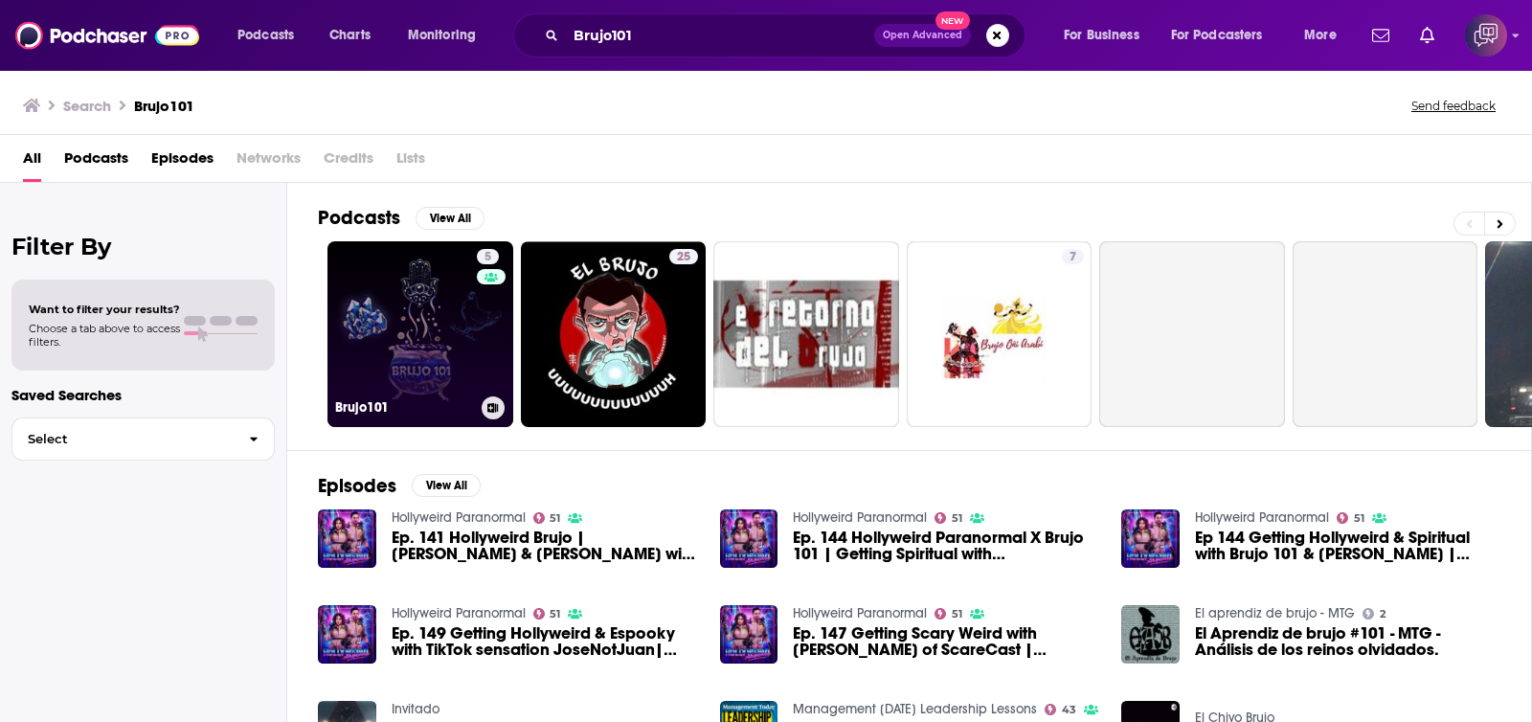
click at [421, 351] on link "5 Brujo101" at bounding box center [420, 334] width 186 height 186
